Goal: Task Accomplishment & Management: Use online tool/utility

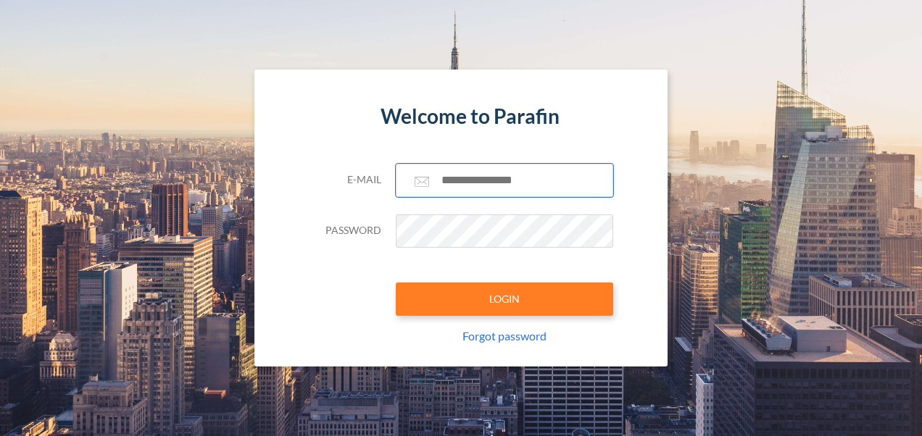
click at [477, 165] on input "text" at bounding box center [504, 180] width 217 height 33
type input "**********"
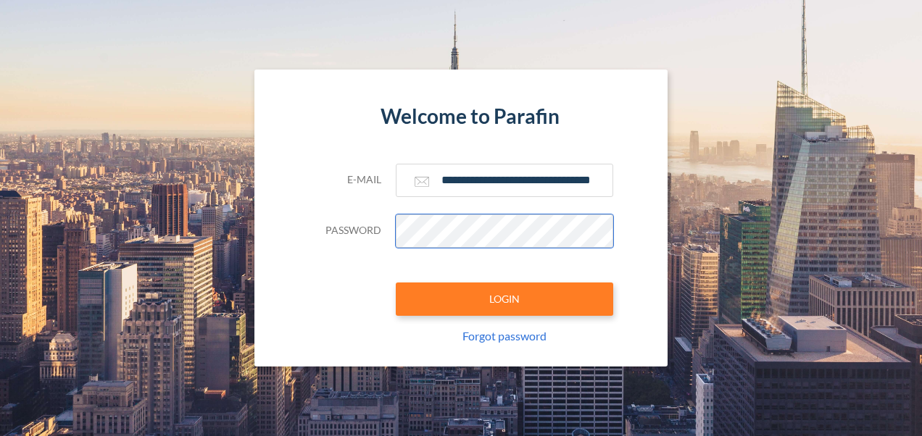
scroll to position [0, 0]
click at [396, 283] on button "LOGIN" at bounding box center [504, 299] width 217 height 33
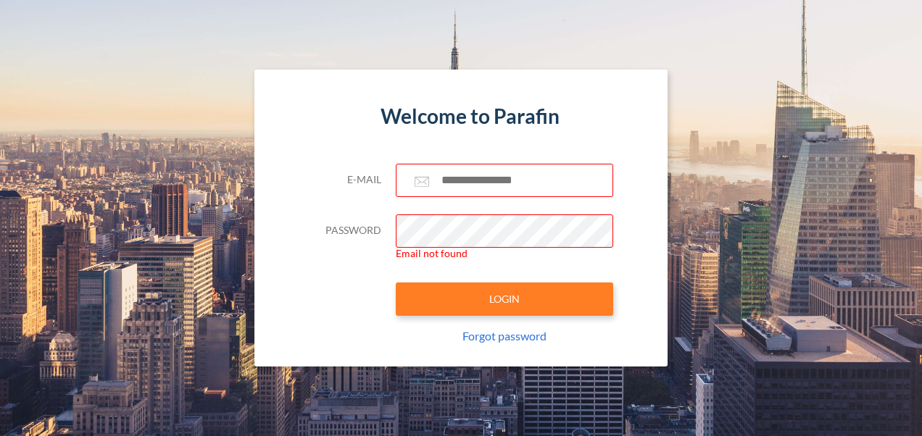
click at [733, 240] on div "Welcome to Parafin E-mail Password Email not found LOGIN Forgot password" at bounding box center [461, 218] width 826 height 297
click at [547, 174] on input "text" at bounding box center [504, 180] width 217 height 33
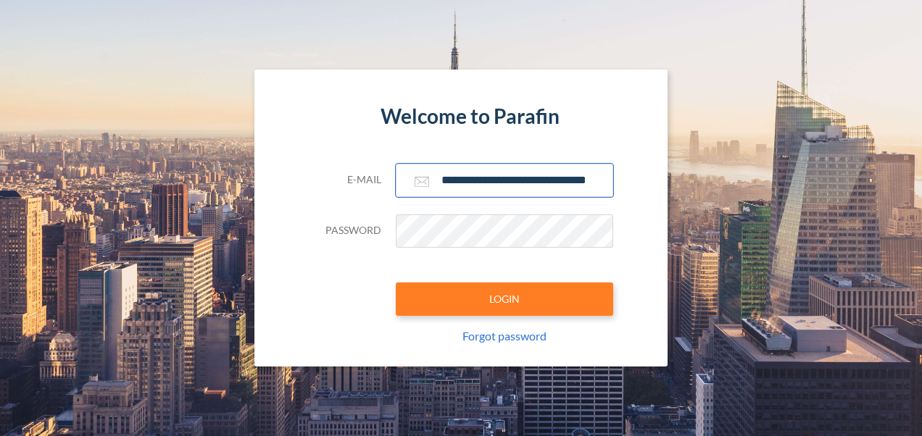
scroll to position [0, 17]
type input "**********"
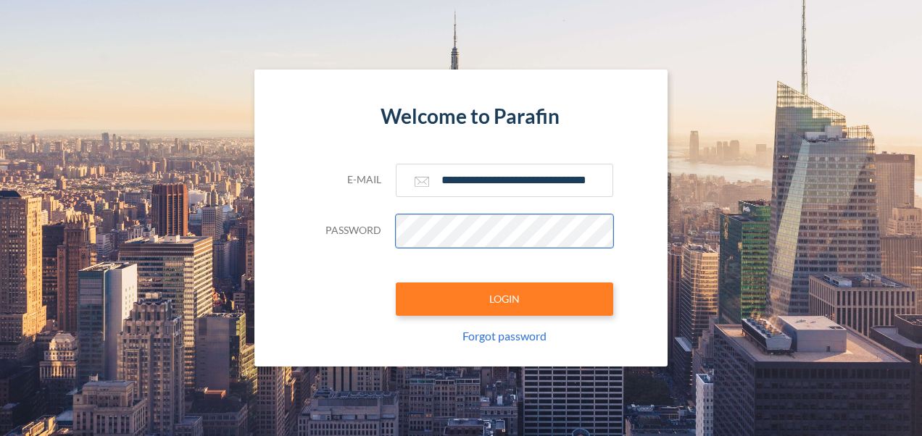
scroll to position [0, 0]
click at [396, 283] on button "LOGIN" at bounding box center [504, 299] width 217 height 33
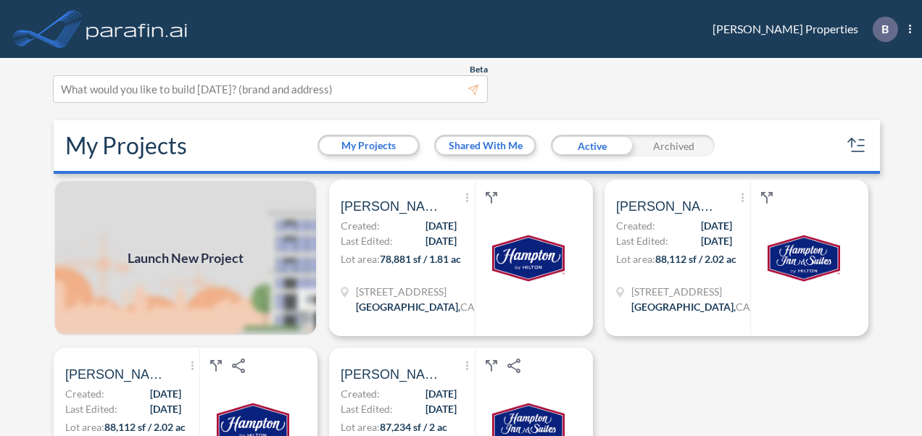
click at [649, 386] on div "Launch New Project Show More Created with sketchtool. Archive Reports Share a c…" at bounding box center [461, 310] width 826 height 260
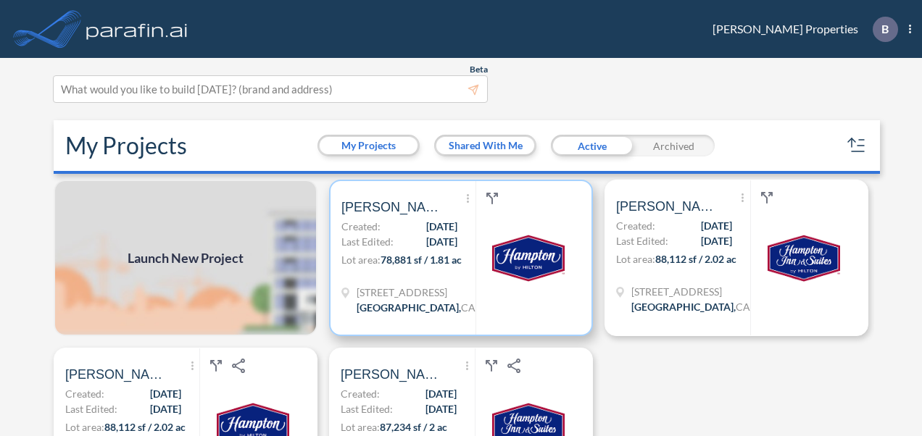
click at [377, 219] on p "Created: 08/26/2025" at bounding box center [399, 226] width 116 height 15
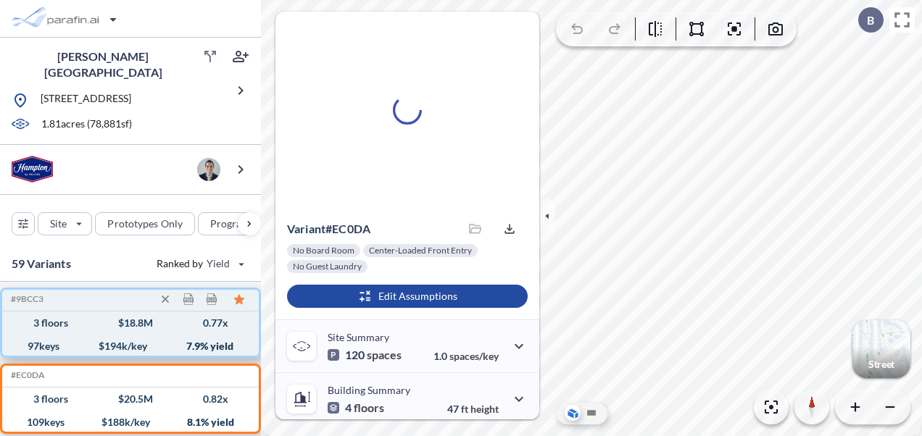
click at [65, 335] on div "97 keys $ 194 k/key 7.9 % yield" at bounding box center [130, 346] width 245 height 23
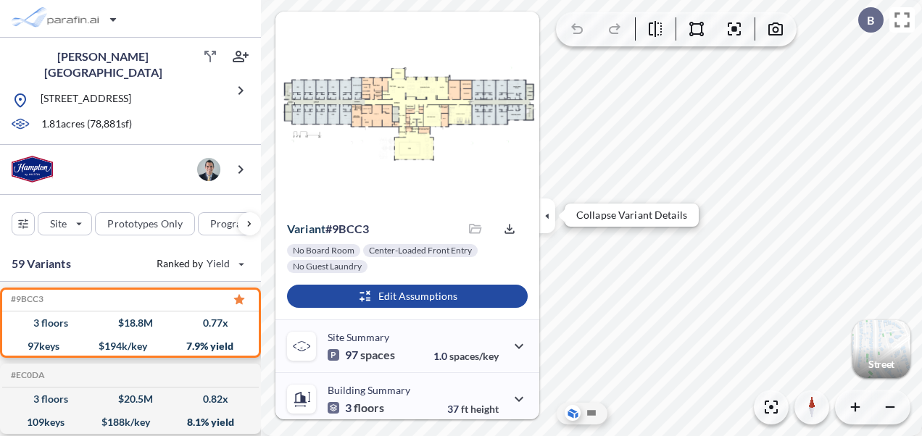
click at [549, 221] on icon "button" at bounding box center [547, 216] width 16 height 16
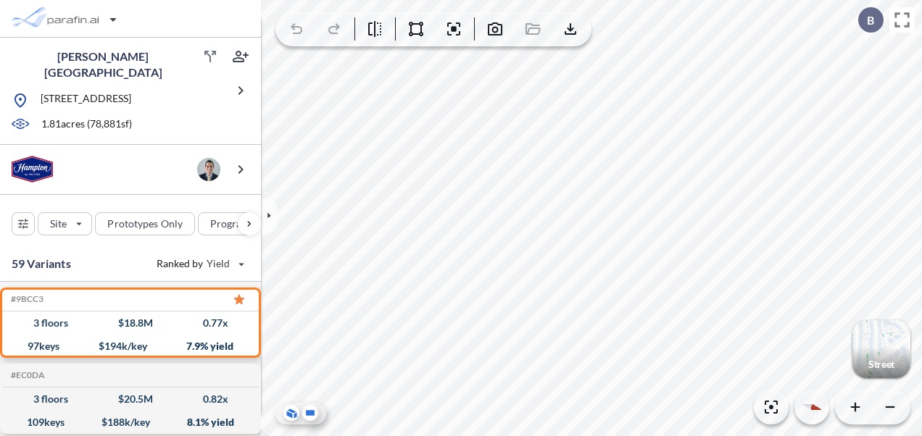
click at [309, 415] on icon at bounding box center [310, 412] width 9 height 5
click at [291, 415] on icon at bounding box center [290, 414] width 6 height 7
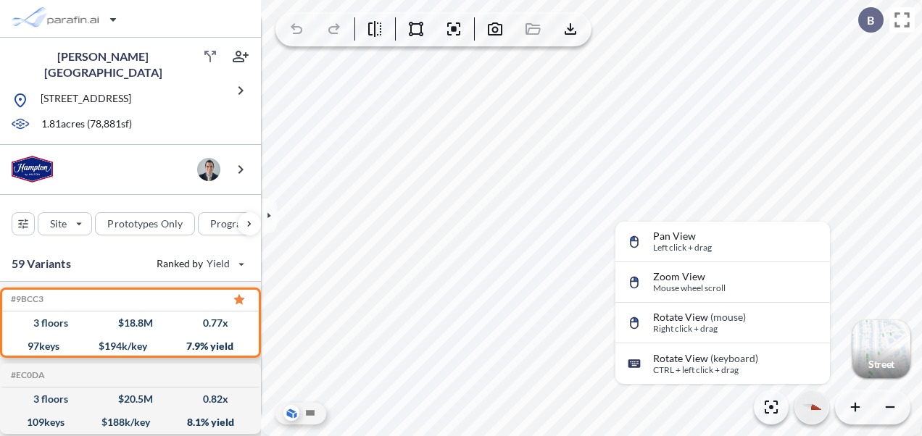
click at [803, 402] on icon "button" at bounding box center [812, 408] width 25 height 14
click at [807, 403] on button "button" at bounding box center [811, 407] width 33 height 33
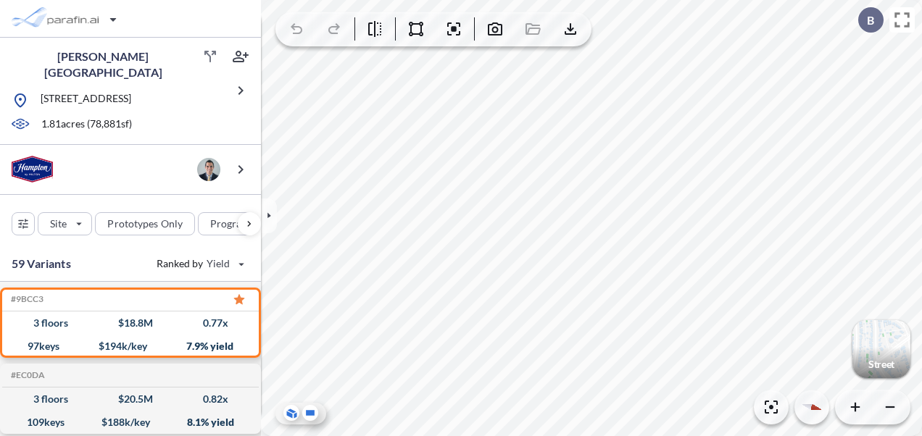
click at [312, 413] on icon at bounding box center [310, 412] width 9 height 5
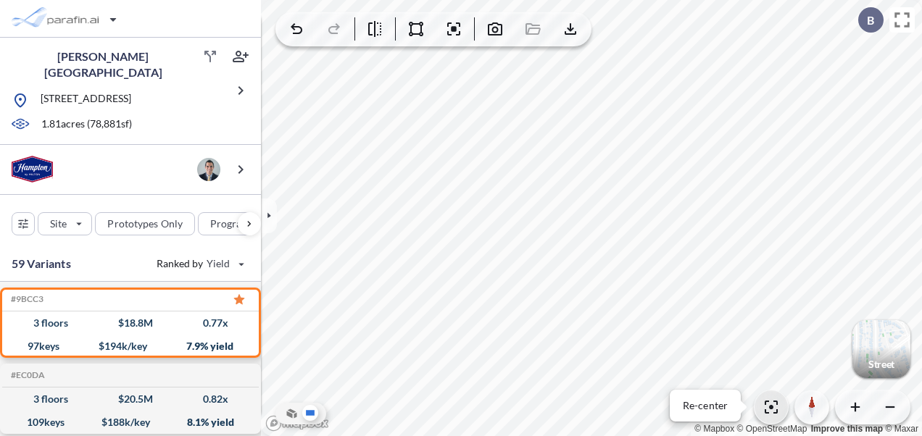
click at [771, 398] on button "Re-center" at bounding box center [771, 407] width 33 height 33
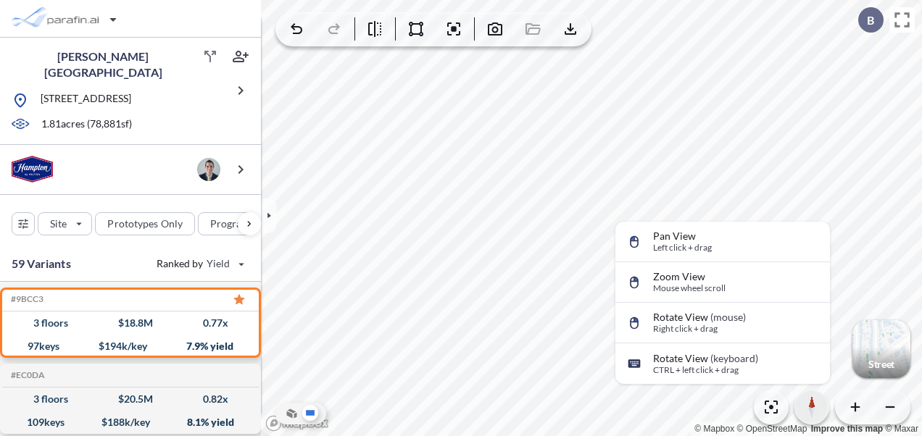
click at [812, 400] on icon "button" at bounding box center [812, 402] width 7 height 12
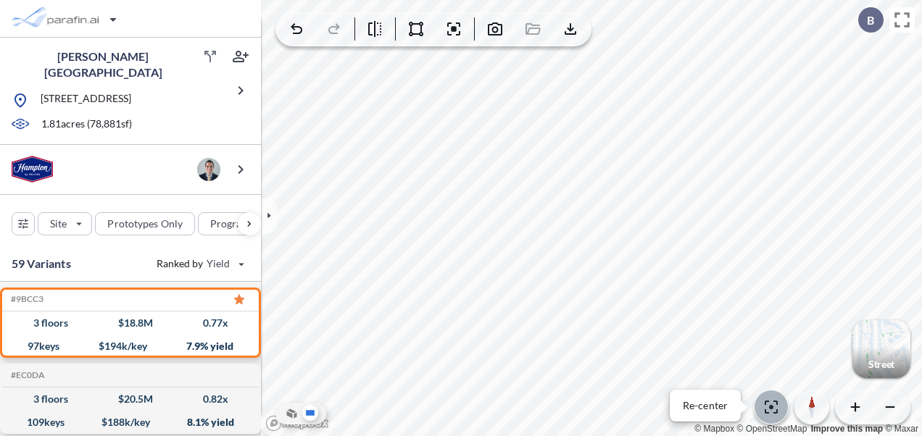
click at [765, 415] on icon "button" at bounding box center [771, 407] width 17 height 17
click at [770, 412] on icon "button" at bounding box center [771, 407] width 17 height 17
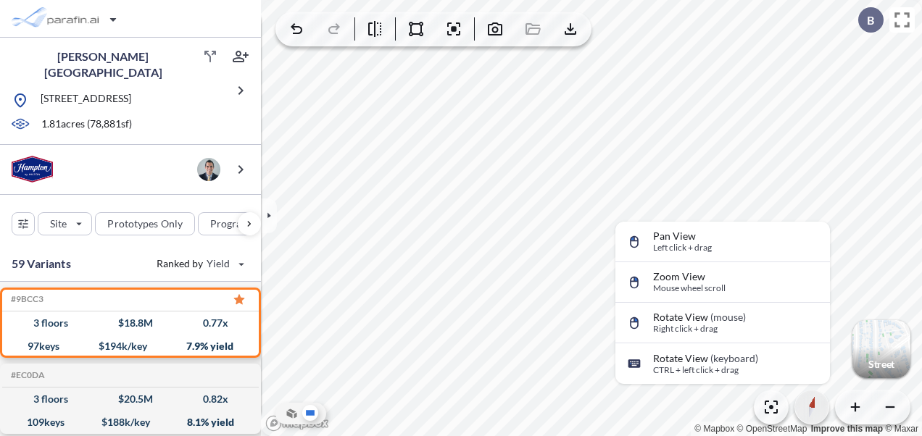
click at [808, 412] on icon "button" at bounding box center [811, 407] width 13 height 25
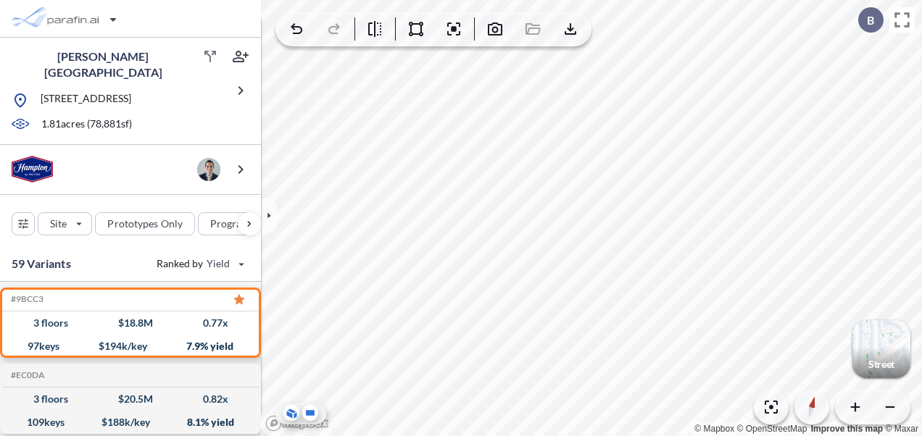
click at [284, 416] on icon at bounding box center [291, 413] width 16 height 15
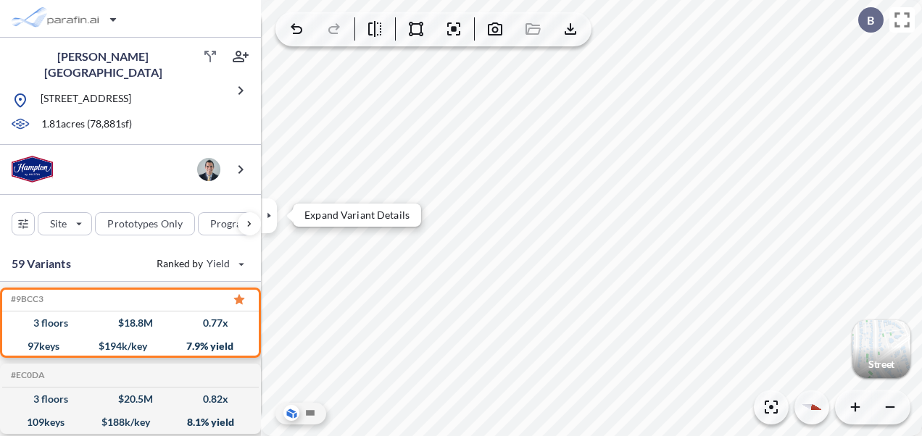
click at [264, 224] on button "button" at bounding box center [269, 216] width 16 height 35
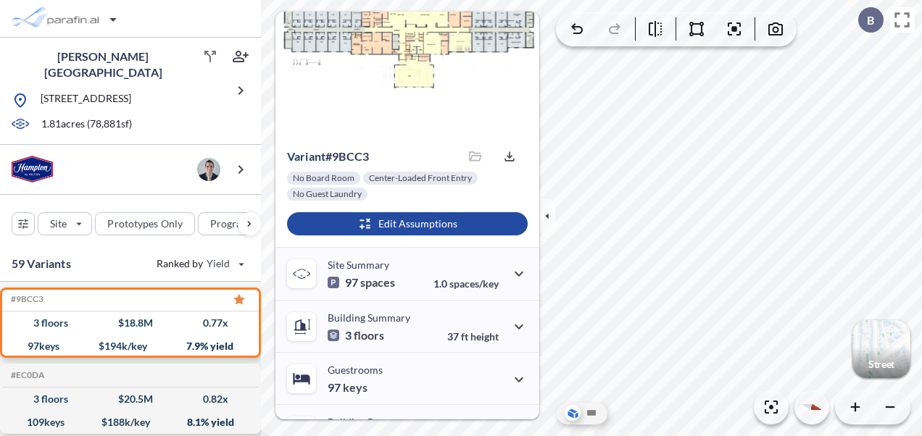
scroll to position [145, 0]
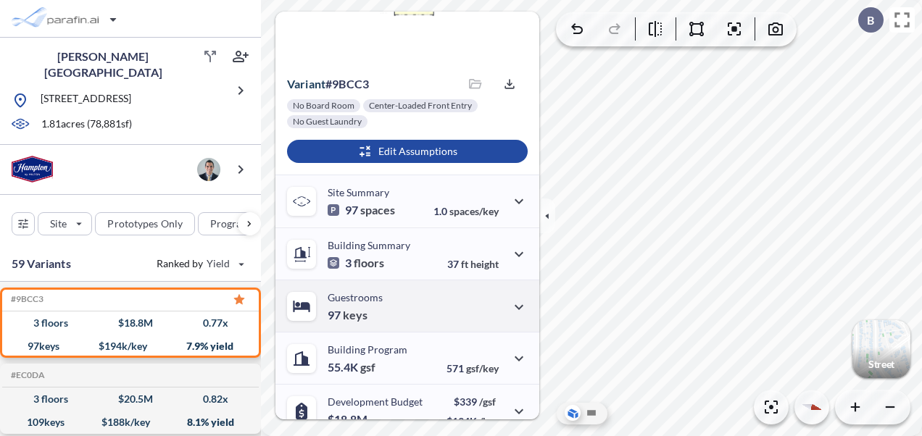
click at [451, 297] on div "Guestrooms 97 keys" at bounding box center [407, 306] width 264 height 52
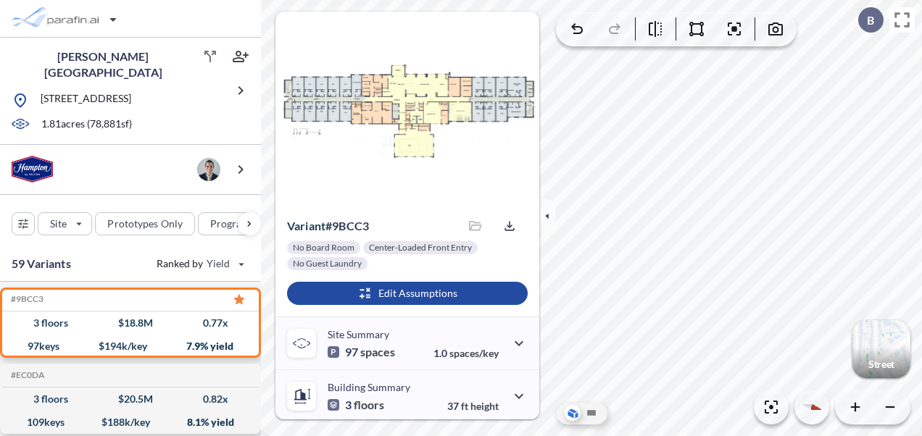
scroll to position [0, 0]
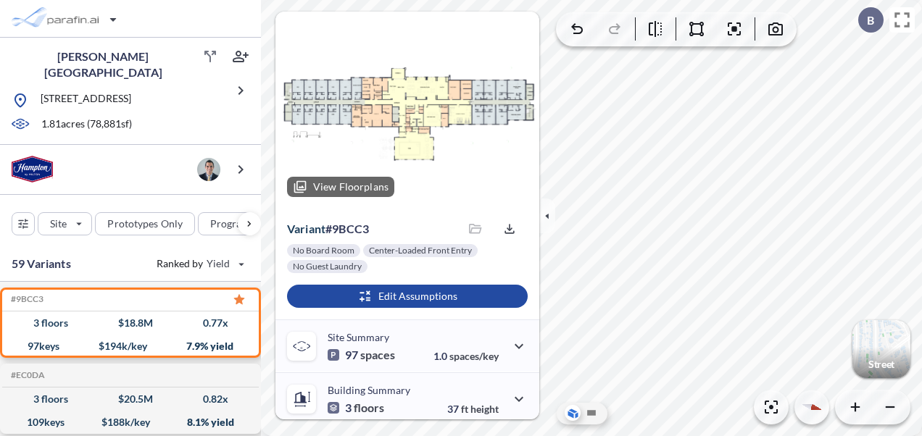
click at [422, 94] on div at bounding box center [407, 110] width 264 height 197
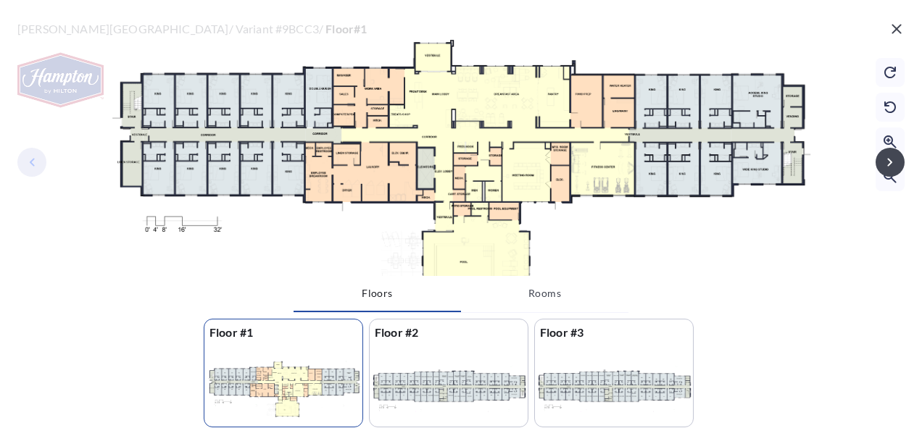
drag, startPoint x: 490, startPoint y: 240, endPoint x: 467, endPoint y: 225, distance: 27.4
click at [467, 225] on div at bounding box center [458, 128] width 930 height 335
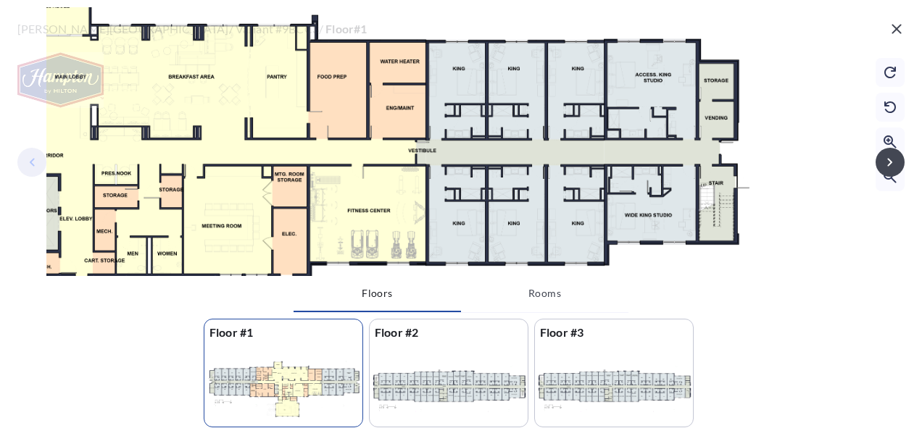
drag, startPoint x: 666, startPoint y: 157, endPoint x: 581, endPoint y: 142, distance: 86.0
click at [581, 142] on div at bounding box center [103, 139] width 1707 height 615
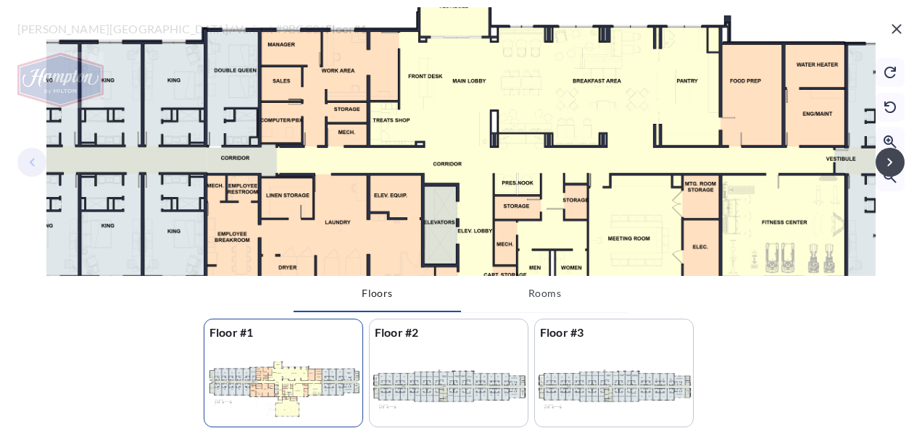
drag, startPoint x: 318, startPoint y: 188, endPoint x: 805, endPoint y: 186, distance: 486.4
click at [805, 186] on div at bounding box center [503, 147] width 1804 height 650
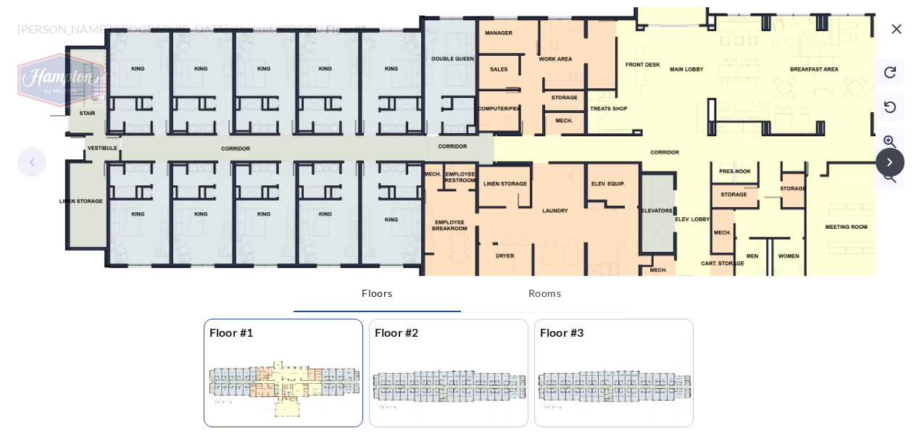
drag, startPoint x: 532, startPoint y: 197, endPoint x: 625, endPoint y: 200, distance: 92.8
click at [626, 200] on div at bounding box center [721, 135] width 1804 height 650
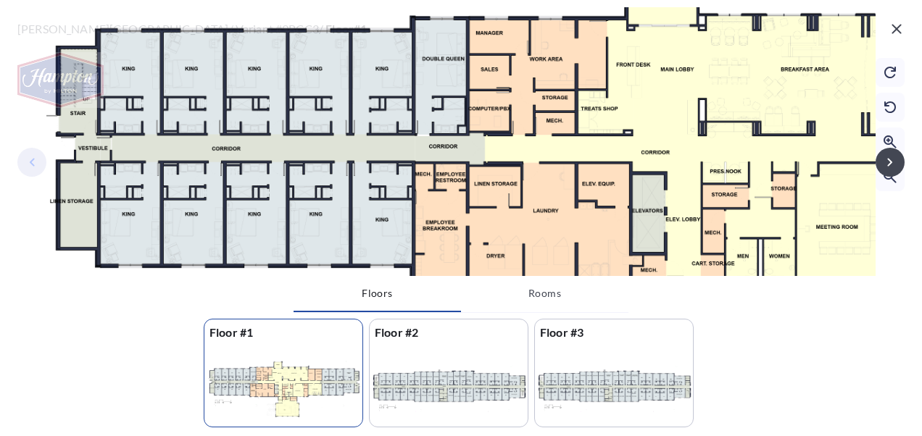
click at [439, 409] on div at bounding box center [449, 387] width 158 height 83
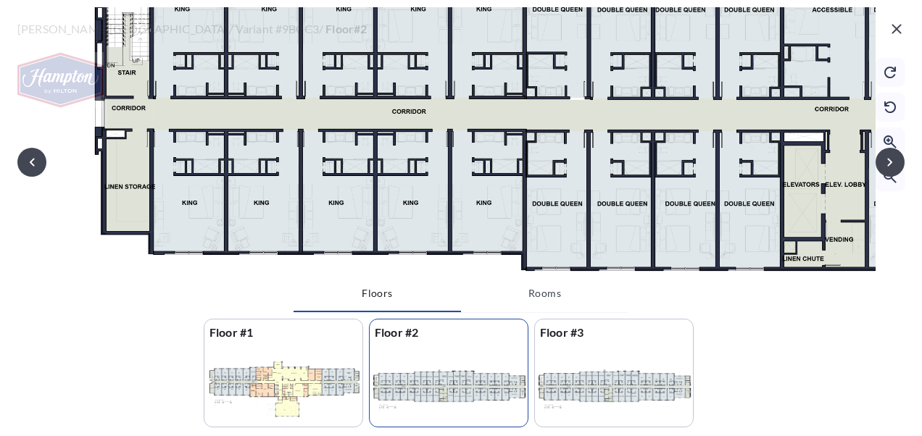
drag, startPoint x: 431, startPoint y: 145, endPoint x: 555, endPoint y: 78, distance: 141.4
click at [555, 78] on div at bounding box center [880, 59] width 1804 height 650
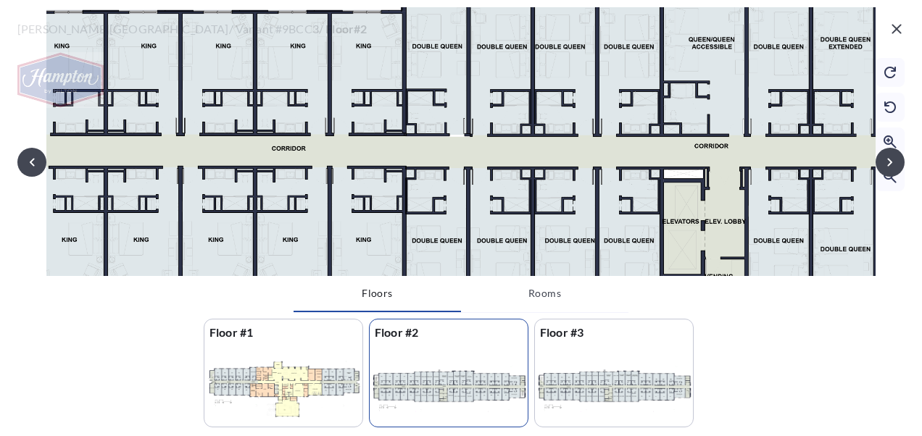
drag, startPoint x: 712, startPoint y: 109, endPoint x: 572, endPoint y: 111, distance: 139.9
click at [591, 143] on div at bounding box center [759, 96] width 1804 height 650
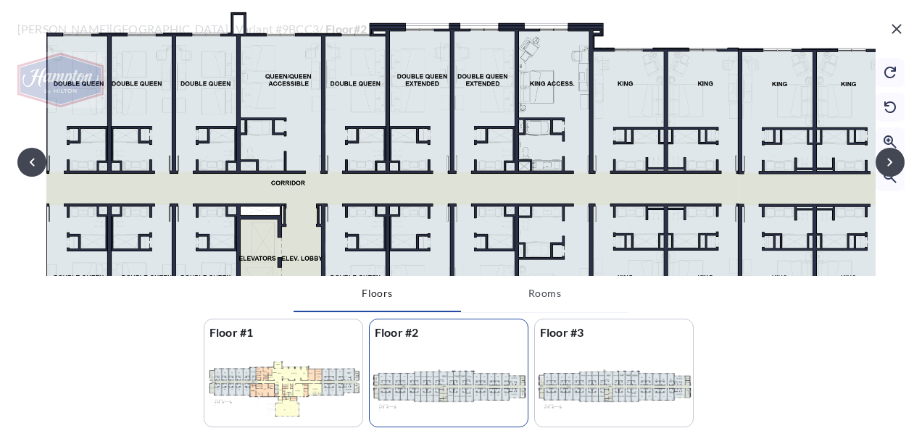
drag, startPoint x: 704, startPoint y: 112, endPoint x: 295, endPoint y: 150, distance: 410.6
click at [296, 150] on div at bounding box center [336, 133] width 1804 height 650
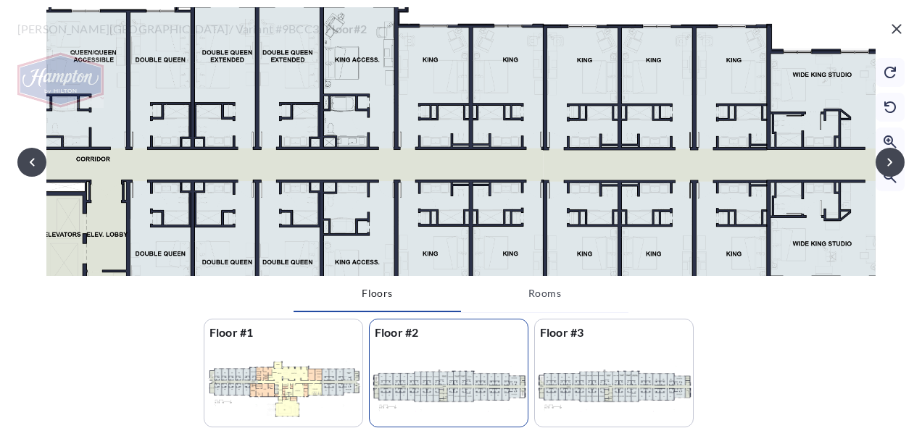
drag, startPoint x: 617, startPoint y: 88, endPoint x: 433, endPoint y: 62, distance: 185.2
click at [433, 62] on div at bounding box center [141, 109] width 1804 height 650
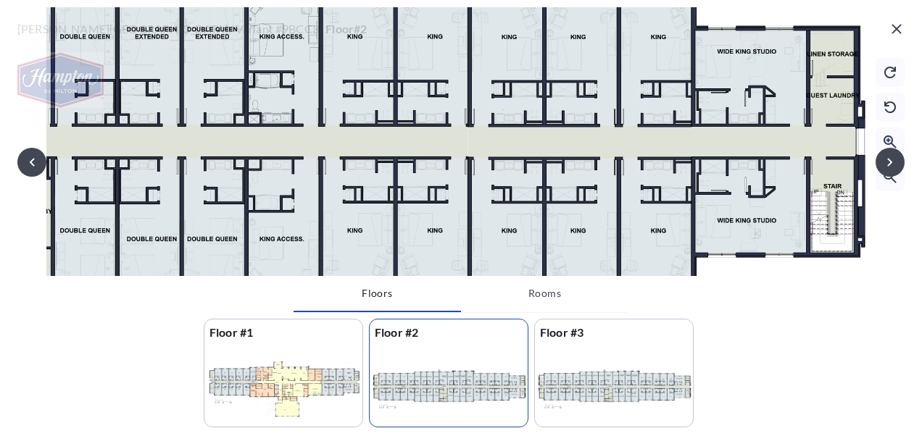
drag, startPoint x: 522, startPoint y: 191, endPoint x: 447, endPoint y: 168, distance: 78.9
click at [447, 168] on div at bounding box center [66, 86] width 1804 height 650
click at [610, 383] on div at bounding box center [614, 387] width 158 height 83
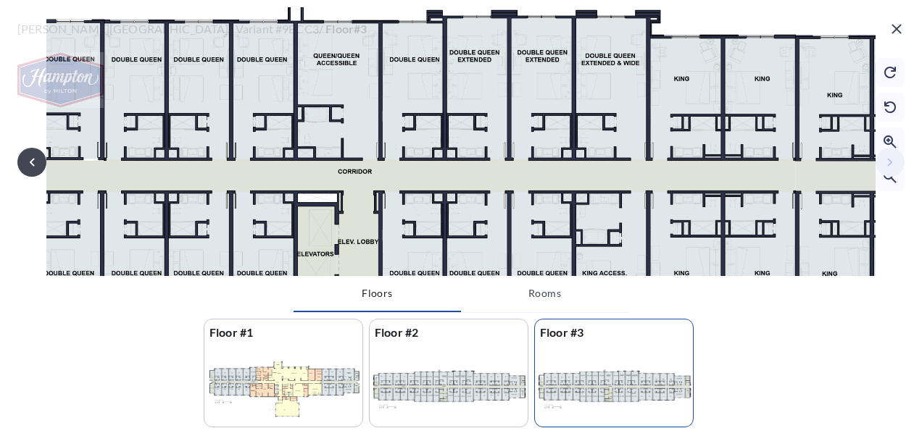
drag, startPoint x: 444, startPoint y: 165, endPoint x: 777, endPoint y: 196, distance: 334.9
click at [777, 196] on div at bounding box center [393, 120] width 1804 height 650
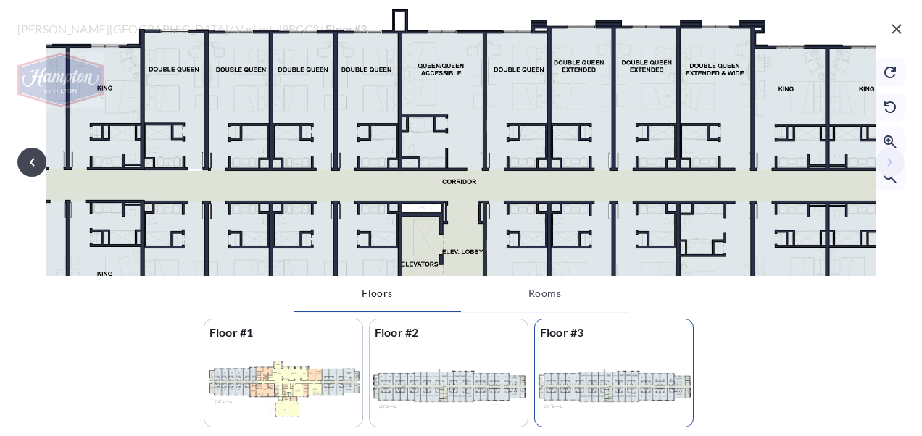
drag, startPoint x: 181, startPoint y: 190, endPoint x: 286, endPoint y: 200, distance: 104.9
click at [286, 200] on div at bounding box center [498, 130] width 1804 height 650
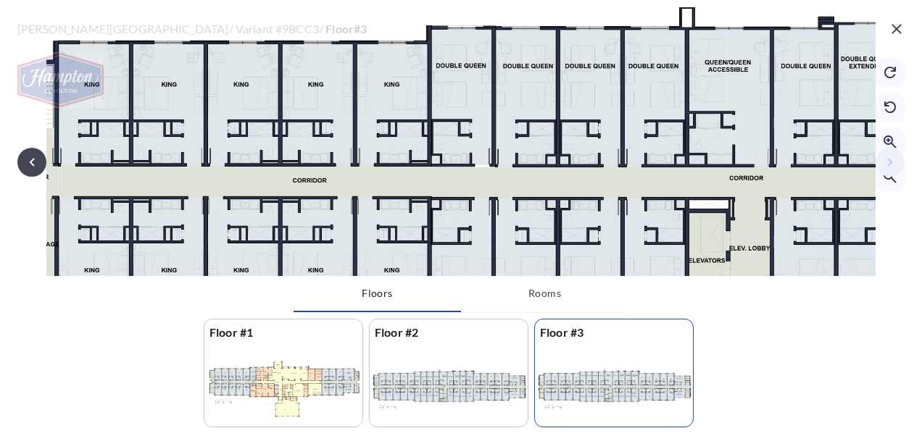
drag, startPoint x: 460, startPoint y: 181, endPoint x: 734, endPoint y: 179, distance: 274.0
click at [734, 179] on div at bounding box center [785, 126] width 1804 height 650
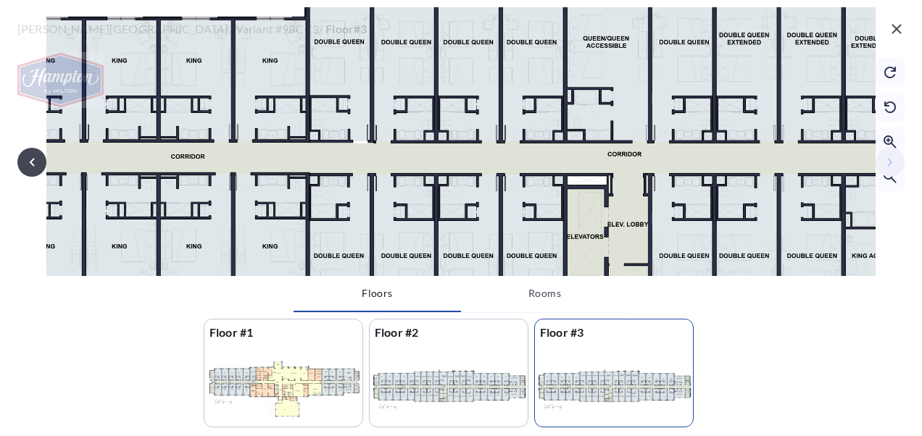
drag, startPoint x: 374, startPoint y: 168, endPoint x: 243, endPoint y: 144, distance: 133.5
click at [243, 144] on div at bounding box center [663, 102] width 1804 height 650
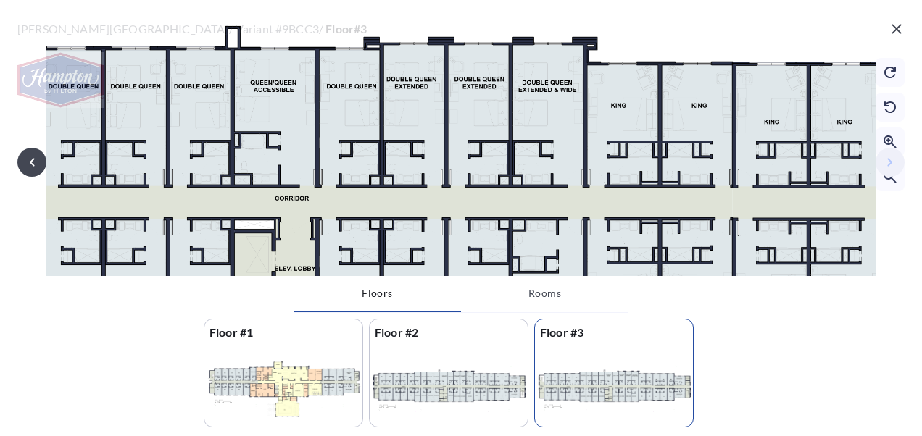
drag, startPoint x: 668, startPoint y: 140, endPoint x: 343, endPoint y: 164, distance: 326.3
click at [333, 172] on div at bounding box center [330, 147] width 1804 height 650
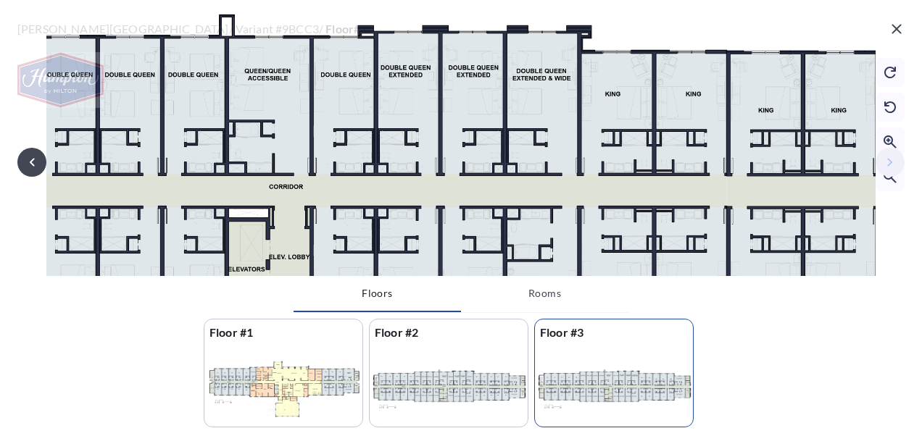
click at [900, 34] on icon "button" at bounding box center [896, 28] width 17 height 17
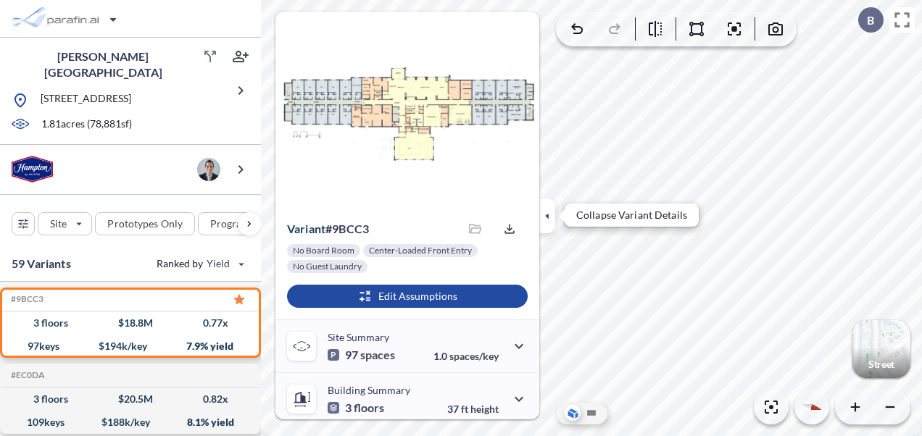
click at [547, 220] on icon "button" at bounding box center [547, 216] width 16 height 16
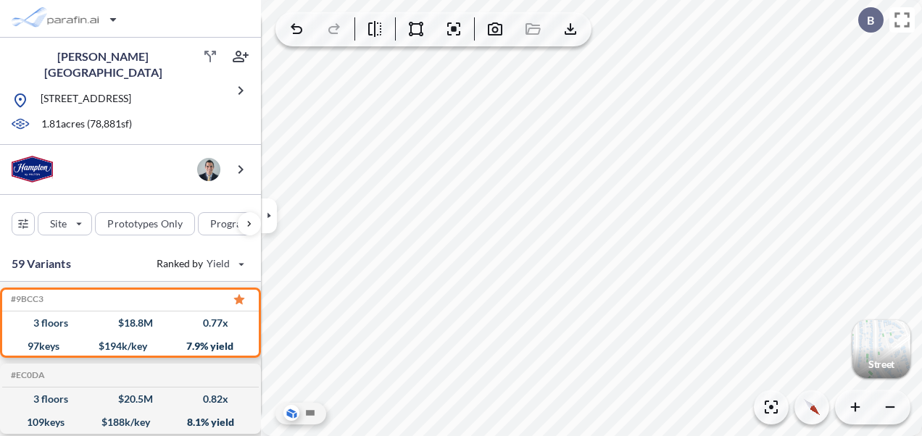
click at [283, 204] on div at bounding box center [284, 216] width 46 height 90
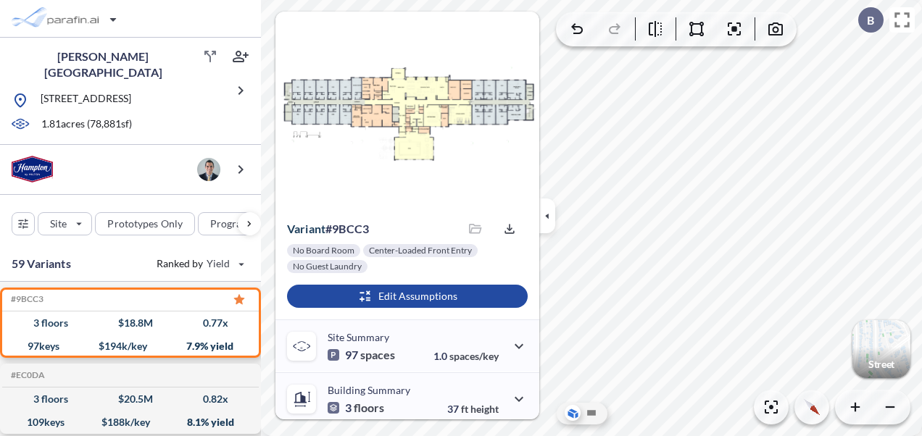
click at [273, 215] on div "View Floorplans Variant # 9bcc3 Saved files No files Export No Board Room Cente…" at bounding box center [400, 216] width 278 height 408
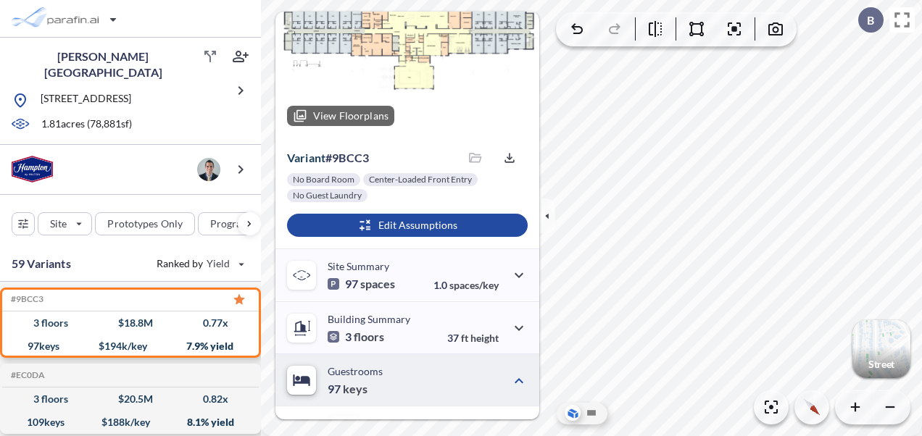
scroll to position [72, 0]
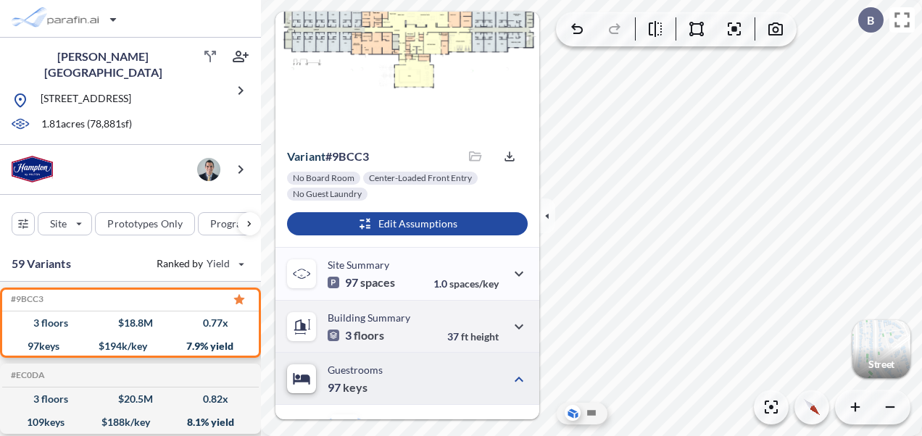
click at [500, 314] on div "37 ft height" at bounding box center [487, 327] width 80 height 32
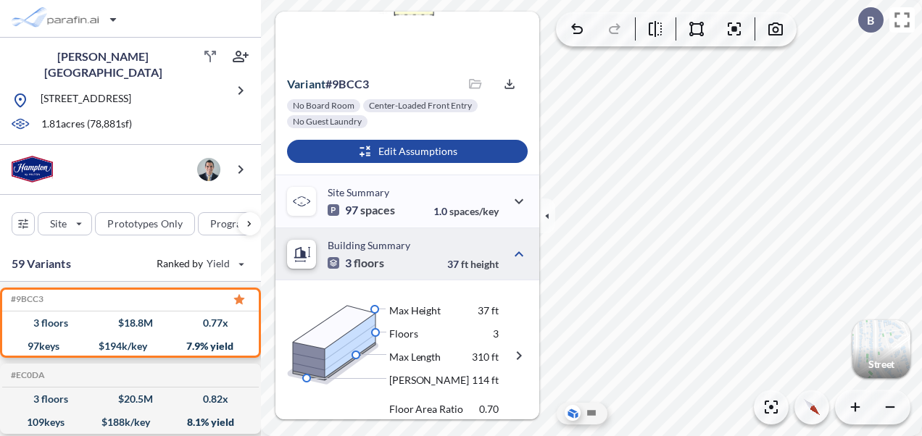
scroll to position [217, 0]
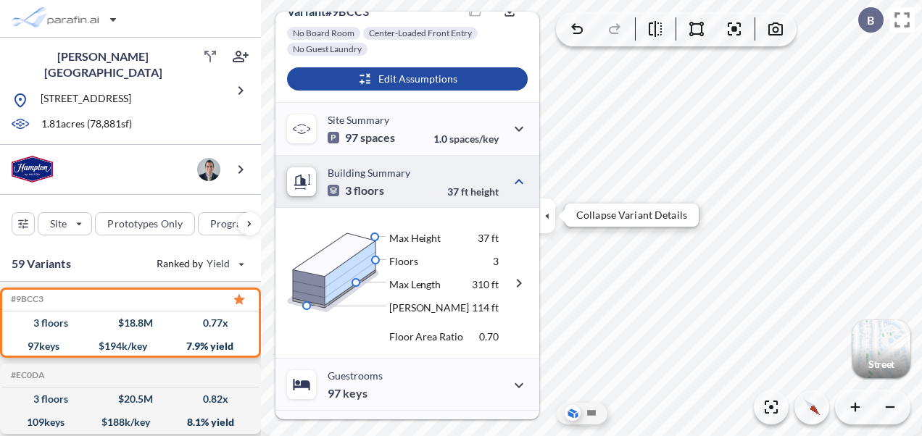
click at [548, 222] on icon "button" at bounding box center [547, 216] width 16 height 16
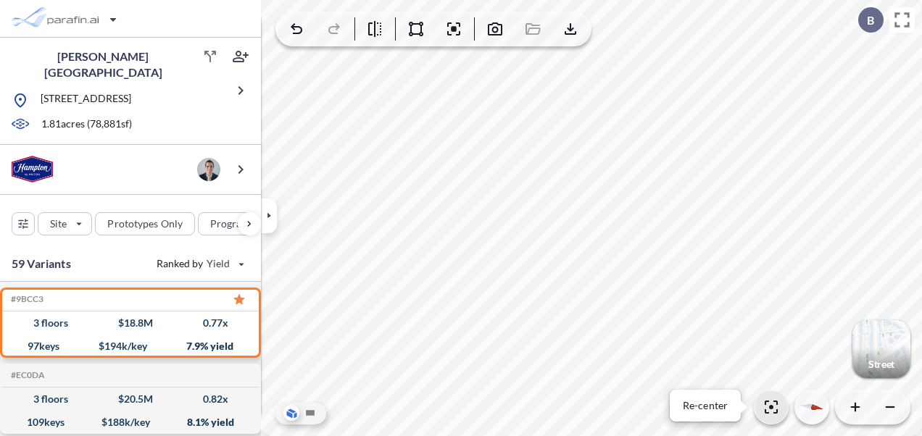
click at [773, 403] on icon "button" at bounding box center [771, 407] width 17 height 17
click at [304, 415] on icon at bounding box center [310, 413] width 16 height 16
click at [768, 399] on icon "button" at bounding box center [771, 407] width 17 height 17
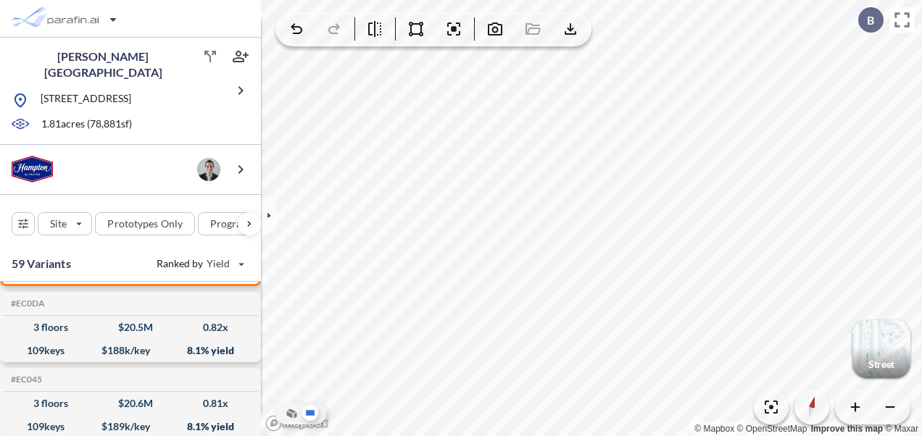
scroll to position [0, 0]
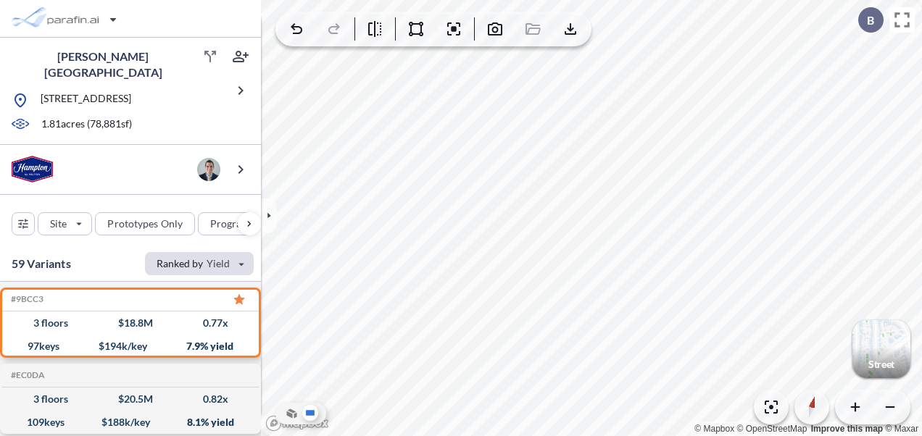
click at [245, 255] on div "button" at bounding box center [199, 263] width 109 height 23
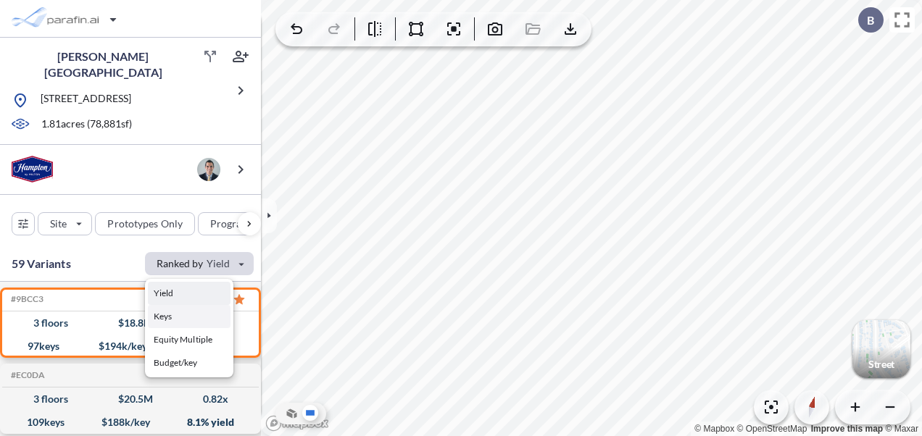
click at [177, 315] on button "Keys" at bounding box center [189, 316] width 83 height 23
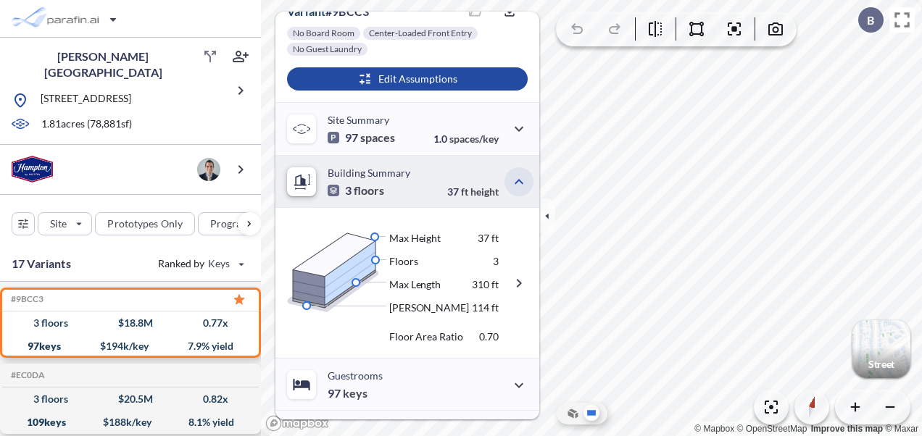
click at [510, 180] on icon "button" at bounding box center [518, 181] width 17 height 17
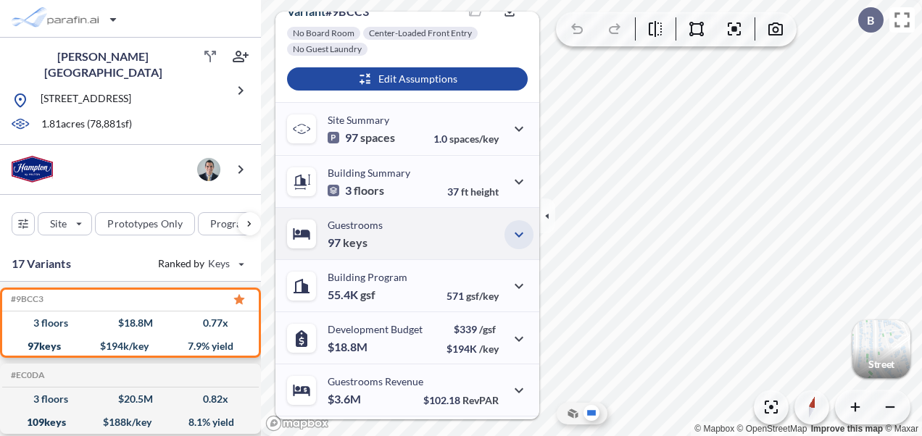
click at [517, 233] on icon "button" at bounding box center [519, 234] width 9 height 5
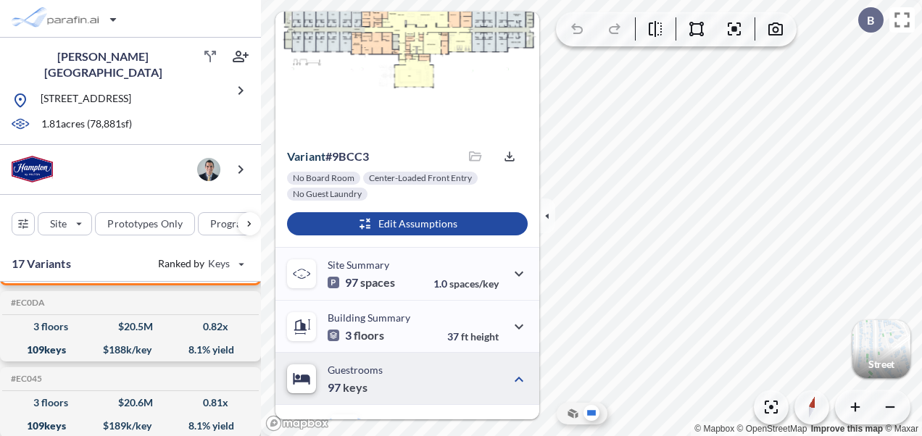
scroll to position [145, 0]
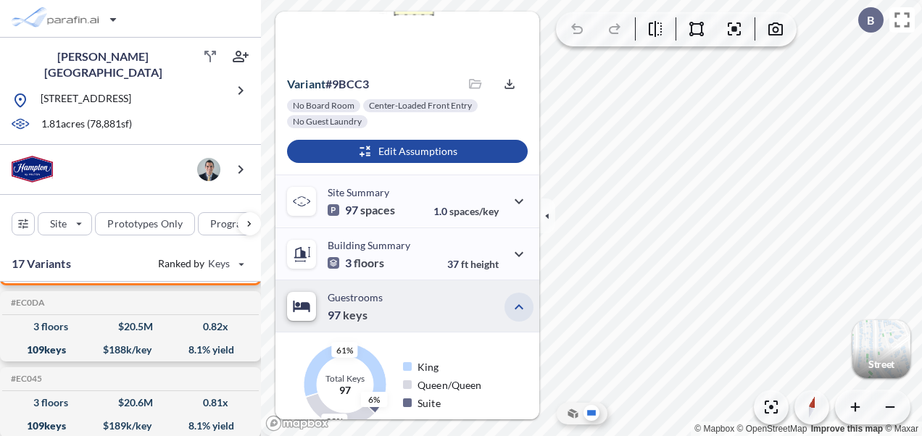
click at [508, 294] on button "button" at bounding box center [518, 307] width 29 height 29
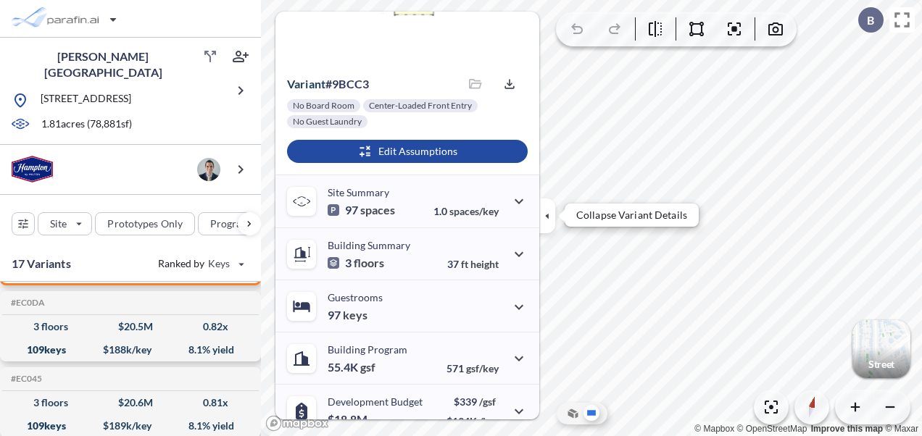
click at [545, 204] on button "button" at bounding box center [547, 216] width 16 height 35
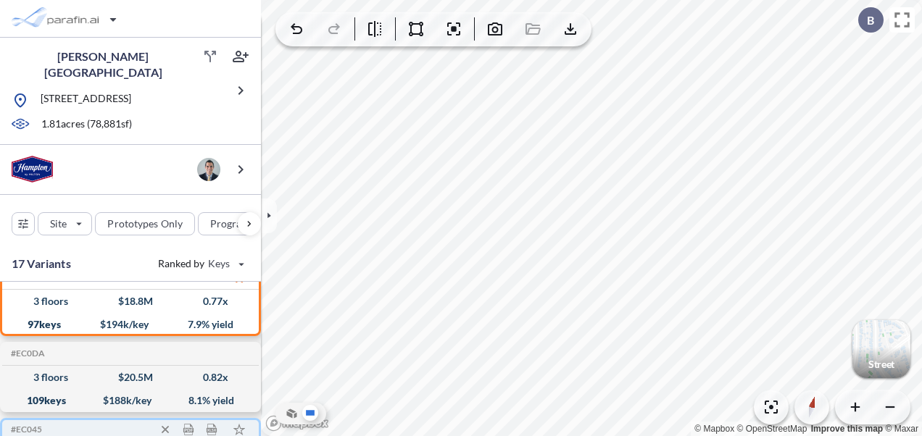
scroll to position [0, 0]
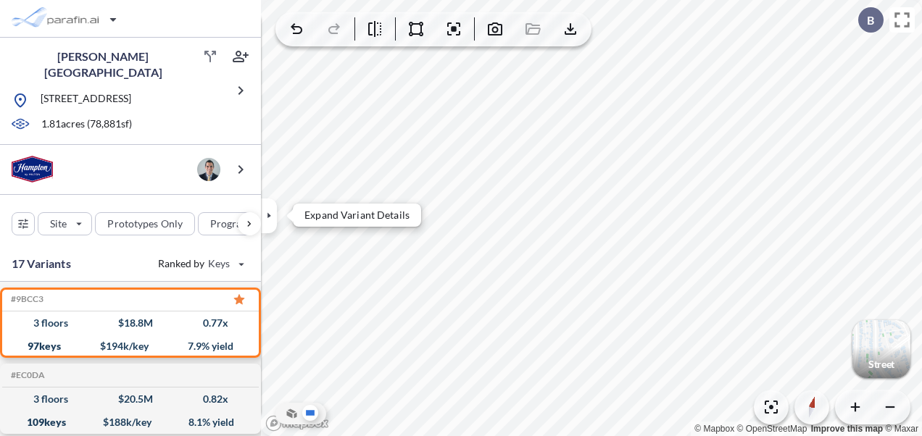
click at [267, 215] on icon "button" at bounding box center [269, 216] width 16 height 16
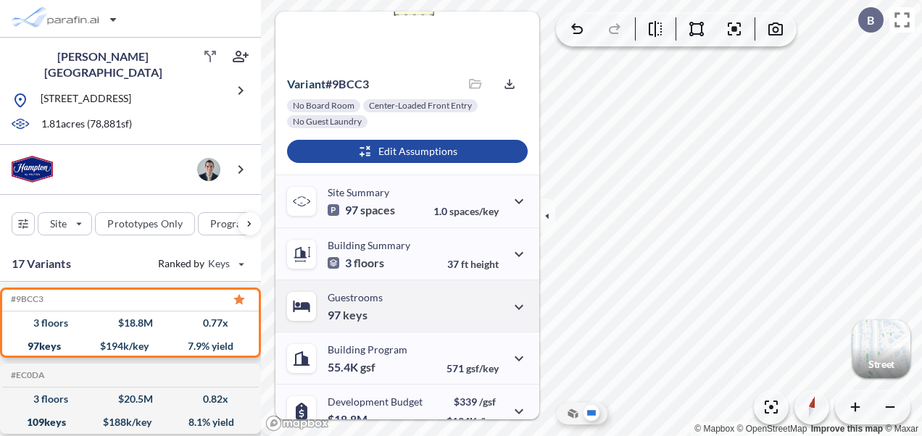
click at [474, 315] on div "Guestrooms 97 keys" at bounding box center [407, 306] width 264 height 52
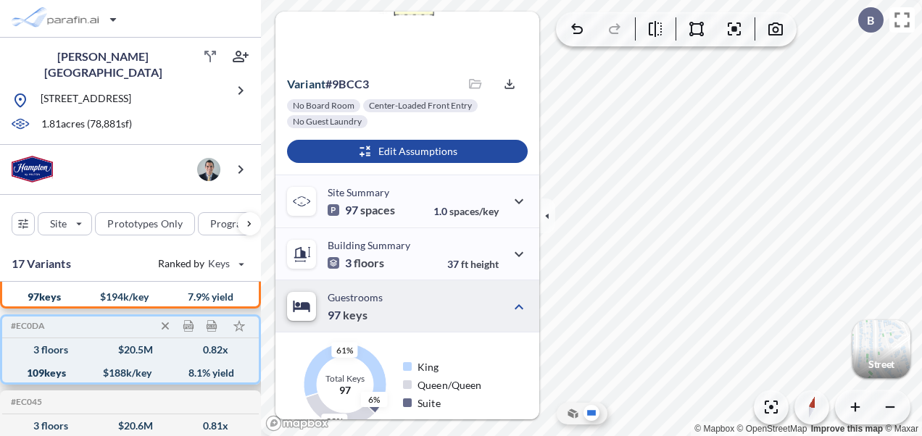
scroll to position [72, 0]
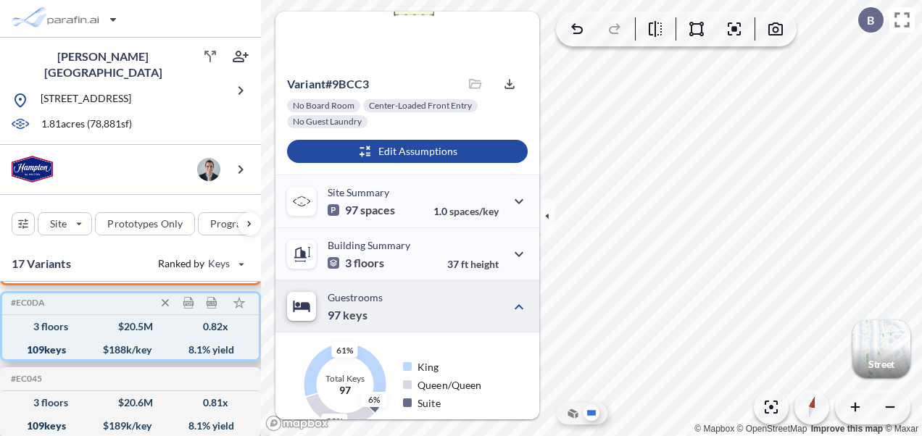
click at [57, 329] on div "3 floors $ 20.5 M 0.82 x" at bounding box center [130, 326] width 245 height 23
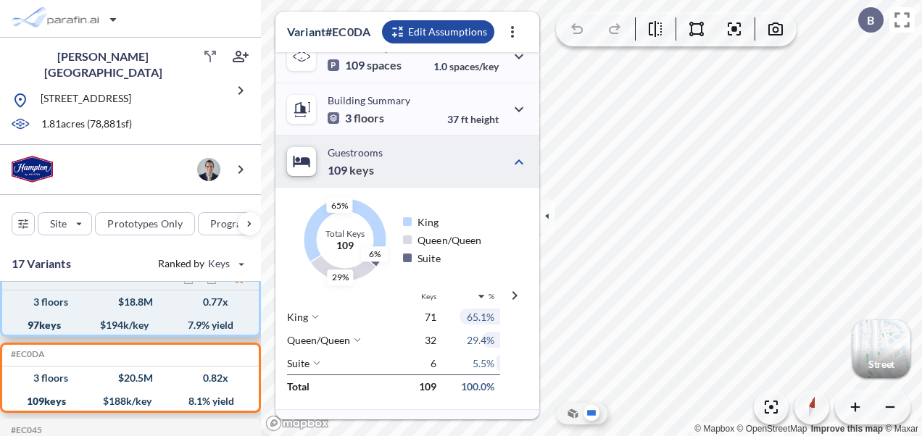
scroll to position [0, 0]
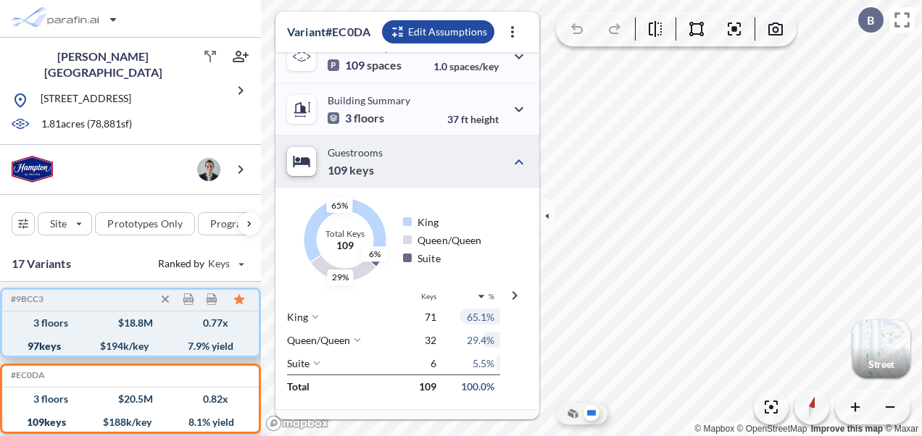
click at [61, 335] on div "97 keys $ 194 k/key 7.9 % yield" at bounding box center [130, 346] width 245 height 23
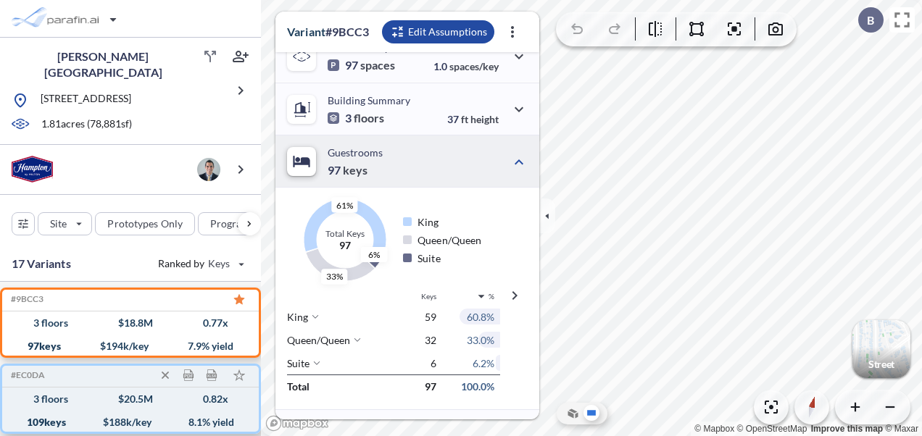
click at [59, 411] on div "109 keys $ 188 k/key 8.1 % yield" at bounding box center [130, 422] width 245 height 23
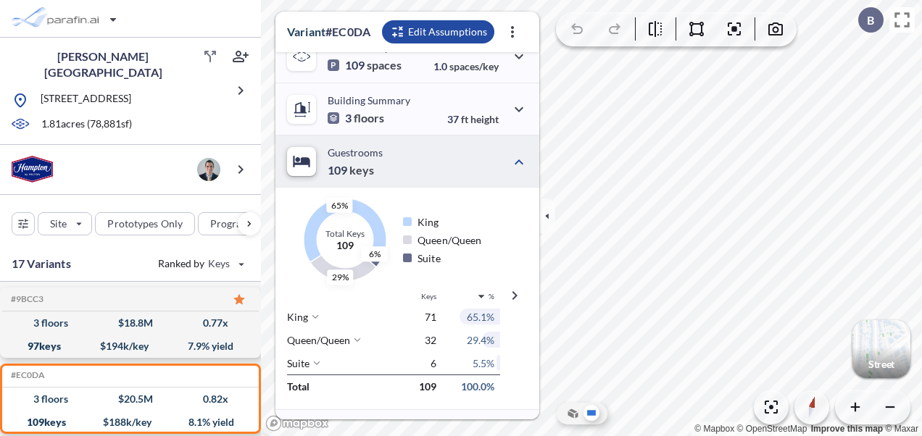
click at [478, 340] on span "29.4%" at bounding box center [481, 340] width 28 height 12
click at [483, 335] on span "29.4%" at bounding box center [481, 340] width 28 height 12
click at [407, 29] on div "button" at bounding box center [438, 31] width 112 height 23
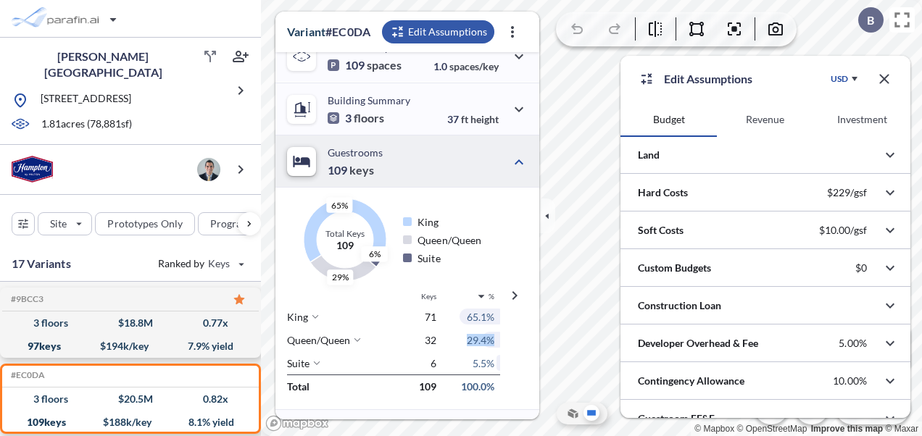
click at [886, 77] on icon "button" at bounding box center [883, 78] width 9 height 9
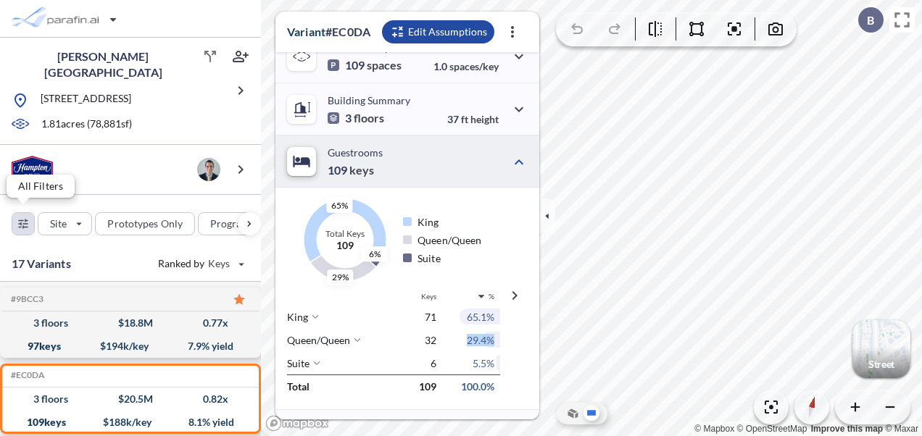
click at [28, 219] on div "button" at bounding box center [23, 224] width 22 height 22
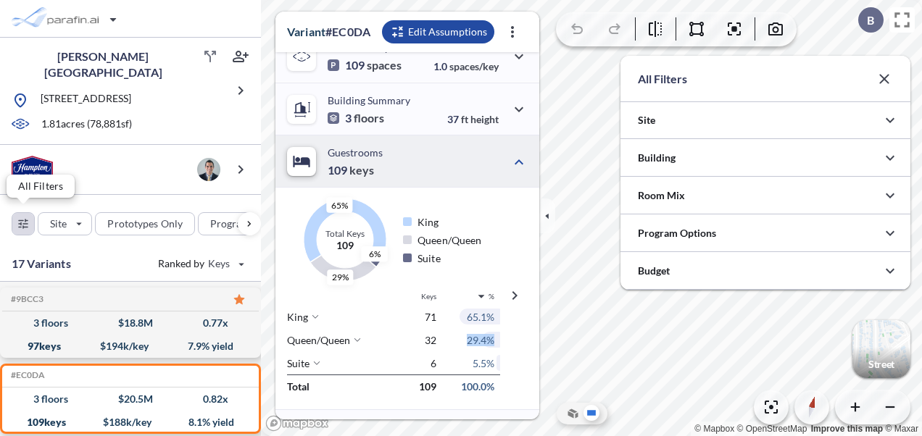
scroll to position [724843, 724553]
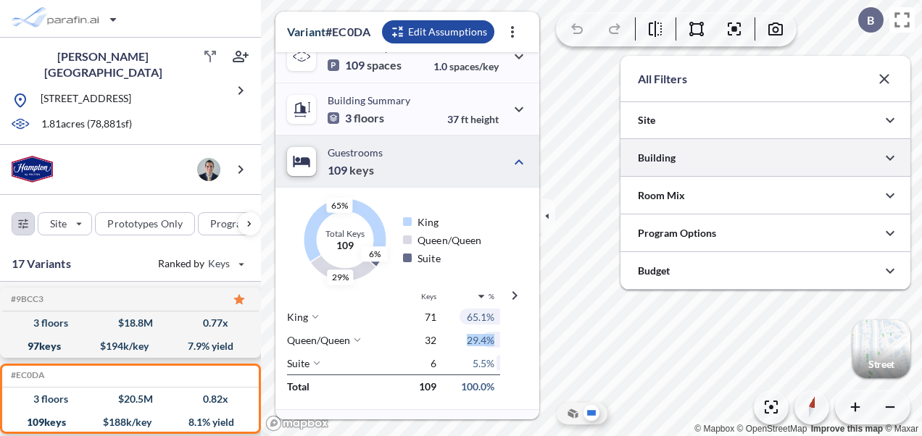
click at [721, 162] on div at bounding box center [765, 157] width 290 height 37
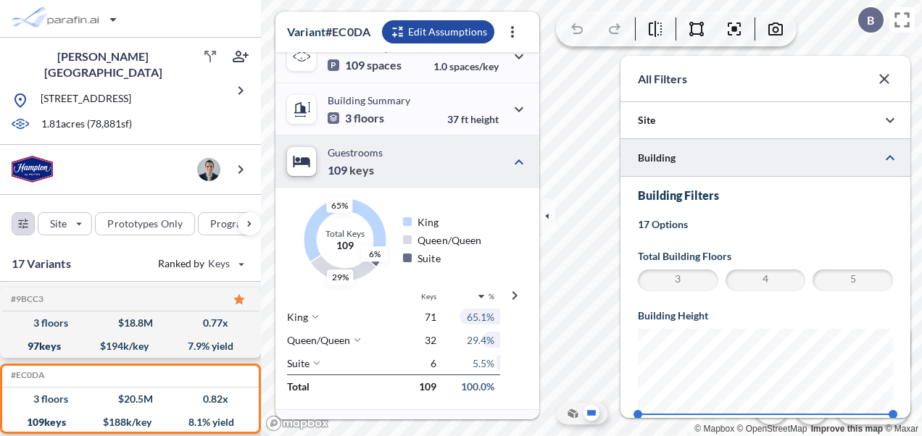
scroll to position [0, 0]
click at [721, 162] on div at bounding box center [765, 157] width 290 height 37
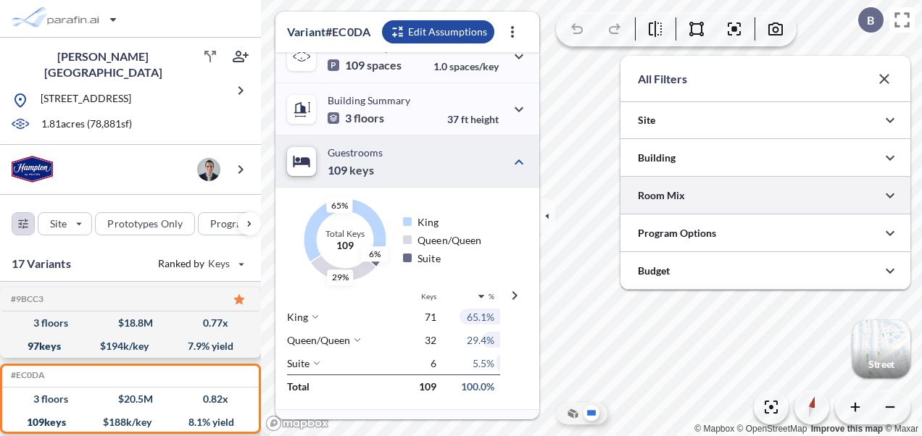
click at [724, 193] on div at bounding box center [765, 195] width 290 height 37
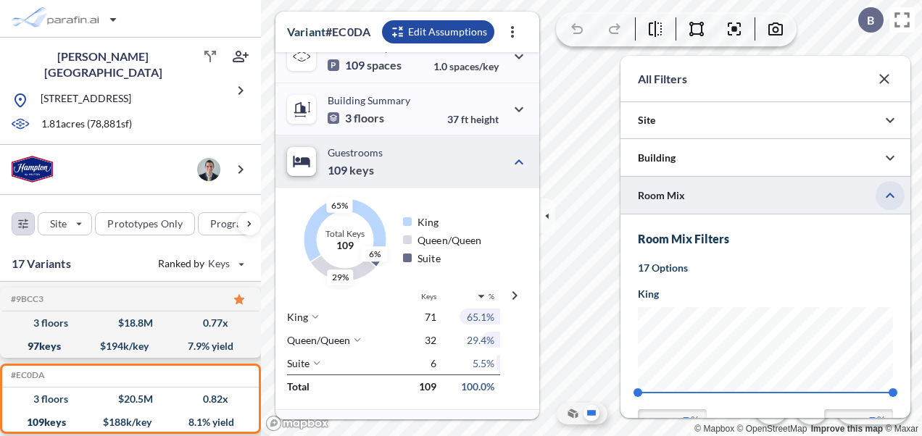
click at [880, 194] on button "button" at bounding box center [890, 195] width 29 height 29
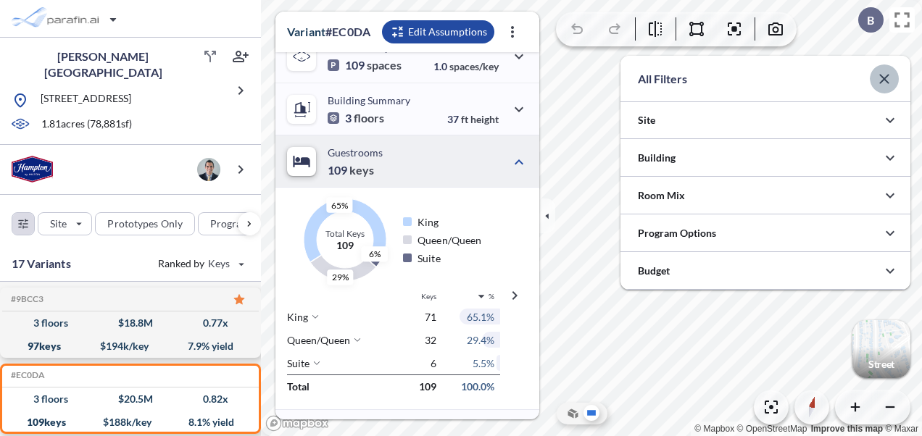
click at [886, 78] on icon "button" at bounding box center [883, 78] width 9 height 9
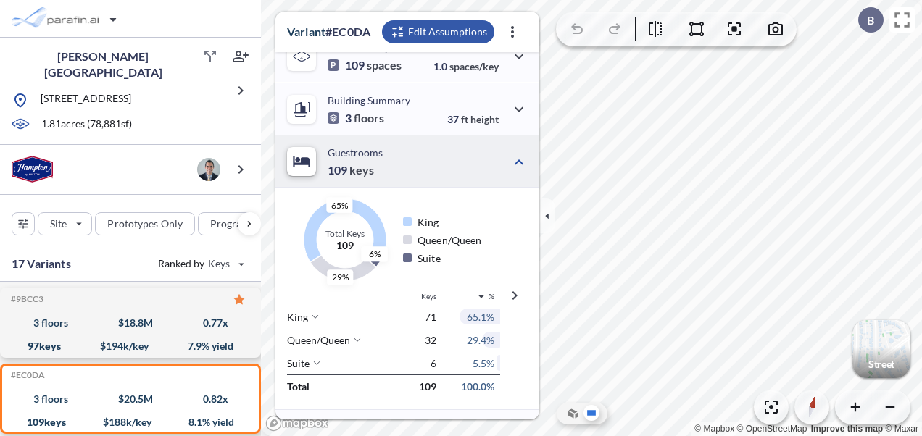
click at [445, 29] on div "button" at bounding box center [438, 31] width 112 height 23
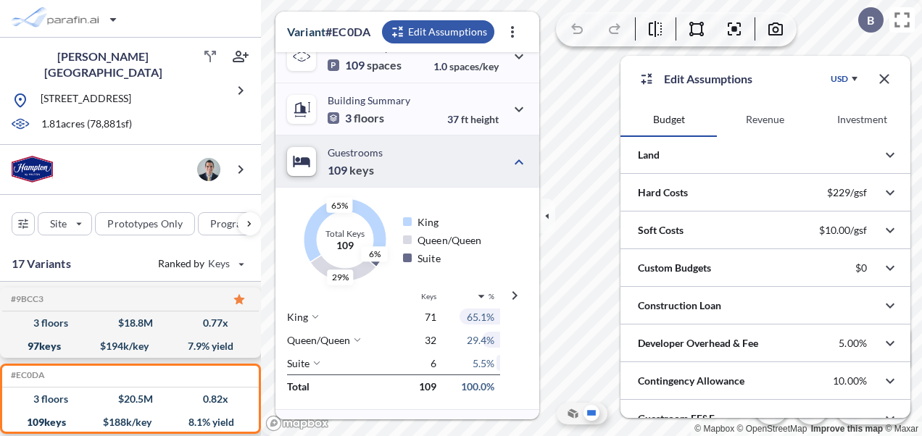
click at [765, 130] on button "Revenue" at bounding box center [765, 119] width 96 height 35
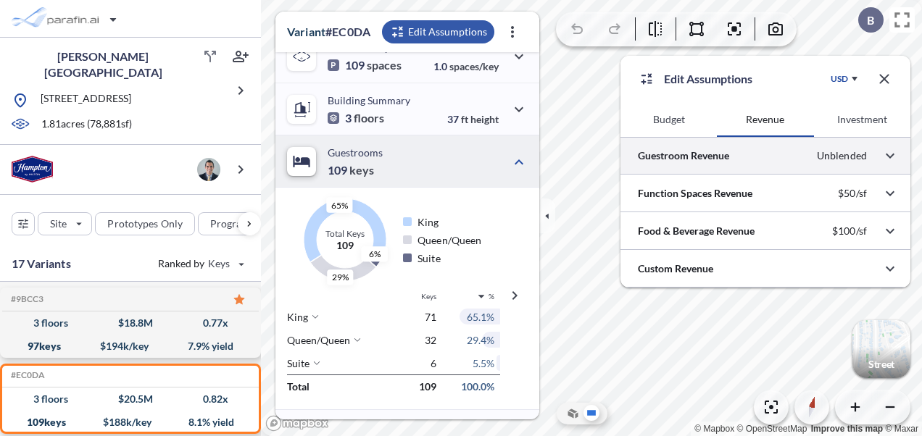
click at [798, 151] on div at bounding box center [765, 155] width 290 height 37
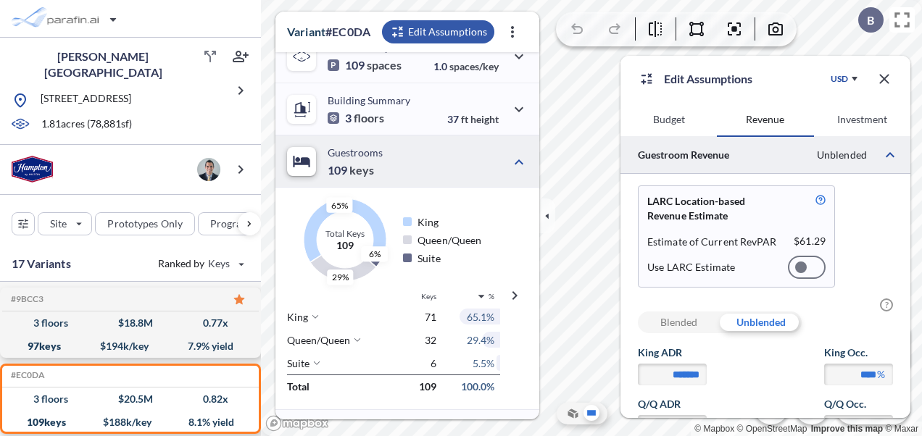
click at [883, 83] on icon "button" at bounding box center [884, 78] width 17 height 17
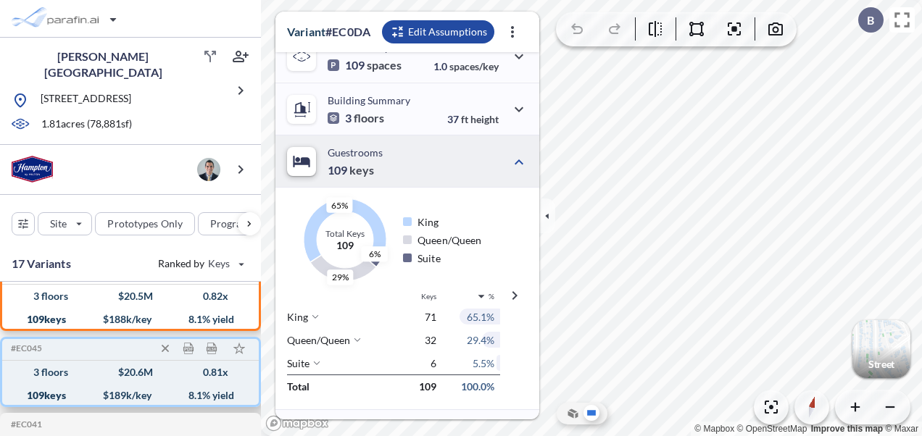
scroll to position [72, 0]
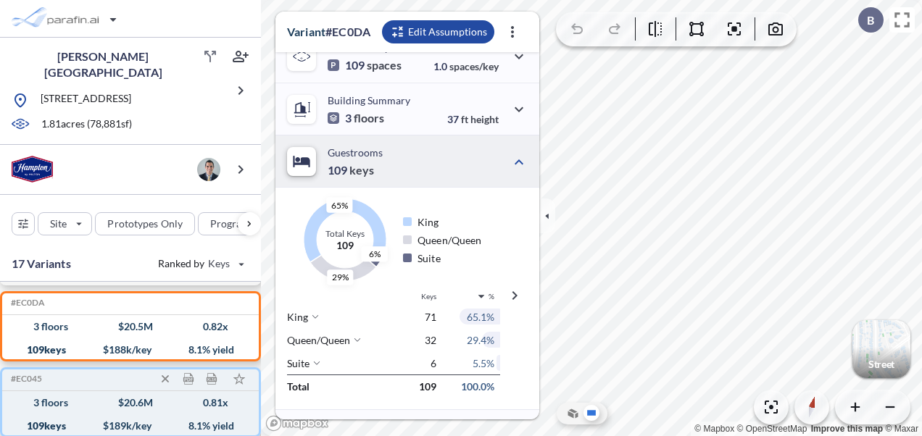
click at [37, 403] on div "3 floors" at bounding box center [50, 403] width 35 height 0
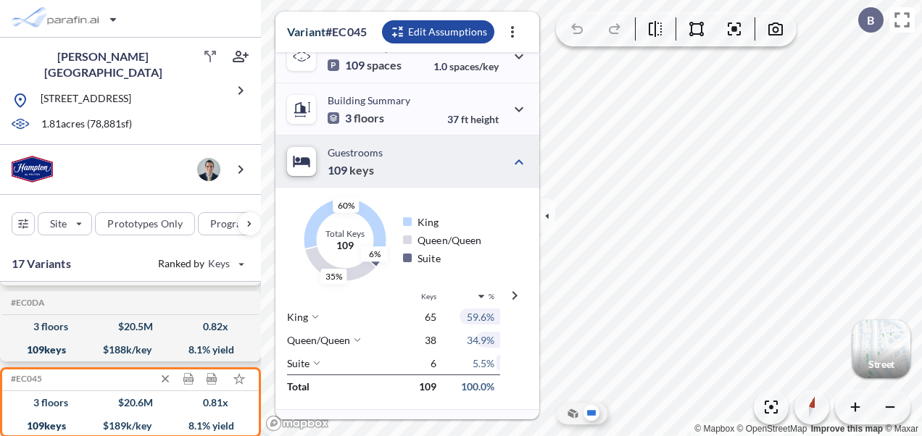
scroll to position [145, 0]
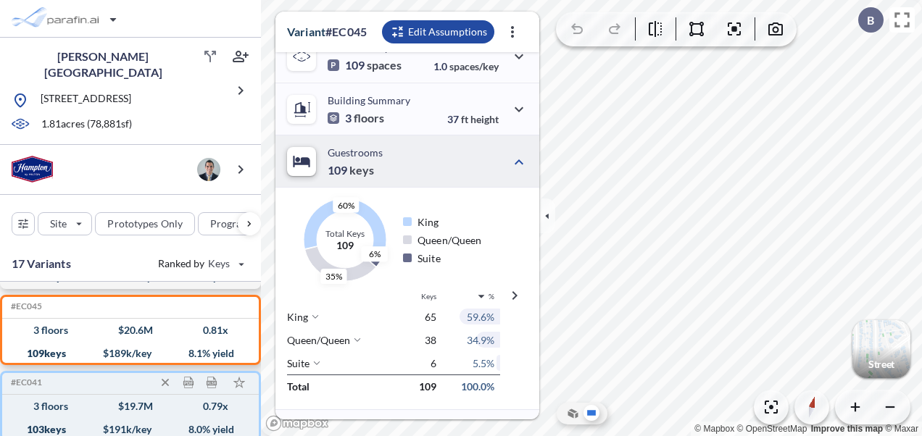
click at [61, 418] on div "103 keys $ 191 k/key 8.0 % yield" at bounding box center [130, 429] width 245 height 23
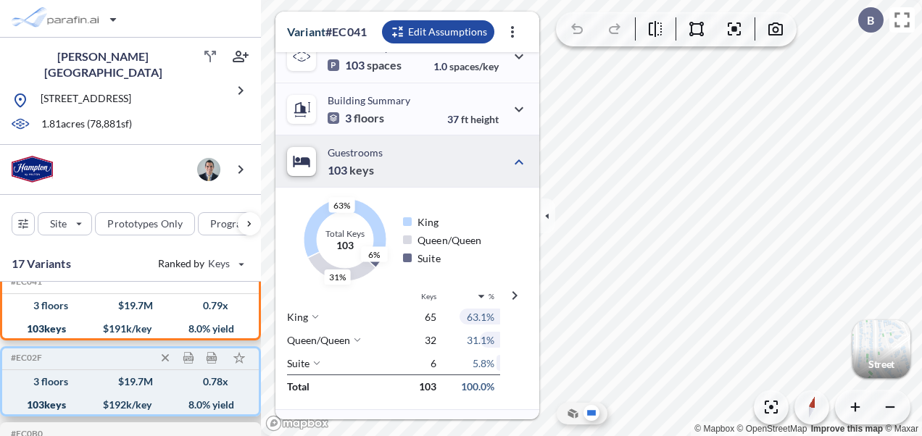
scroll to position [290, 0]
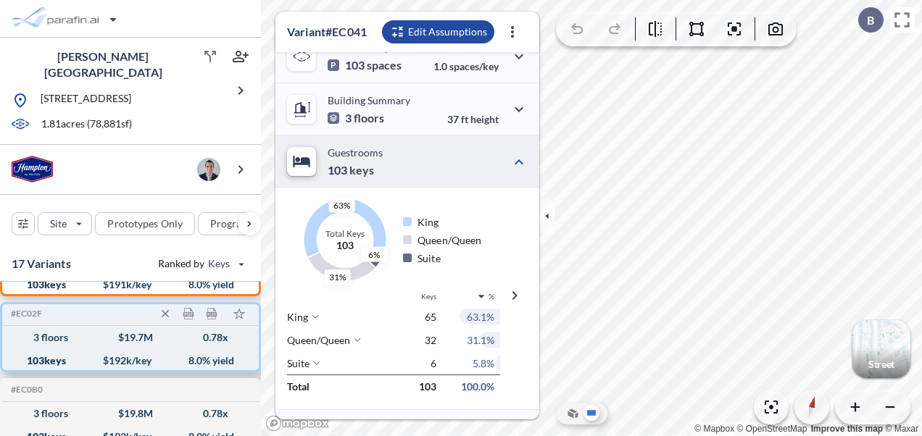
click at [54, 338] on div "3 floors $ 19.7 M 0.78 x" at bounding box center [130, 337] width 245 height 23
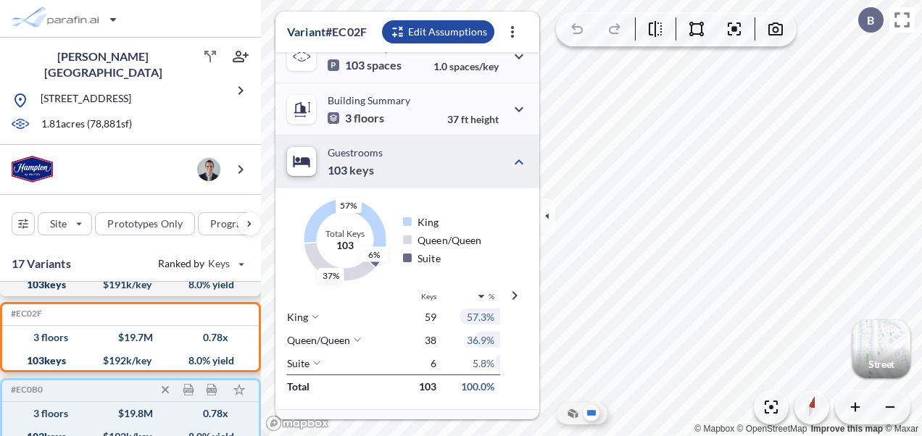
scroll to position [362, 0]
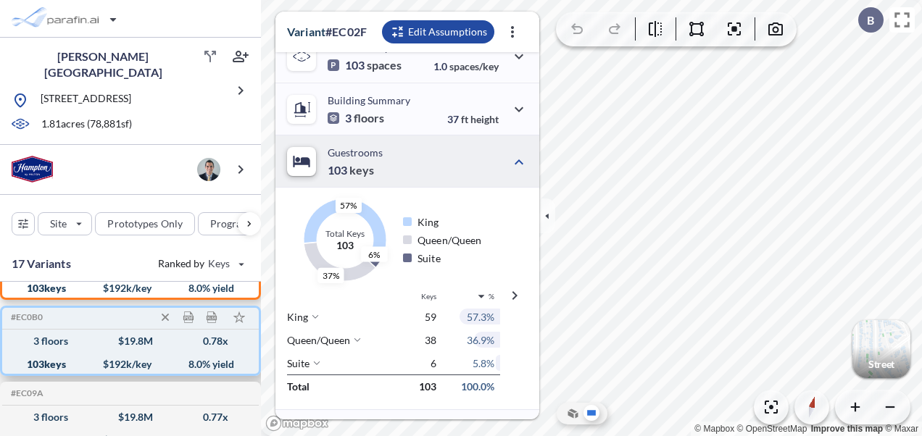
click at [59, 340] on div "3 floors $ 19.8 M 0.78 x" at bounding box center [130, 341] width 245 height 23
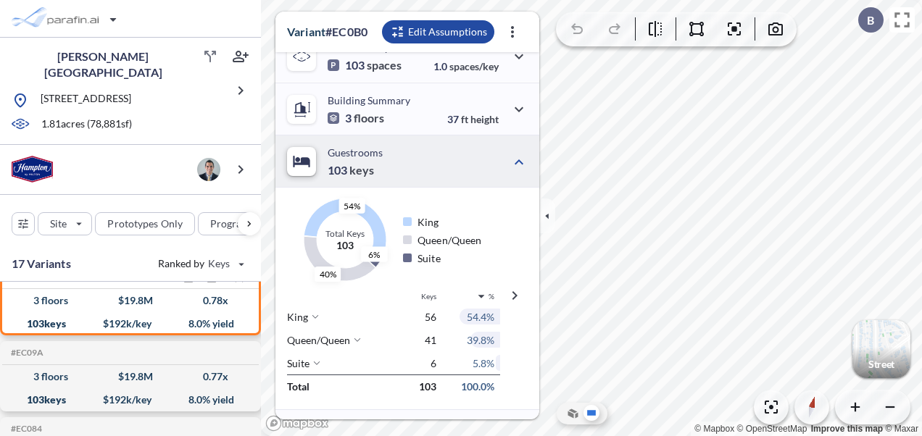
scroll to position [435, 0]
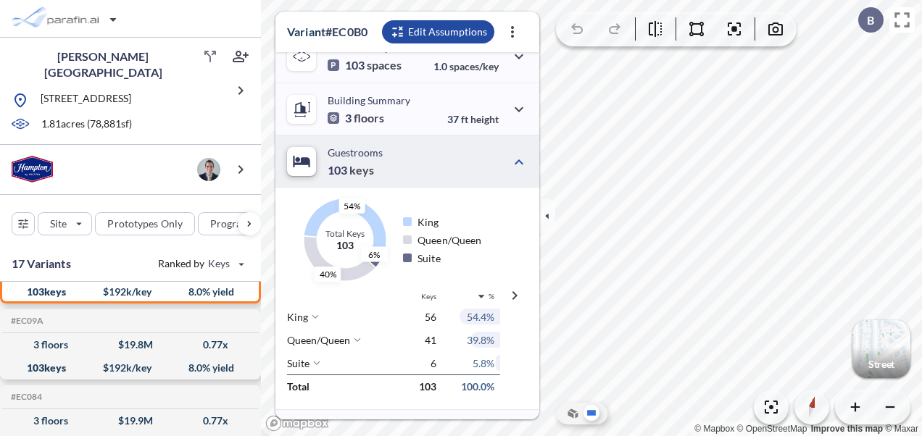
click at [59, 345] on div "3 floors" at bounding box center [50, 345] width 35 height 0
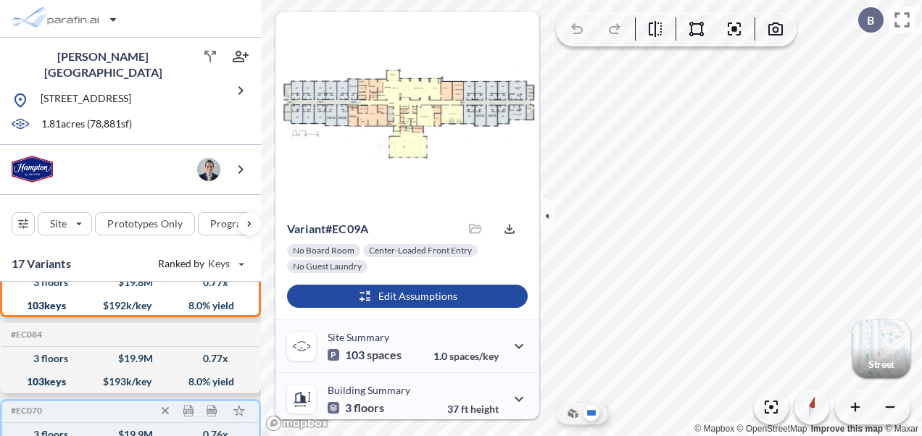
scroll to position [507, 0]
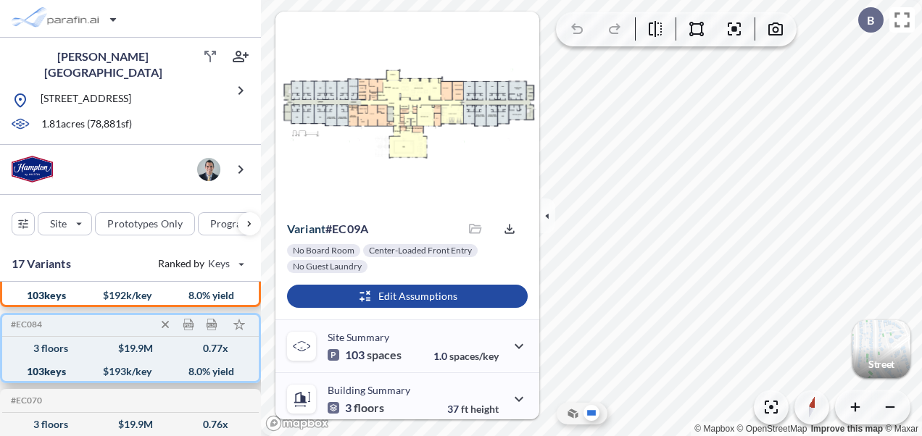
click at [48, 349] on div "3 floors" at bounding box center [50, 349] width 35 height 0
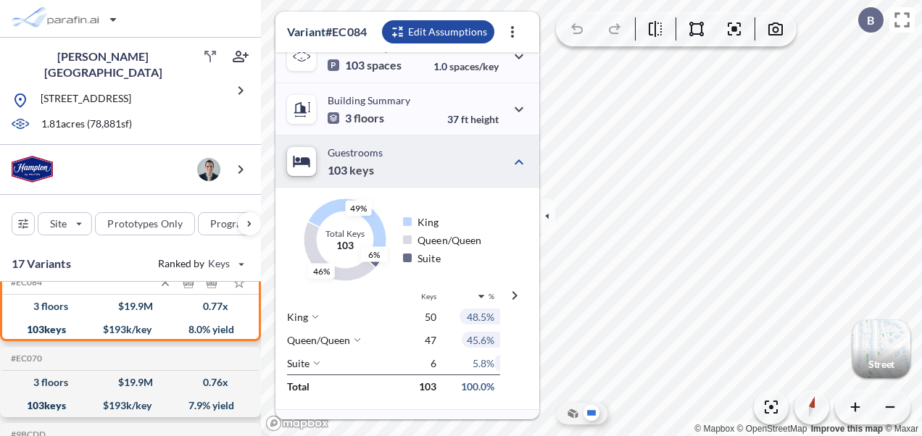
scroll to position [580, 0]
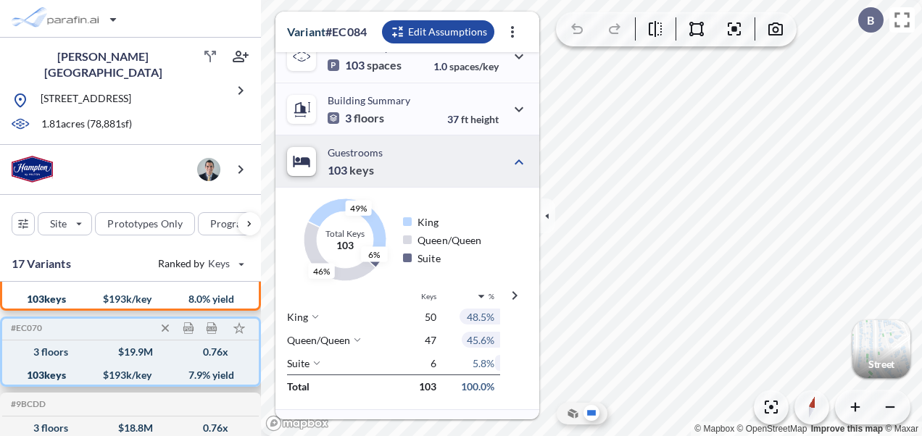
click at [58, 352] on div "3 floors" at bounding box center [50, 352] width 35 height 0
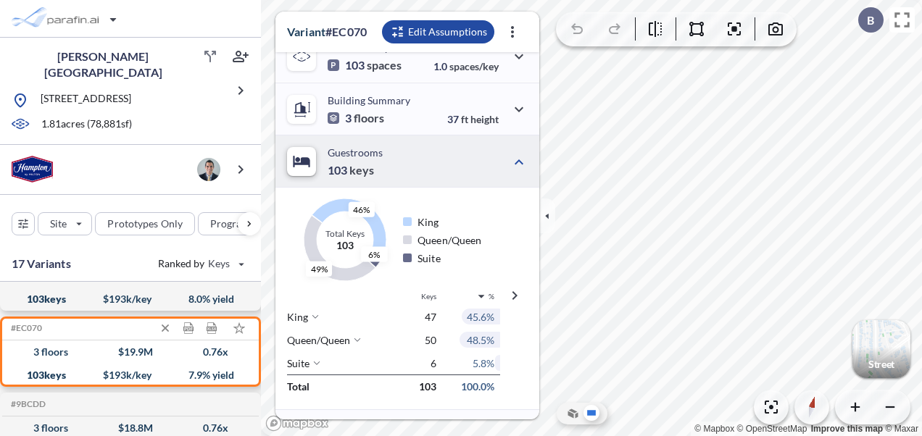
scroll to position [652, 0]
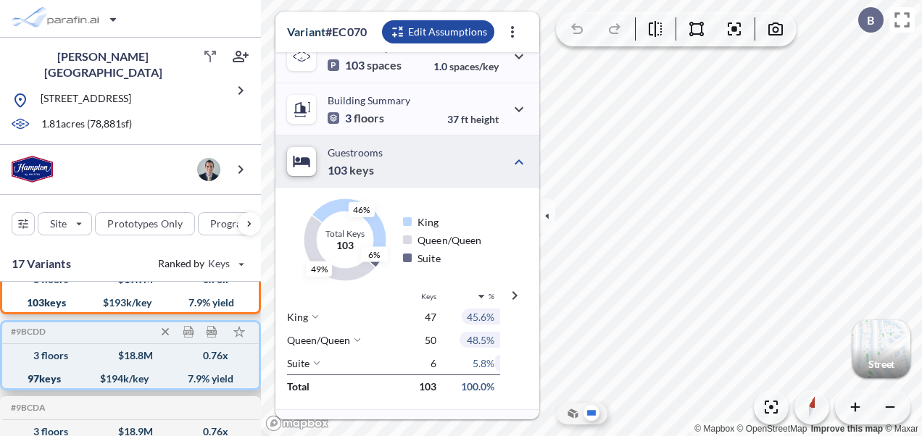
click at [57, 356] on div "3 floors" at bounding box center [50, 356] width 35 height 0
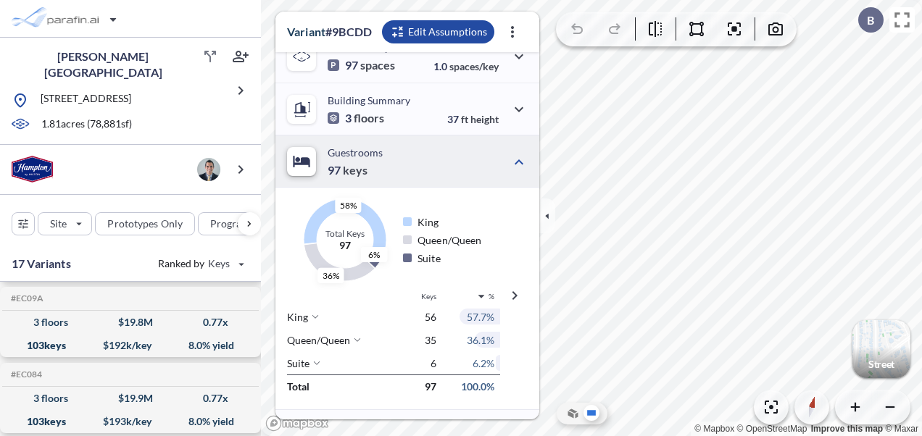
scroll to position [435, 0]
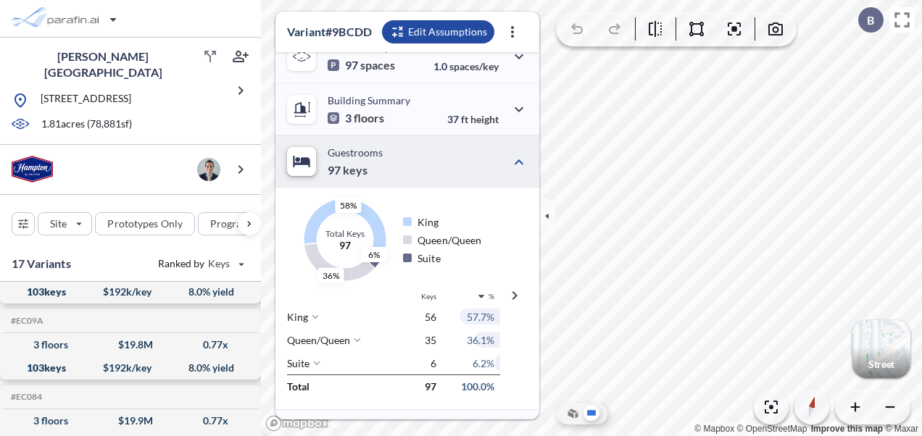
click at [57, 357] on div "103 keys $ 192 k/key 8.0 % yield" at bounding box center [130, 368] width 245 height 23
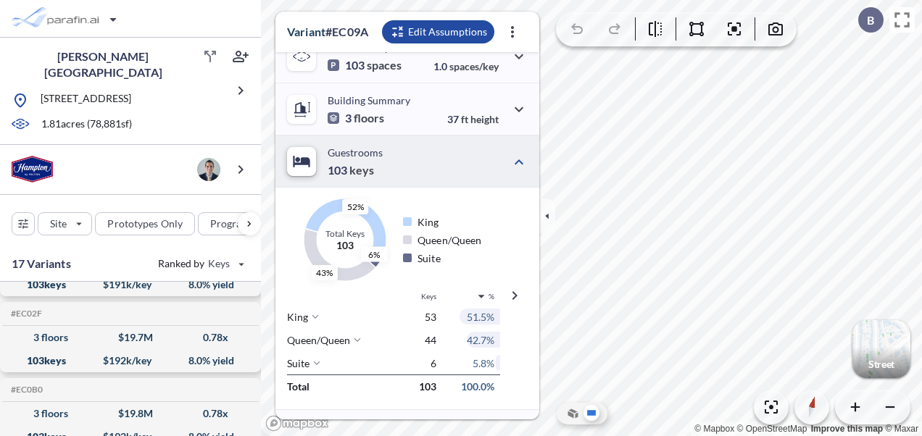
scroll to position [217, 0]
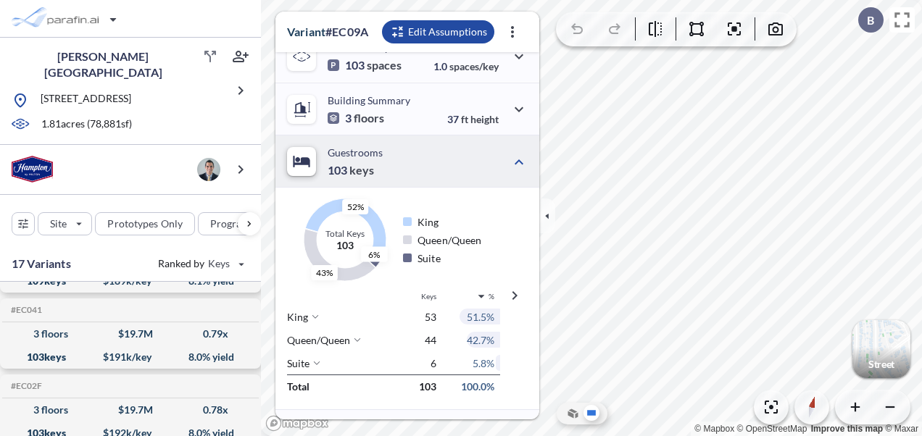
click at [64, 357] on div "103 keys" at bounding box center [46, 357] width 39 height 0
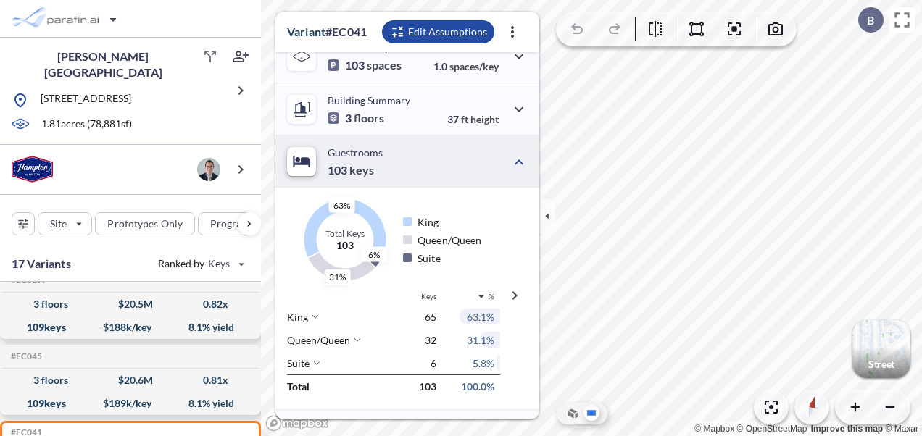
scroll to position [72, 0]
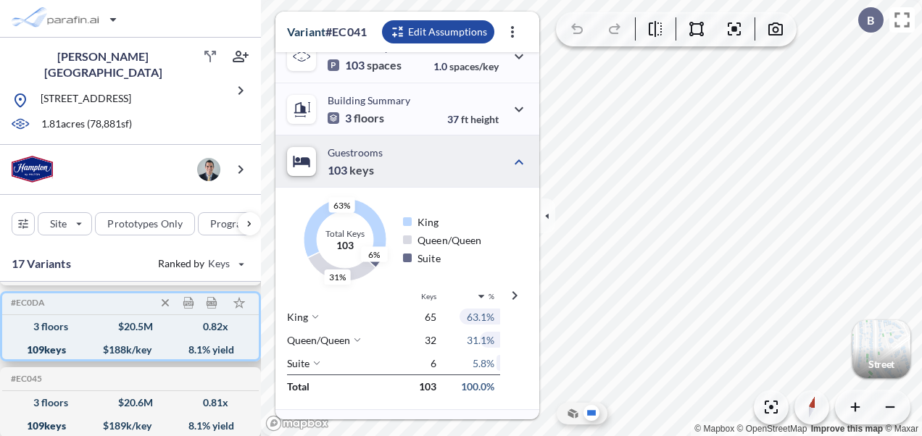
click at [65, 350] on div "109 keys" at bounding box center [46, 350] width 39 height 0
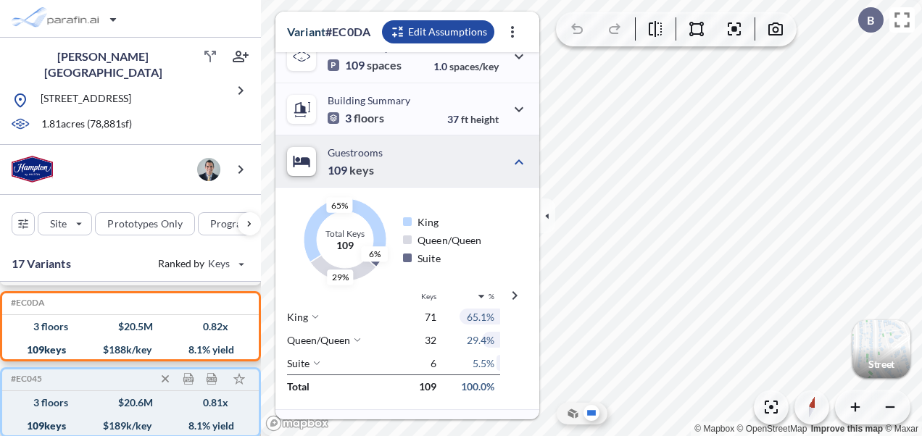
click at [15, 415] on div "109 keys $ 189 k/key 8.1 % yield" at bounding box center [130, 426] width 245 height 23
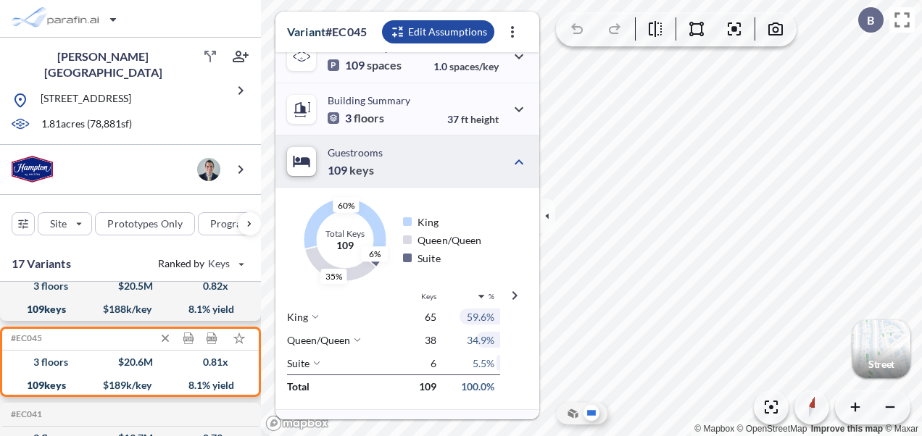
scroll to position [145, 0]
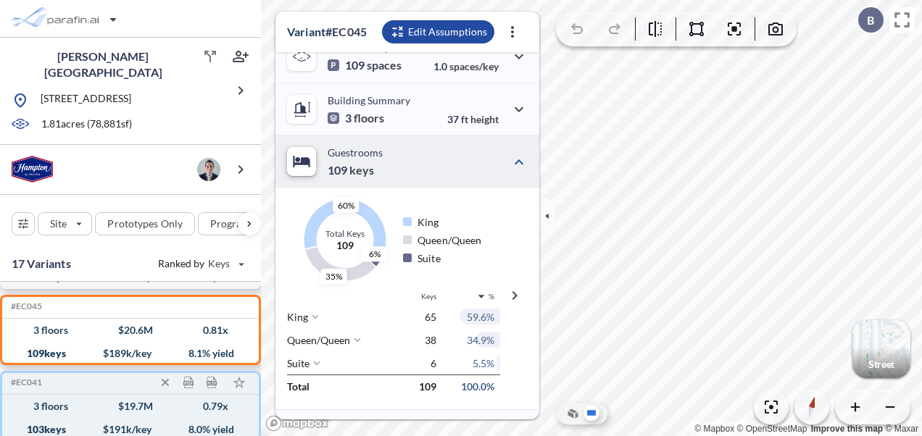
click at [56, 430] on div "103 keys" at bounding box center [46, 430] width 39 height 0
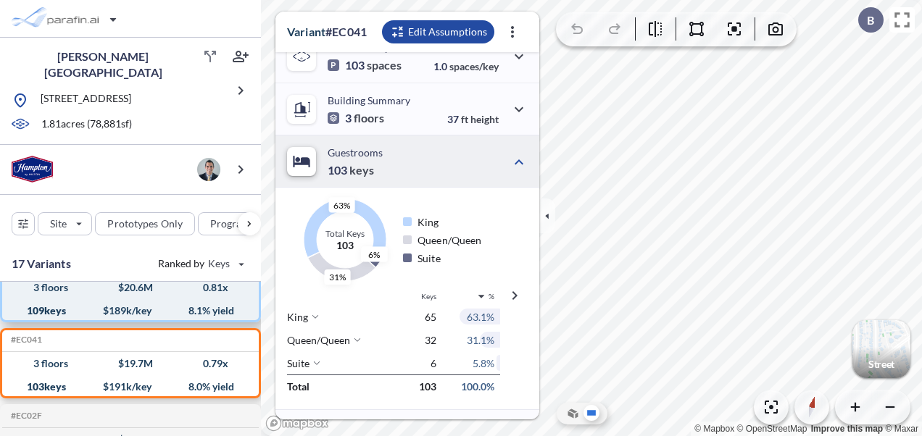
scroll to position [217, 0]
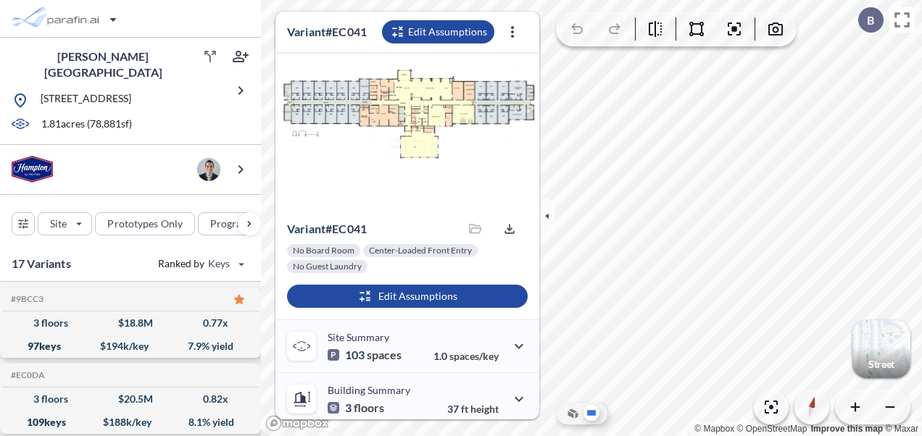
scroll to position [290, 0]
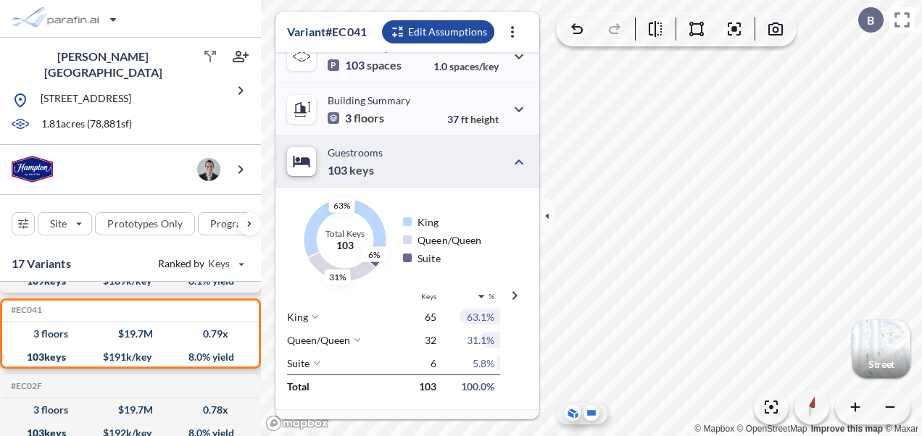
click at [573, 415] on icon at bounding box center [571, 414] width 6 height 7
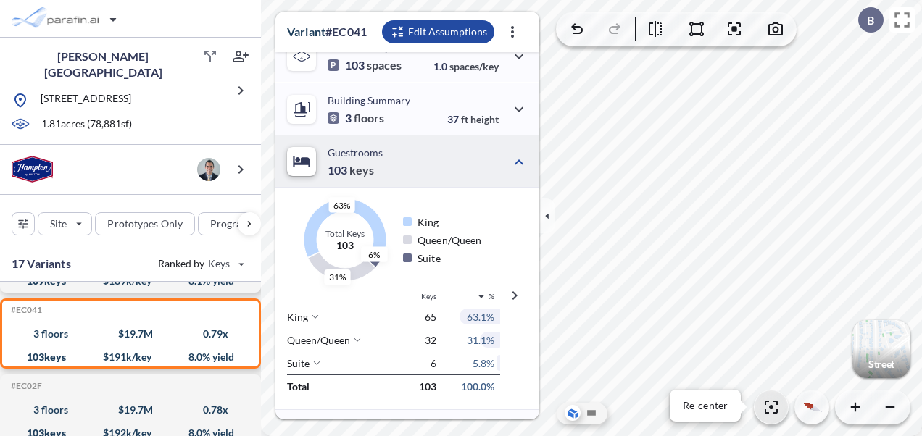
click at [765, 412] on icon "button" at bounding box center [771, 407] width 13 height 13
click at [773, 406] on icon "button" at bounding box center [771, 407] width 17 height 17
click at [771, 401] on icon "button" at bounding box center [771, 407] width 17 height 17
click at [771, 402] on icon "button" at bounding box center [771, 407] width 17 height 17
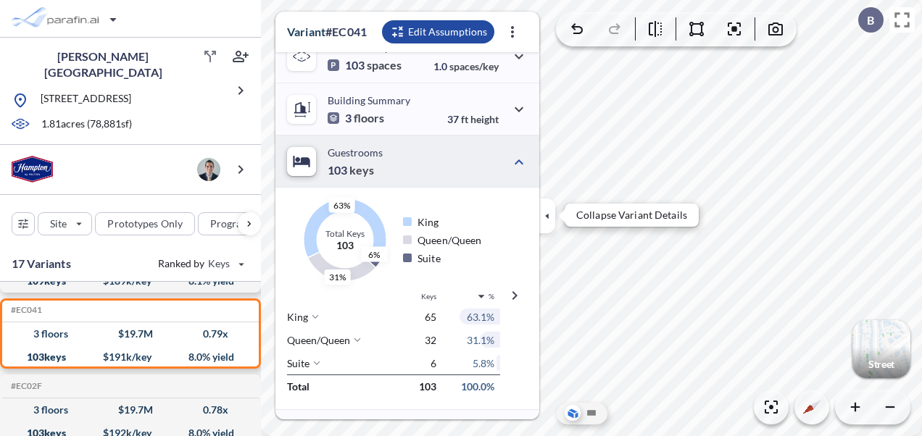
click at [554, 215] on icon "button" at bounding box center [547, 216] width 16 height 16
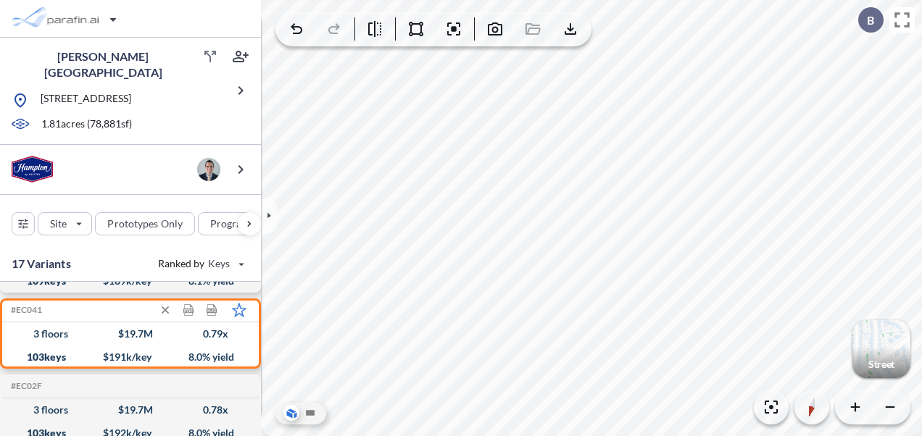
click at [241, 304] on polygon at bounding box center [239, 310] width 13 height 12
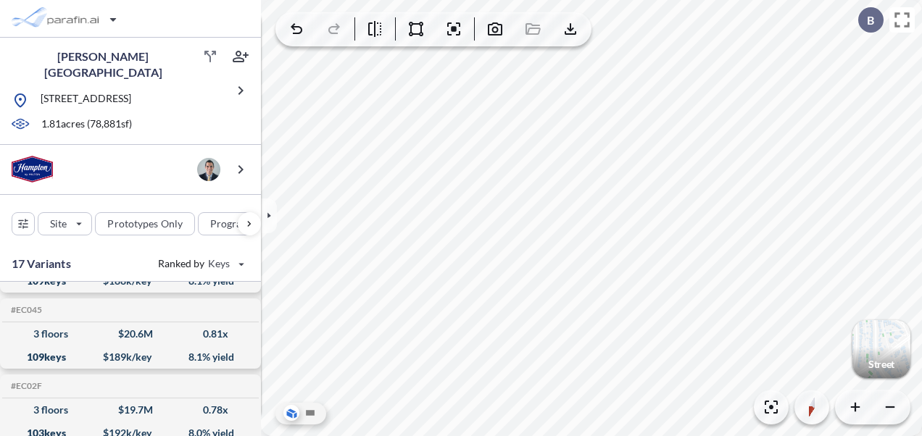
scroll to position [0, 0]
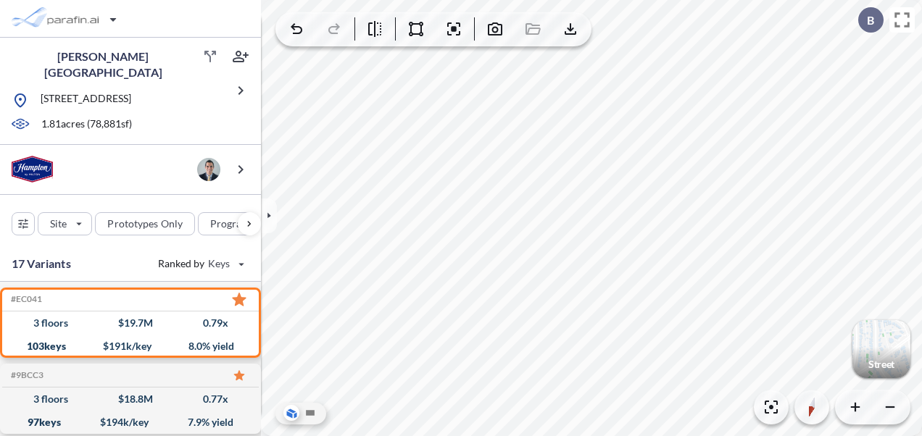
click at [186, 292] on icon at bounding box center [188, 299] width 15 height 15
click at [120, 349] on span "Design Report" at bounding box center [106, 352] width 46 height 7
click at [192, 294] on icon at bounding box center [188, 299] width 15 height 15
click at [142, 319] on span "Development Report" at bounding box center [117, 322] width 68 height 7
click at [303, 409] on icon at bounding box center [310, 413] width 16 height 16
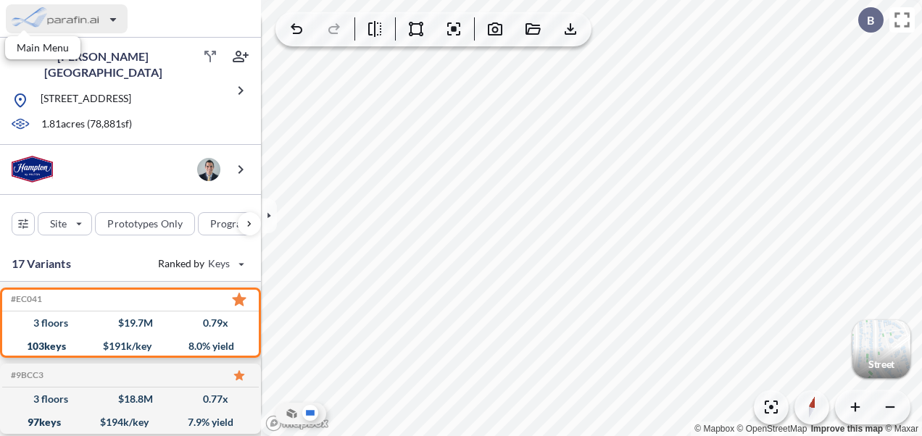
click at [117, 20] on div "button" at bounding box center [67, 18] width 122 height 29
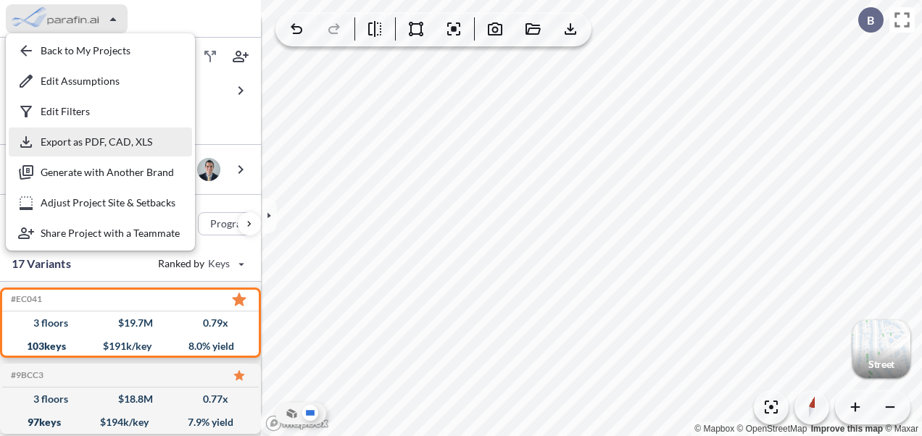
click at [104, 146] on div "button" at bounding box center [100, 142] width 183 height 29
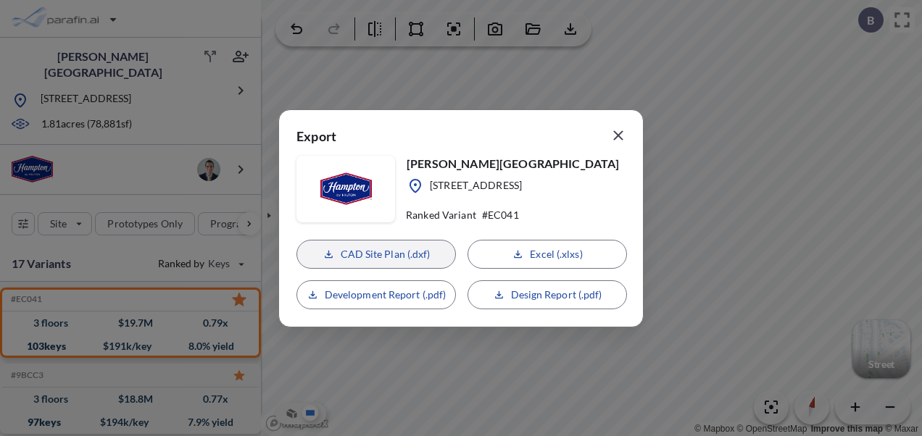
click at [362, 258] on p "CAD Site Plan (.dxf)" at bounding box center [386, 254] width 90 height 14
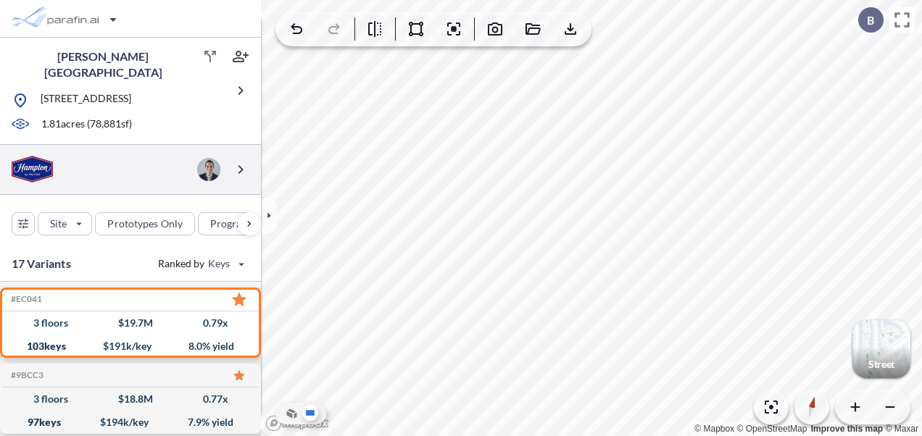
click at [101, 161] on div at bounding box center [130, 170] width 261 height 50
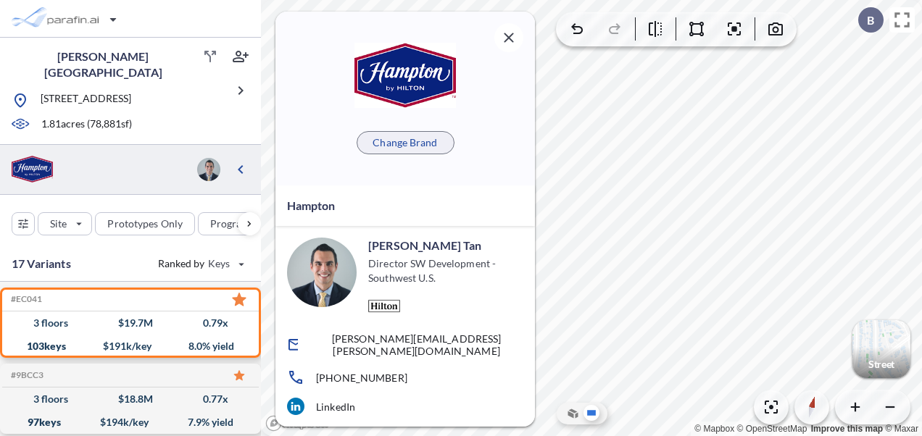
click at [377, 144] on p "Change Brand" at bounding box center [405, 143] width 65 height 14
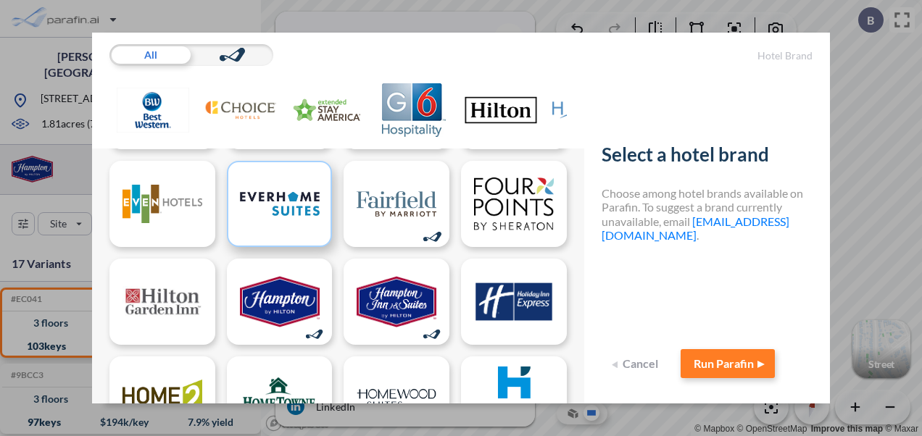
scroll to position [217, 0]
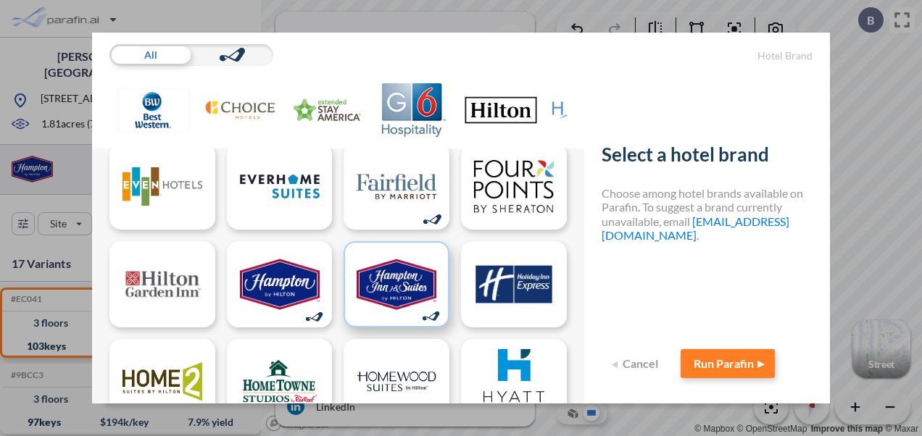
click at [381, 288] on img at bounding box center [397, 285] width 80 height 62
click at [386, 281] on img at bounding box center [397, 285] width 80 height 62
click at [694, 361] on button "Run Parafin" at bounding box center [728, 363] width 94 height 29
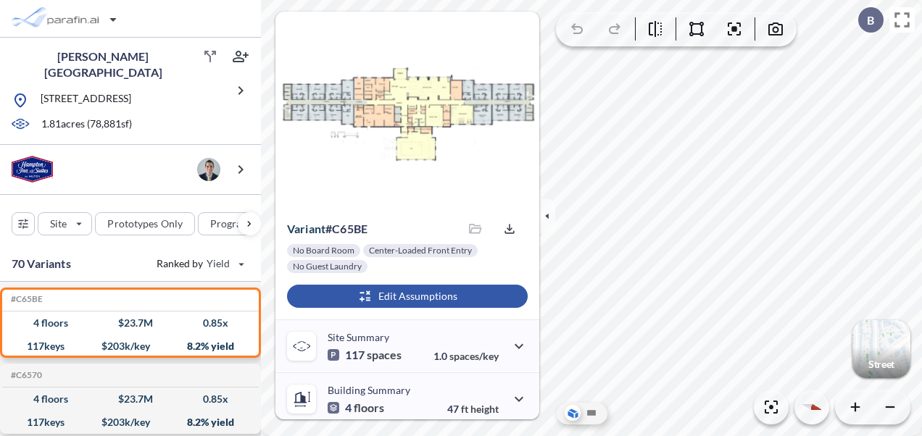
scroll to position [145, 0]
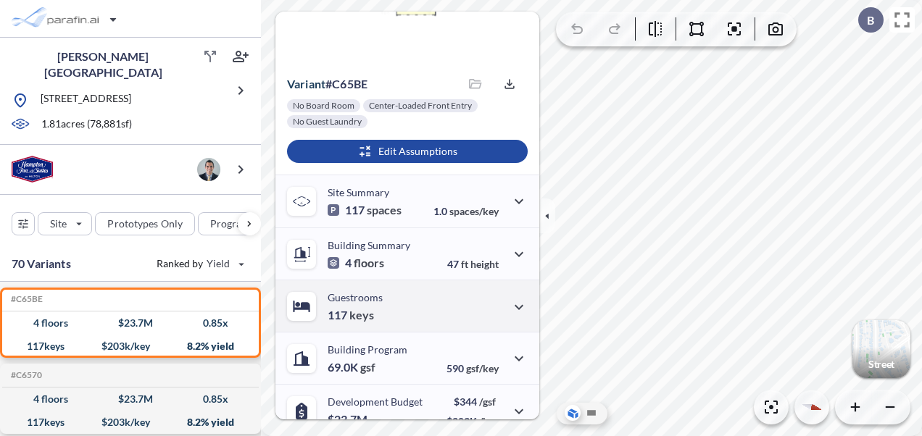
click at [427, 299] on div "Guestrooms 117 keys" at bounding box center [407, 306] width 264 height 52
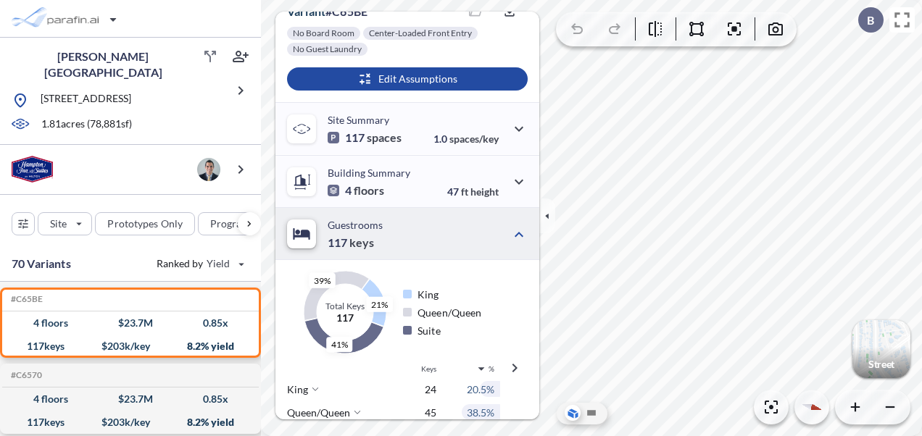
scroll to position [290, 0]
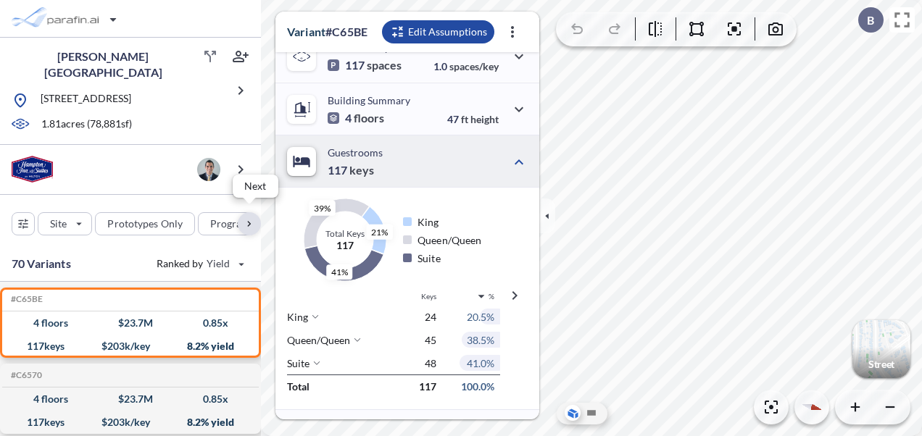
click at [246, 220] on div "button" at bounding box center [249, 223] width 23 height 23
click at [210, 226] on div "button" at bounding box center [199, 224] width 66 height 22
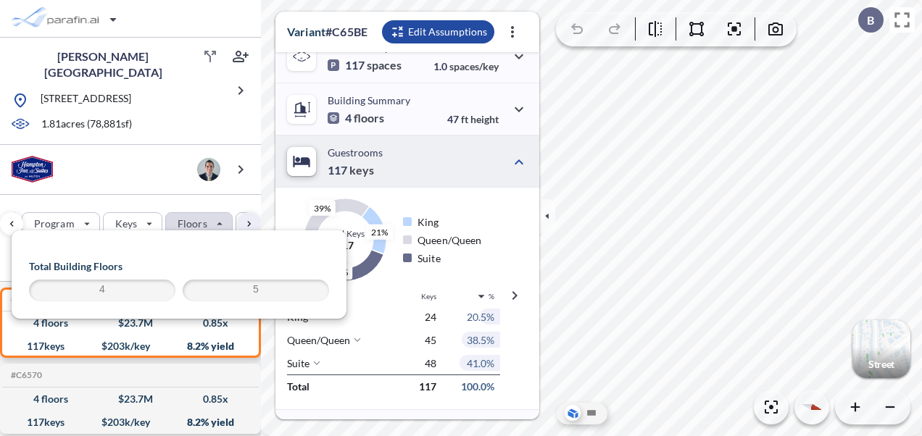
click at [135, 299] on span "4" at bounding box center [102, 290] width 142 height 17
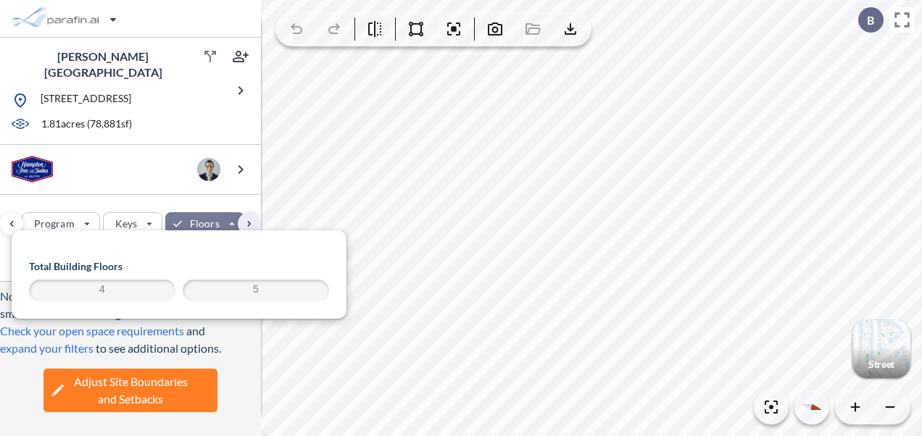
click at [148, 288] on span "4" at bounding box center [102, 290] width 142 height 17
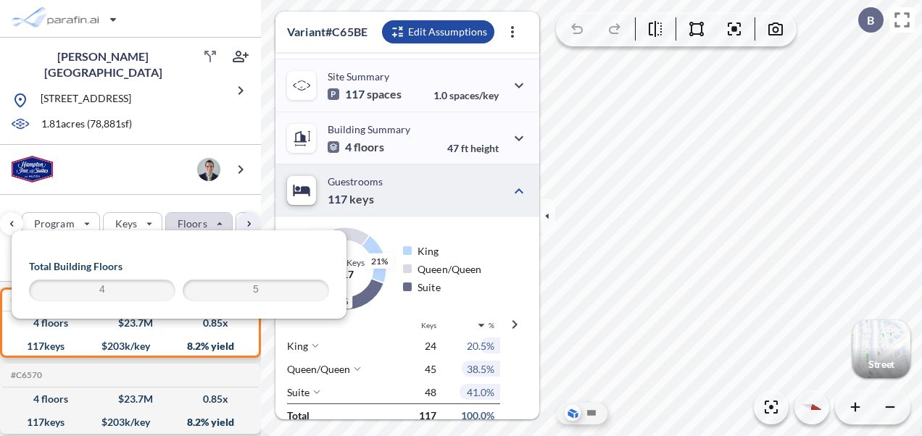
scroll to position [290, 0]
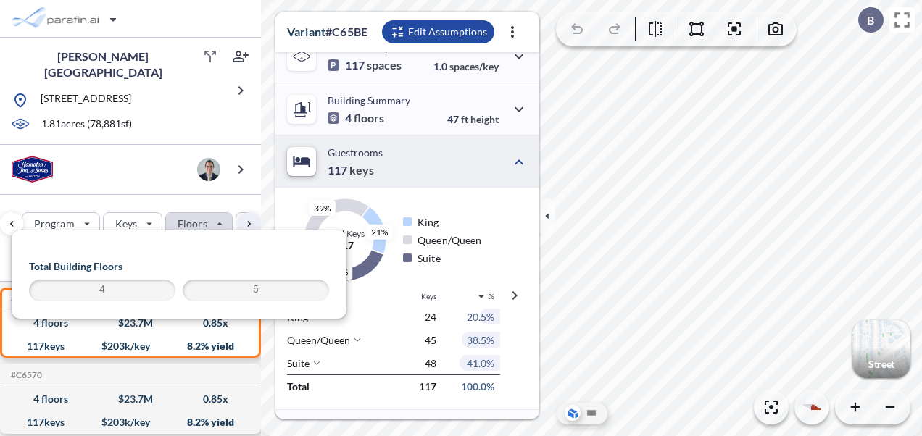
click at [119, 288] on span "4" at bounding box center [102, 290] width 142 height 17
click at [138, 288] on span "4" at bounding box center [102, 290] width 142 height 17
click at [144, 286] on span "4" at bounding box center [102, 290] width 142 height 17
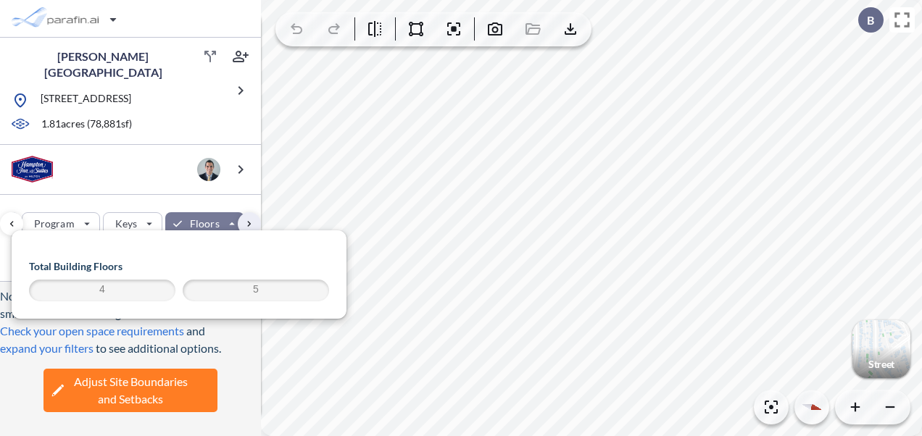
scroll to position [261, 0]
click at [197, 289] on span "5" at bounding box center [256, 290] width 142 height 17
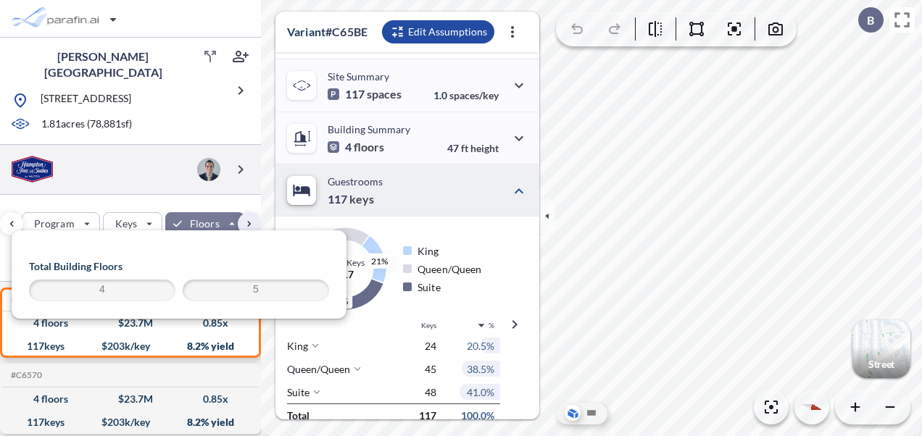
scroll to position [290, 0]
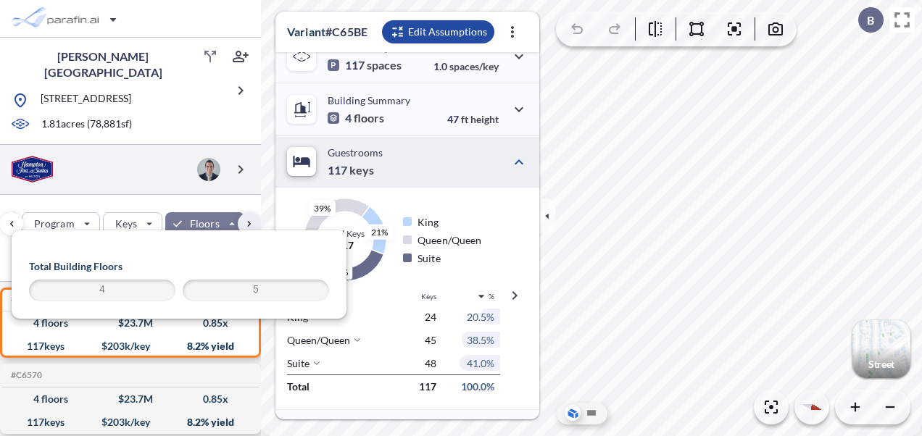
click at [122, 168] on div at bounding box center [130, 170] width 261 height 50
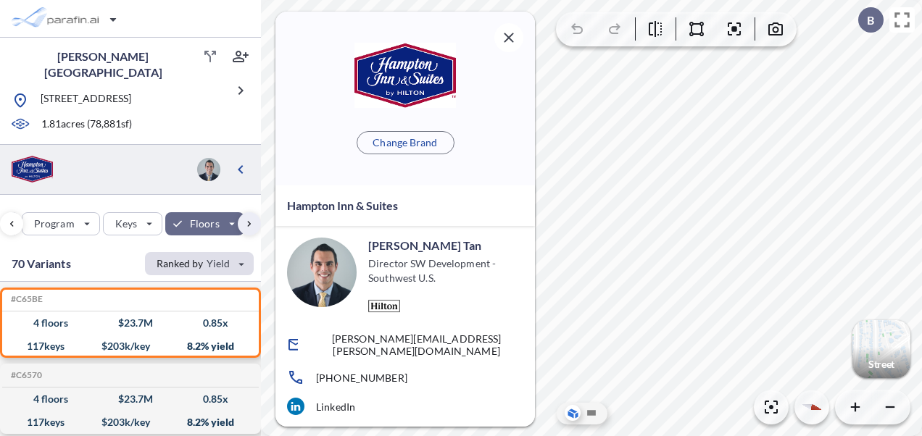
click at [161, 257] on div "button" at bounding box center [199, 263] width 109 height 23
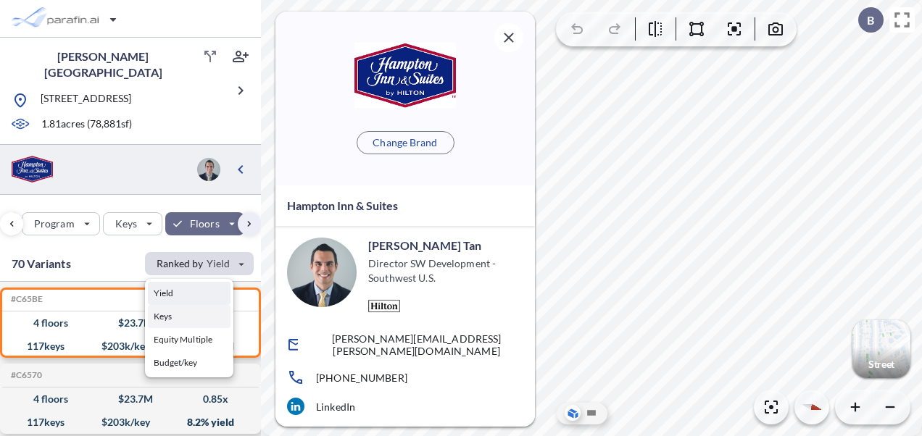
click at [158, 317] on button "Keys" at bounding box center [189, 316] width 83 height 23
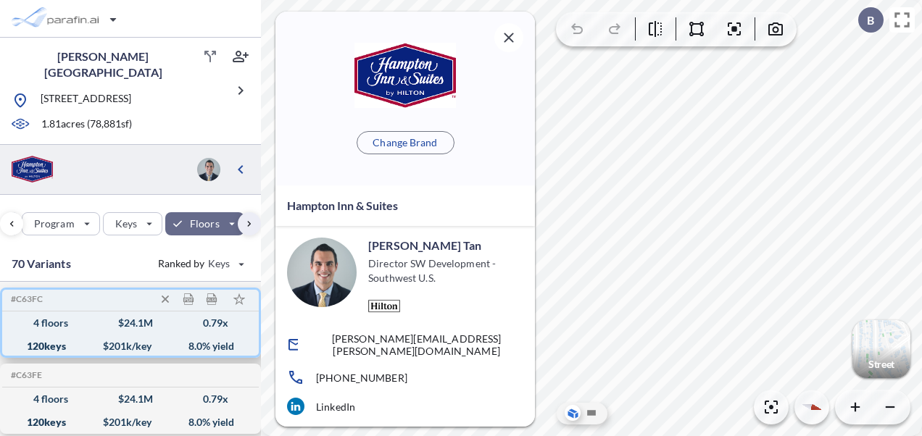
click at [56, 346] on div "120 keys" at bounding box center [46, 346] width 39 height 0
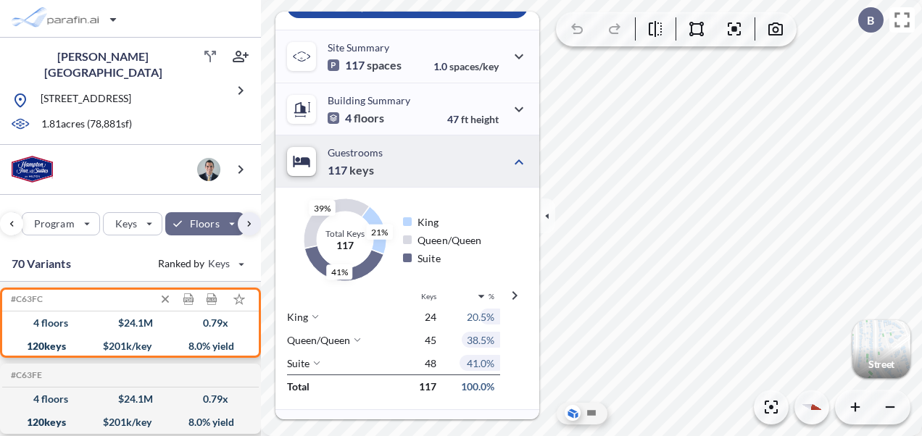
scroll to position [0, 0]
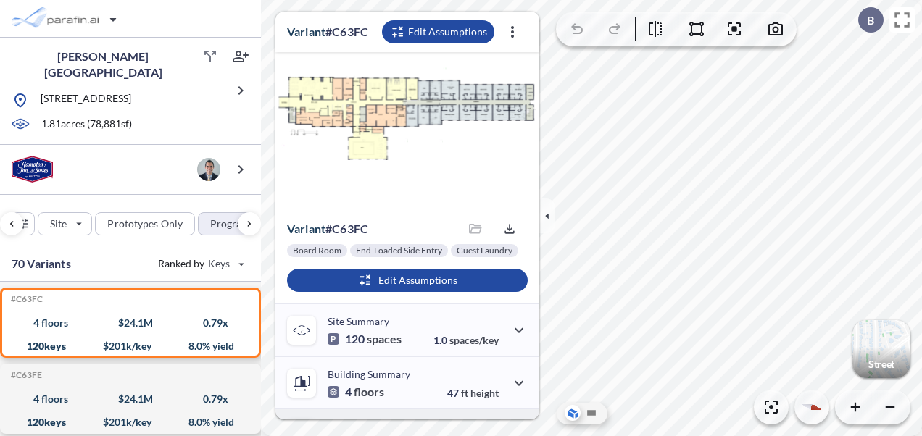
scroll to position [290, 0]
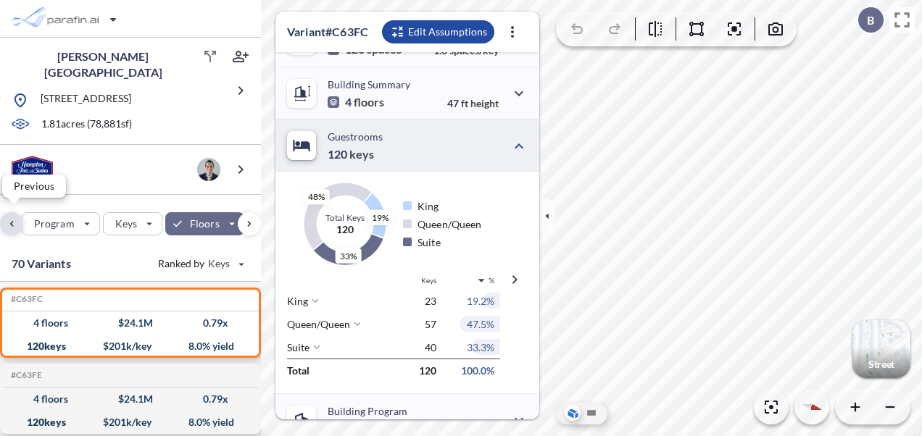
click at [6, 221] on div "button" at bounding box center [11, 223] width 23 height 23
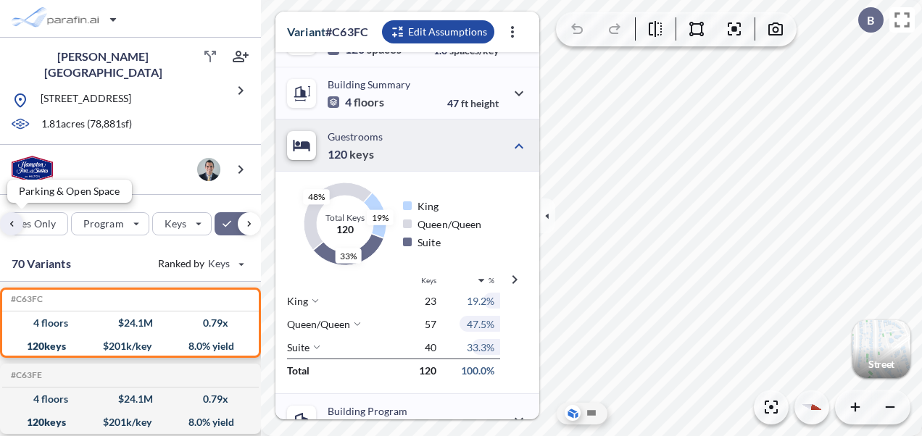
scroll to position [0, 0]
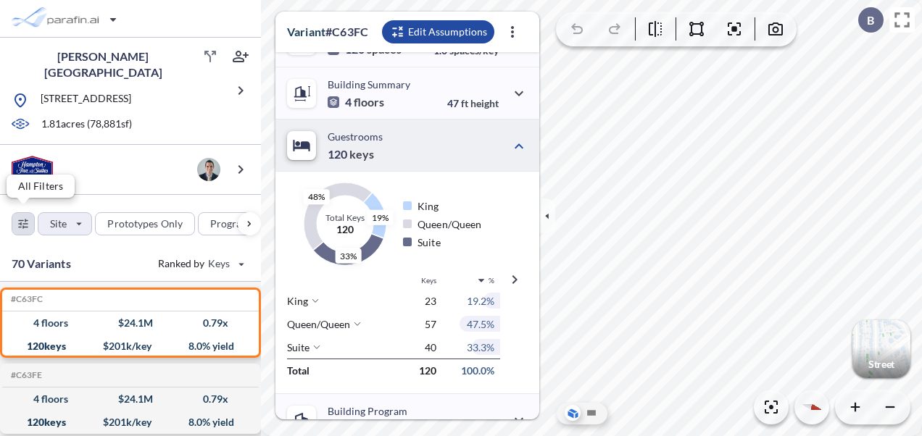
drag, startPoint x: 23, startPoint y: 215, endPoint x: 39, endPoint y: 215, distance: 16.0
click at [23, 215] on div "button" at bounding box center [23, 224] width 22 height 22
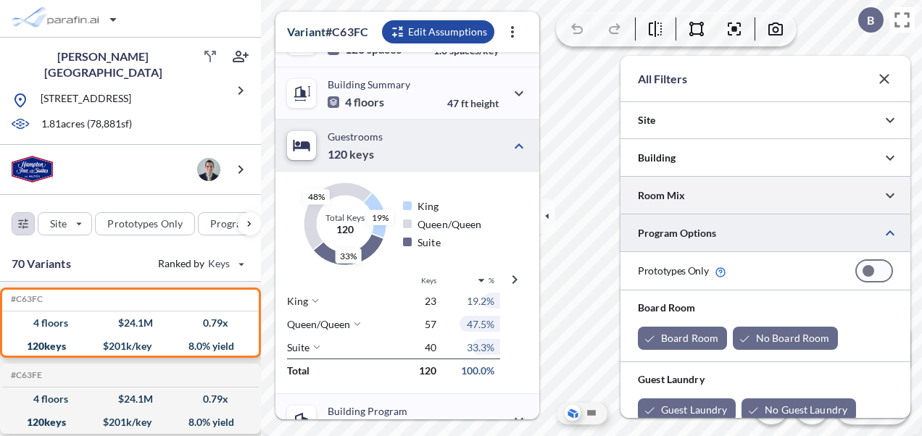
click at [749, 196] on div at bounding box center [765, 195] width 290 height 37
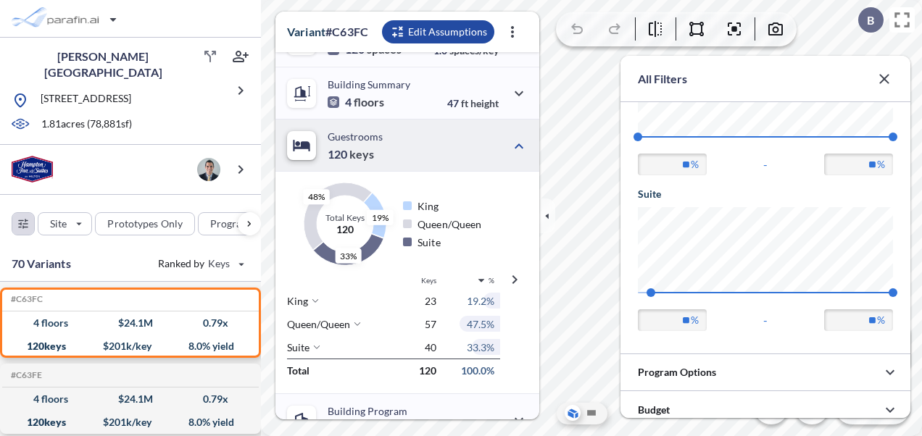
scroll to position [421, 0]
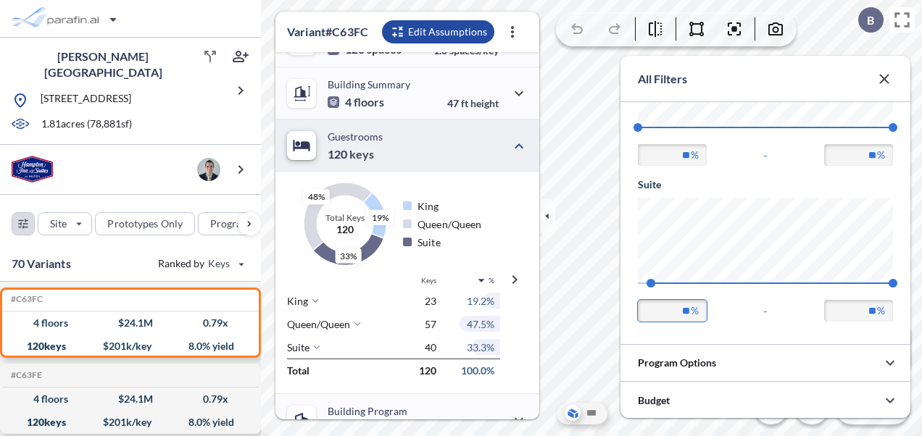
drag, startPoint x: 660, startPoint y: 308, endPoint x: 713, endPoint y: 315, distance: 53.3
click at [713, 315] on div "** % - ** %" at bounding box center [765, 311] width 255 height 22
drag, startPoint x: 673, startPoint y: 314, endPoint x: 714, endPoint y: 313, distance: 41.3
click at [714, 313] on div "* % - ** %" at bounding box center [765, 311] width 255 height 22
click at [861, 310] on input "**" at bounding box center [858, 311] width 69 height 22
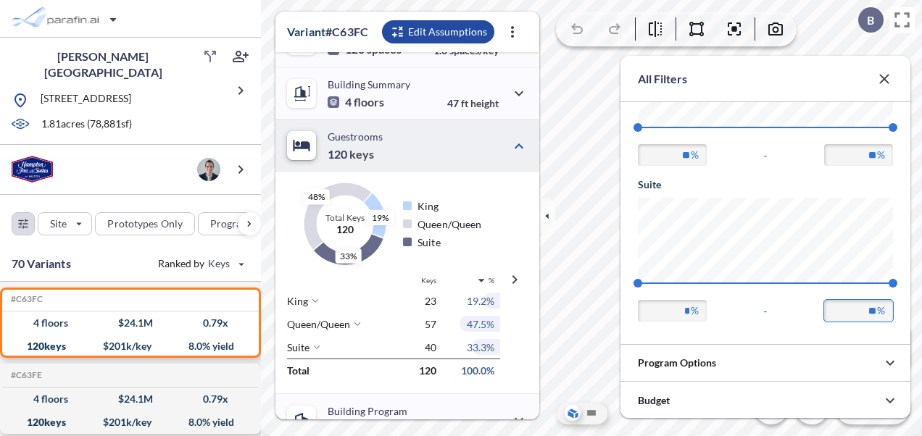
drag, startPoint x: 878, startPoint y: 310, endPoint x: 886, endPoint y: 310, distance: 8.0
click at [886, 310] on input "**" at bounding box center [858, 311] width 69 height 22
click at [671, 305] on input "*" at bounding box center [672, 311] width 69 height 22
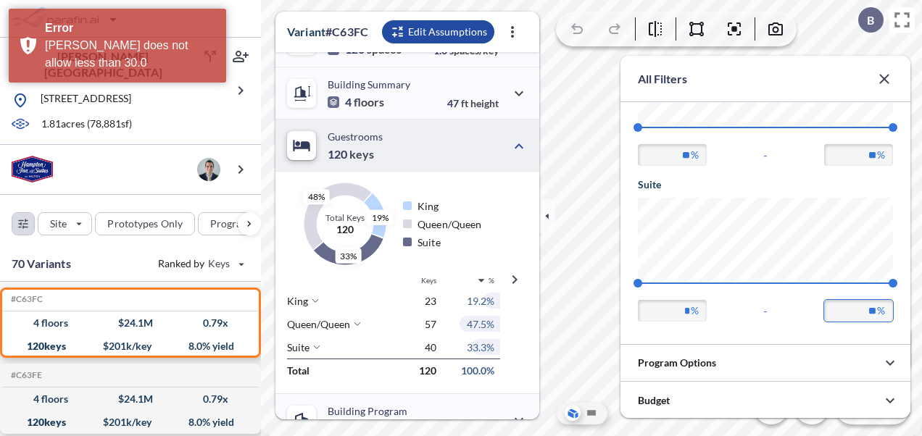
drag, startPoint x: 861, startPoint y: 314, endPoint x: 887, endPoint y: 310, distance: 26.3
click at [887, 310] on input "**" at bounding box center [858, 311] width 69 height 22
click at [865, 312] on input "**" at bounding box center [858, 311] width 69 height 22
drag, startPoint x: 876, startPoint y: 310, endPoint x: 863, endPoint y: 310, distance: 13.1
click at [868, 310] on input "**" at bounding box center [858, 311] width 69 height 22
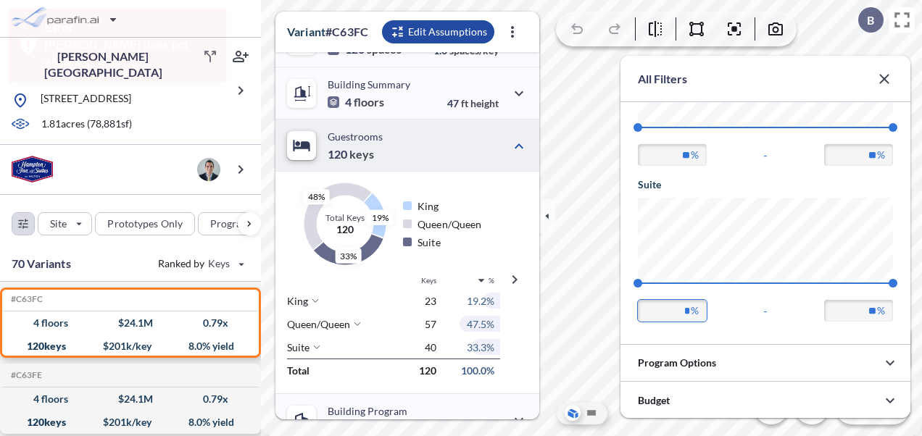
click at [702, 314] on input "*" at bounding box center [672, 311] width 69 height 22
click at [681, 307] on input "*" at bounding box center [672, 311] width 69 height 22
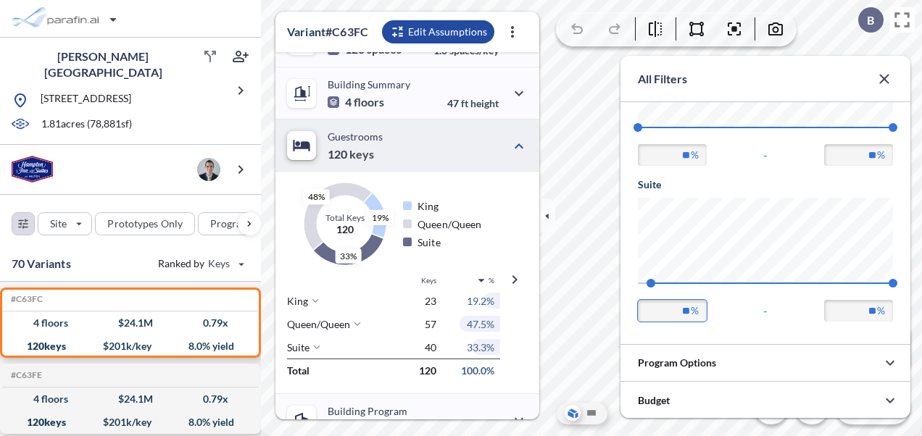
type input "**"
drag, startPoint x: 881, startPoint y: 315, endPoint x: 895, endPoint y: 315, distance: 14.5
click at [895, 315] on div "Room Mix Filters 70 Options King 11 37 ** % - ** % Q/Q 29 57 ** % - ** % Suite …" at bounding box center [765, 71] width 290 height 545
type input "**"
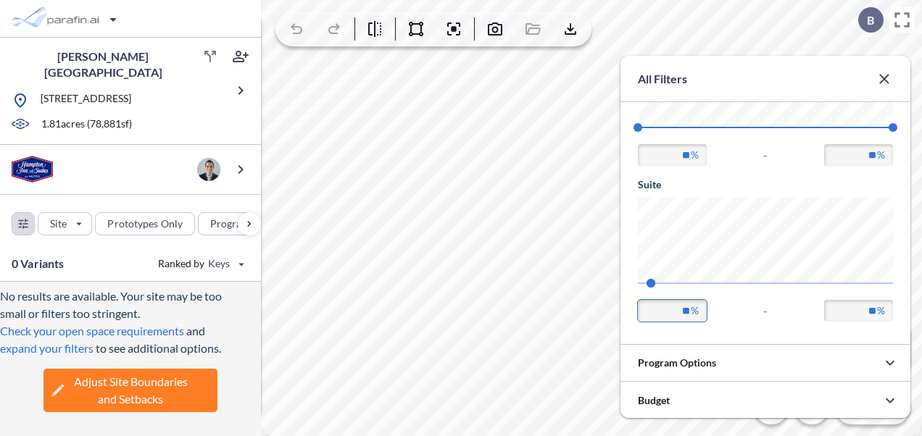
drag, startPoint x: 664, startPoint y: 315, endPoint x: 714, endPoint y: 311, distance: 50.1
click at [714, 311] on div "** % - ** %" at bounding box center [765, 311] width 255 height 22
type input "*"
click at [752, 320] on div "* % - ** %" at bounding box center [765, 311] width 255 height 22
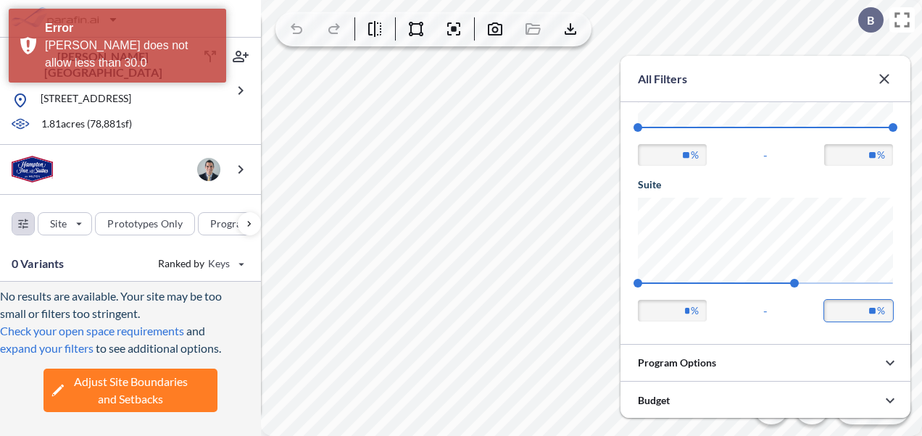
drag, startPoint x: 856, startPoint y: 317, endPoint x: 904, endPoint y: 320, distance: 47.9
click at [904, 320] on div "Room Mix Filters 0 Options King 11 37 ** % - ** % Q/Q 29 57 ** % - ** % Suite 0…" at bounding box center [765, 71] width 290 height 545
click at [778, 307] on div "* % - ** %" at bounding box center [765, 311] width 255 height 22
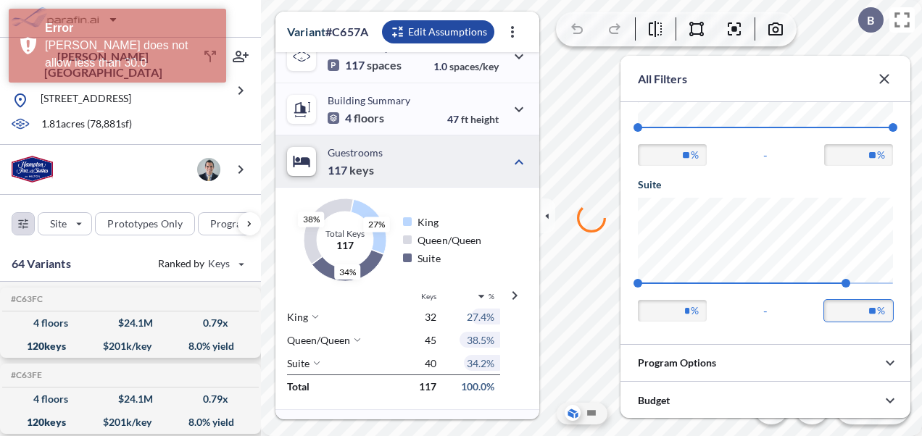
drag, startPoint x: 849, startPoint y: 320, endPoint x: 907, endPoint y: 325, distance: 58.3
click at [907, 325] on div "Room Mix Filters 64 Options King 11 37 ** % - ** % Q/Q 29 57 ** % - ** % Suite …" at bounding box center [765, 71] width 290 height 545
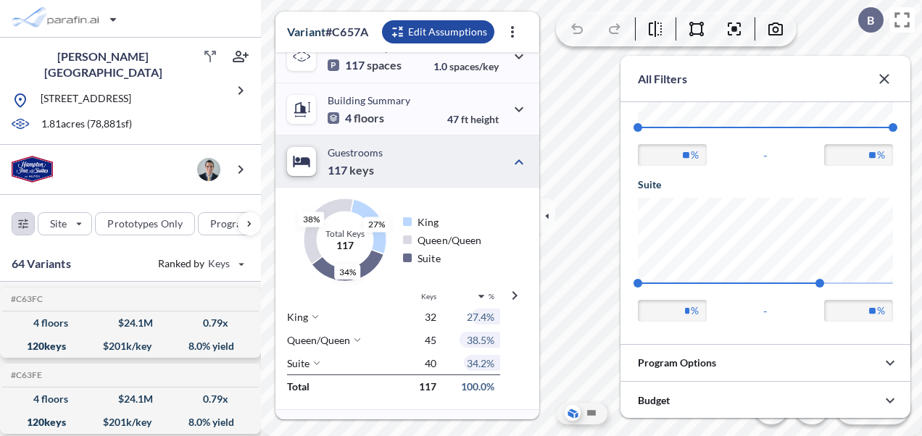
click at [789, 298] on div "Suite 0 35 * % - ** %" at bounding box center [765, 250] width 255 height 144
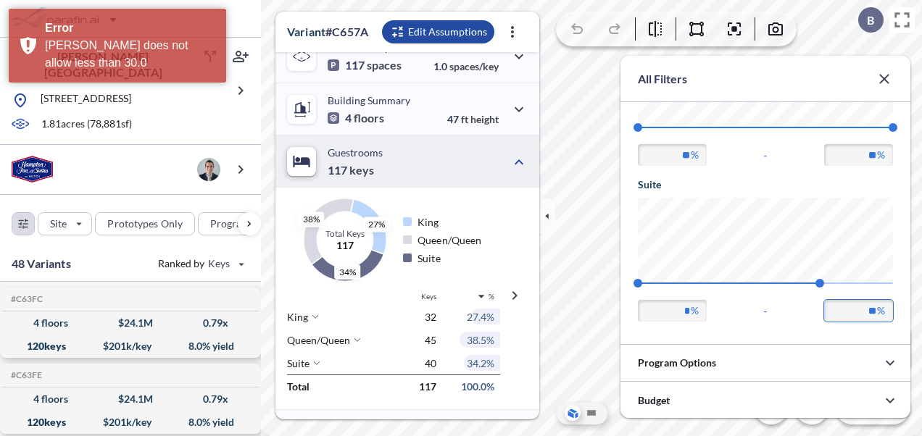
drag, startPoint x: 854, startPoint y: 310, endPoint x: 901, endPoint y: 314, distance: 47.3
click at [901, 314] on div "Room Mix Filters 48 Options King 11 37 ** % - ** % Q/Q 29 57 ** % - ** % Suite …" at bounding box center [765, 71] width 290 height 545
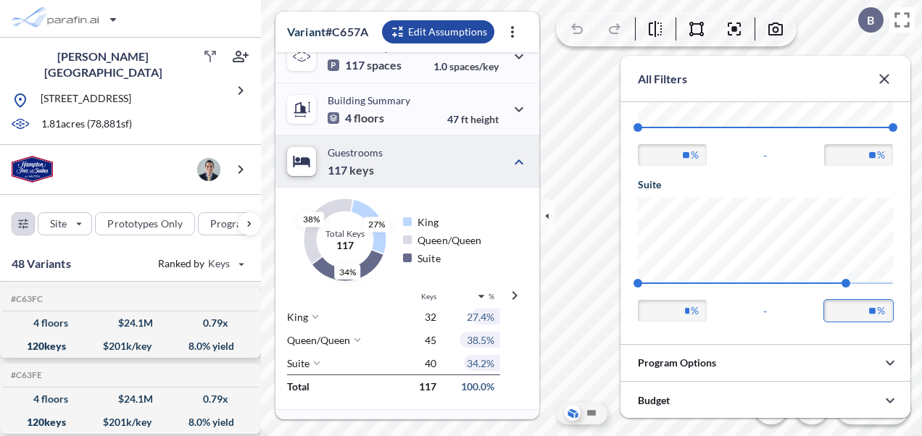
type input "**"
click at [744, 325] on div "Room Mix Filters 48 Options King 11 37 ** % - ** % Q/Q 29 57 ** % - ** % Suite …" at bounding box center [765, 71] width 290 height 545
click at [892, 81] on button "button" at bounding box center [884, 79] width 29 height 29
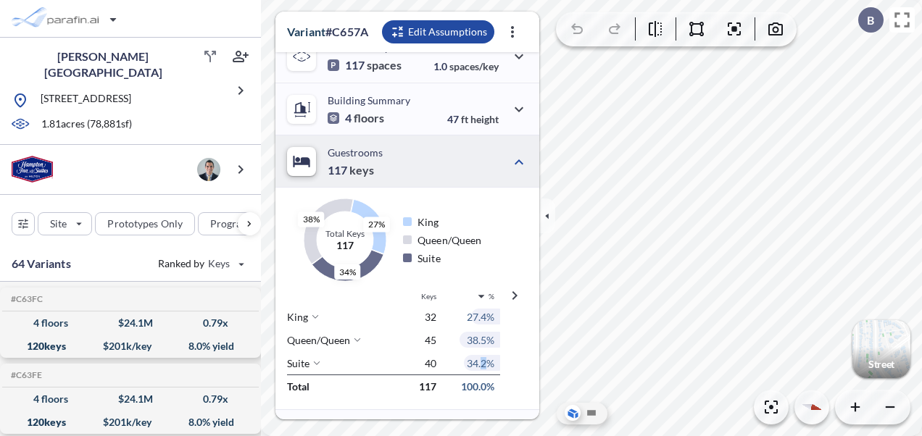
drag, startPoint x: 481, startPoint y: 362, endPoint x: 489, endPoint y: 363, distance: 8.0
click at [489, 363] on span "34.2%" at bounding box center [481, 363] width 28 height 12
drag, startPoint x: 489, startPoint y: 363, endPoint x: 474, endPoint y: 366, distance: 14.8
click at [474, 366] on span "34.2%" at bounding box center [481, 363] width 28 height 12
click at [474, 364] on span "34.2%" at bounding box center [481, 363] width 28 height 12
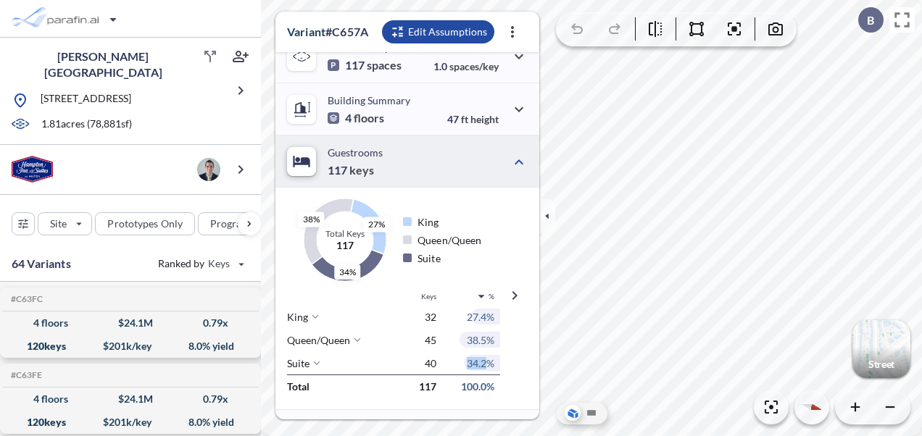
drag, startPoint x: 475, startPoint y: 363, endPoint x: 464, endPoint y: 358, distance: 12.0
click at [464, 358] on div at bounding box center [480, 363] width 41 height 16
click at [519, 299] on icon "button" at bounding box center [514, 295] width 17 height 17
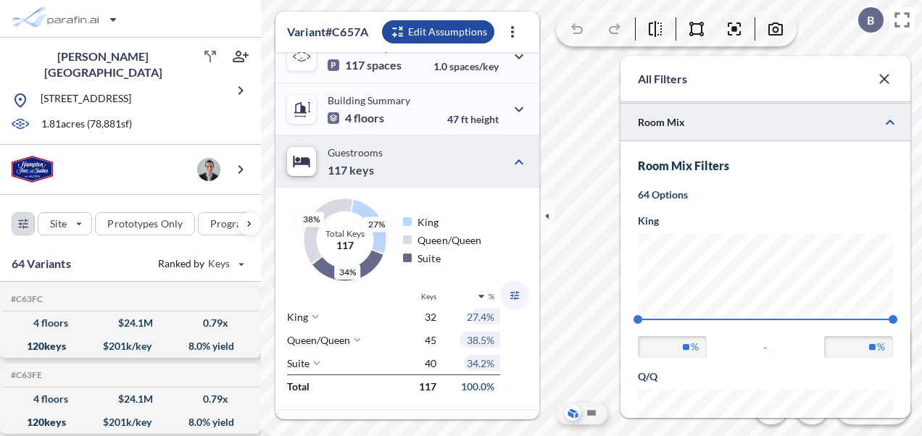
scroll to position [551, 290]
click at [513, 304] on button "button" at bounding box center [514, 295] width 29 height 29
click at [887, 77] on icon "button" at bounding box center [884, 78] width 17 height 17
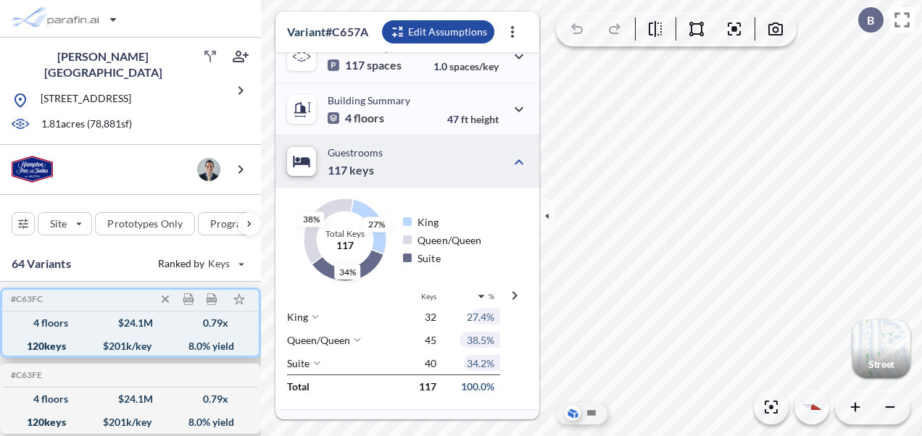
click at [65, 344] on div "120 keys $ 201 k/key 8.0 % yield" at bounding box center [130, 346] width 245 height 23
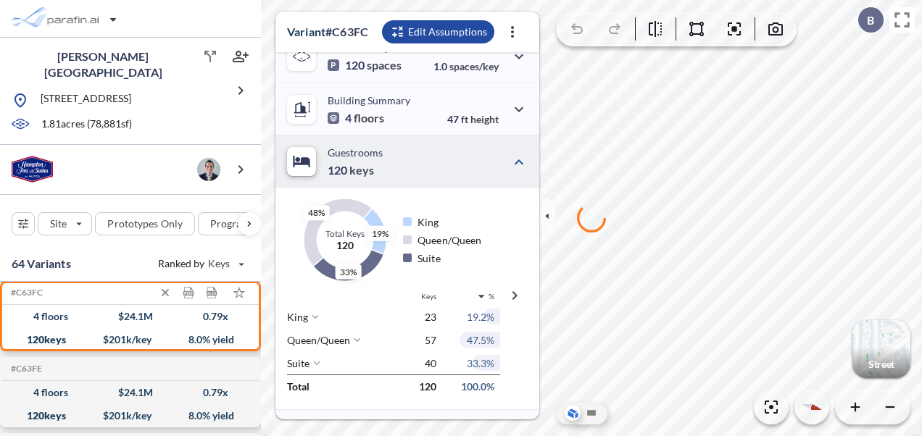
scroll to position [0, 0]
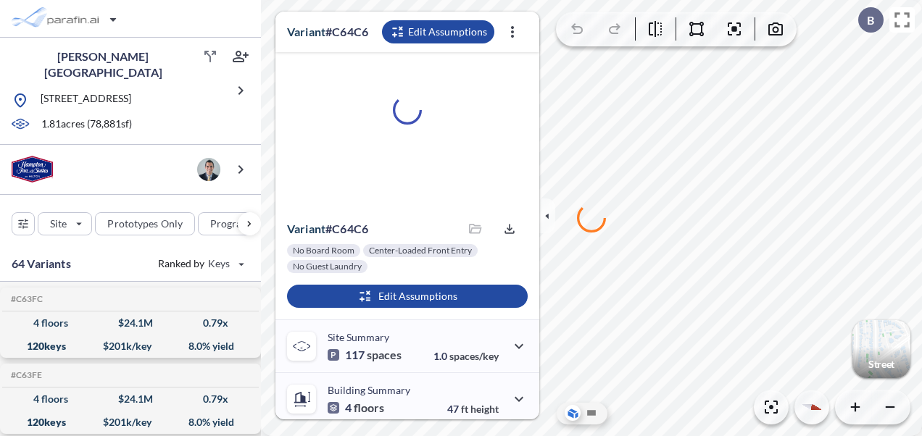
scroll to position [290, 0]
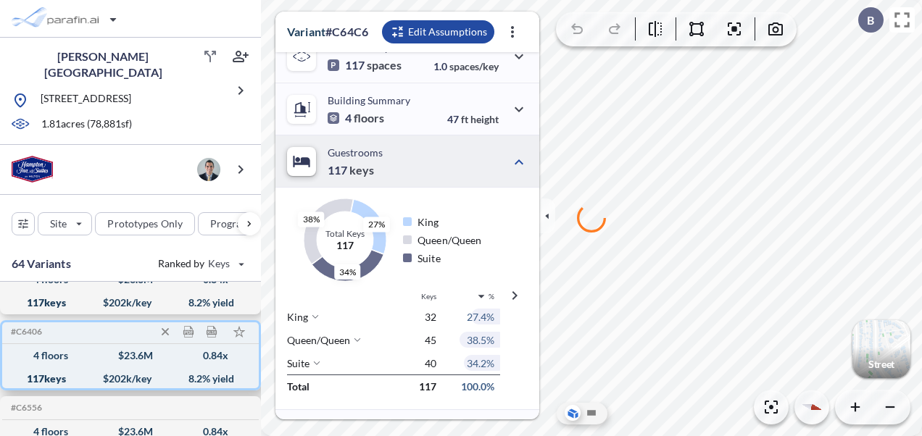
click at [46, 379] on div "117 keys" at bounding box center [46, 379] width 39 height 0
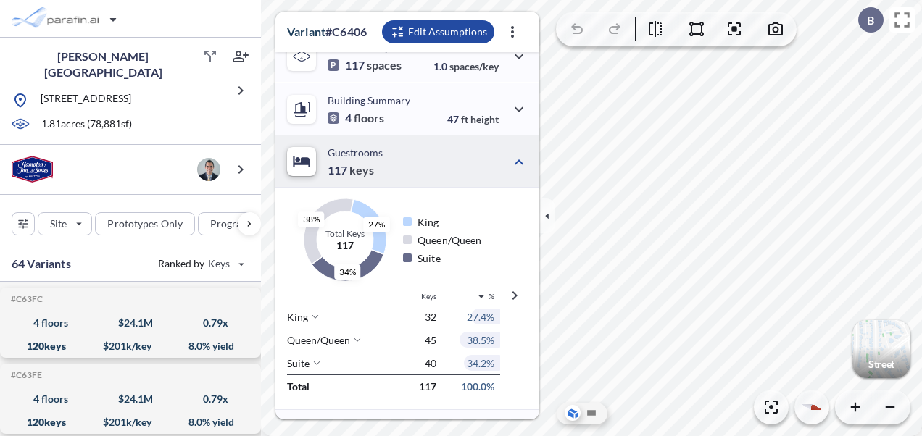
scroll to position [4701, 0]
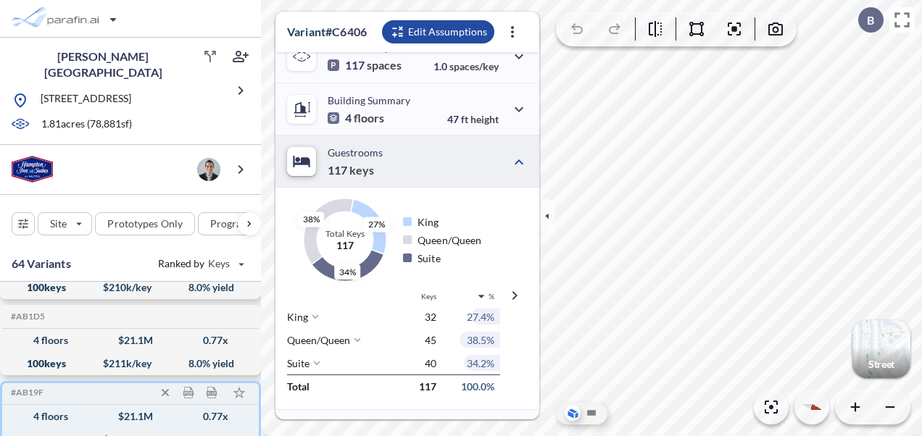
click at [49, 405] on div "4 floors $ 21.1 M 0.77 x" at bounding box center [130, 416] width 245 height 23
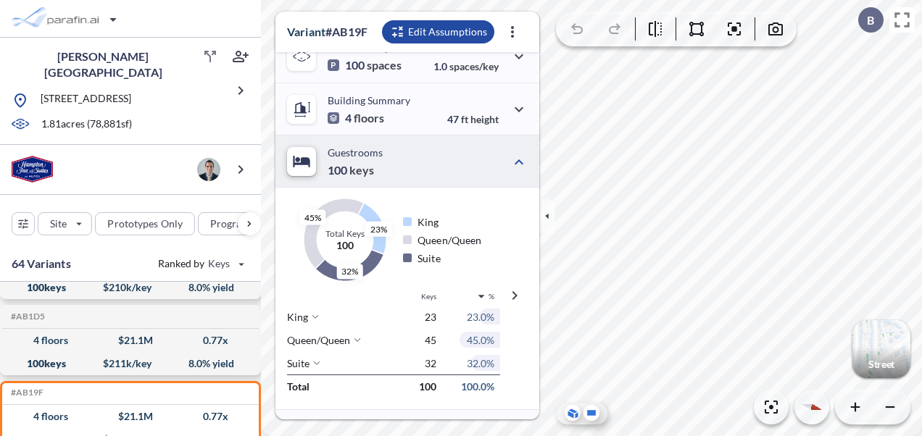
click at [585, 415] on icon at bounding box center [591, 413] width 16 height 16
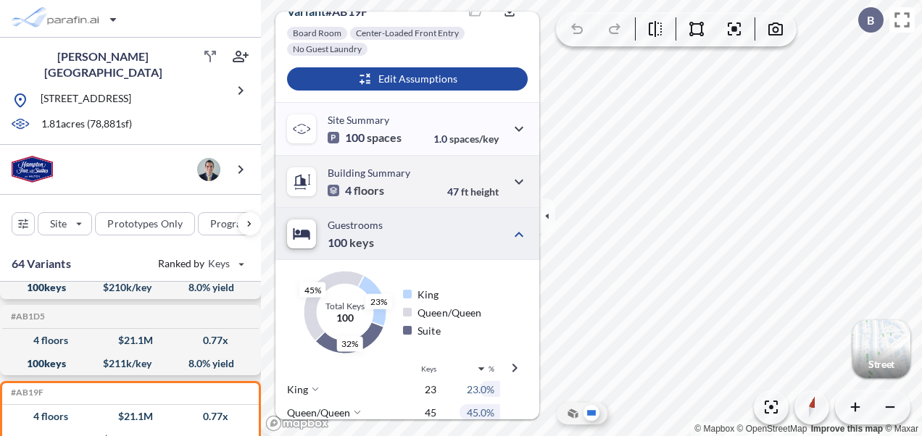
scroll to position [290, 0]
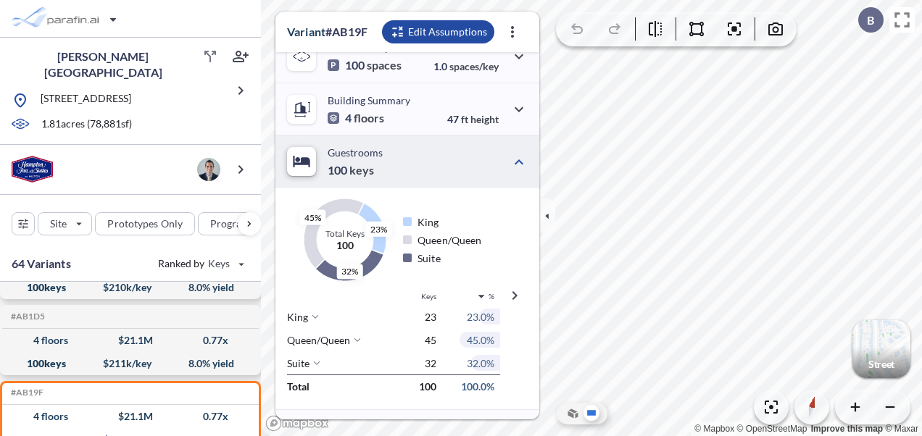
click at [449, 194] on div "23% 45% 32% Total Keys 100 King Queen/Queen Suite" at bounding box center [390, 234] width 230 height 93
click at [475, 98] on div "47 ft height" at bounding box center [487, 110] width 80 height 32
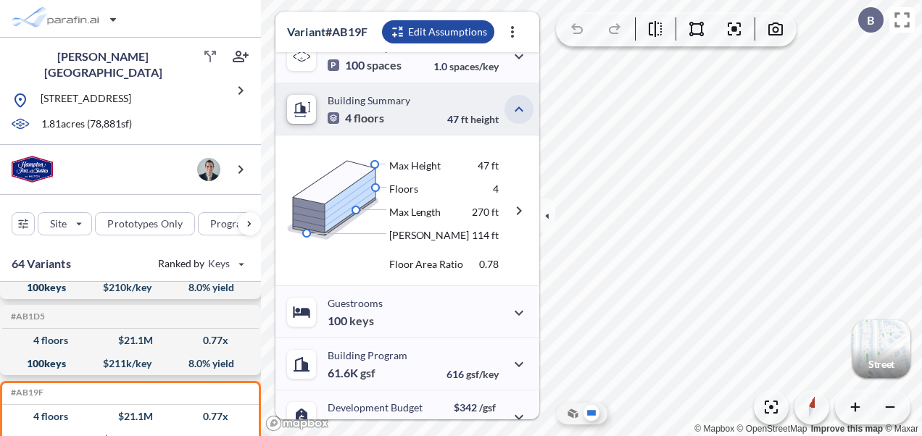
click at [510, 106] on icon "button" at bounding box center [518, 109] width 17 height 17
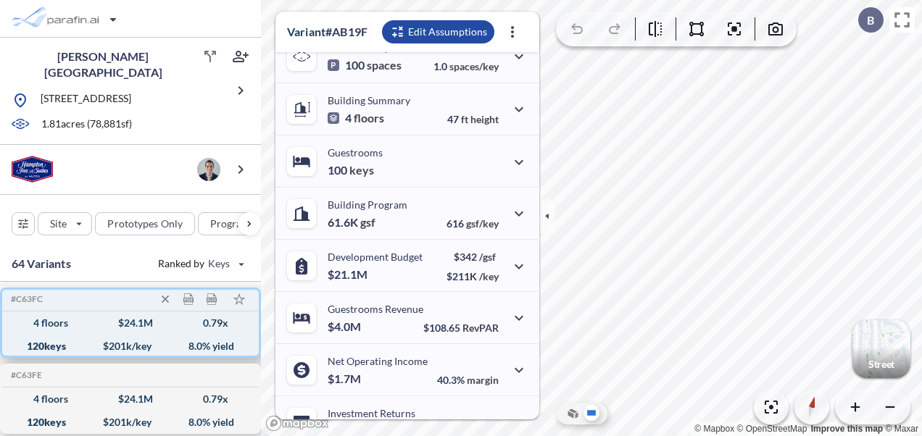
click at [57, 346] on div "120 keys" at bounding box center [46, 346] width 39 height 0
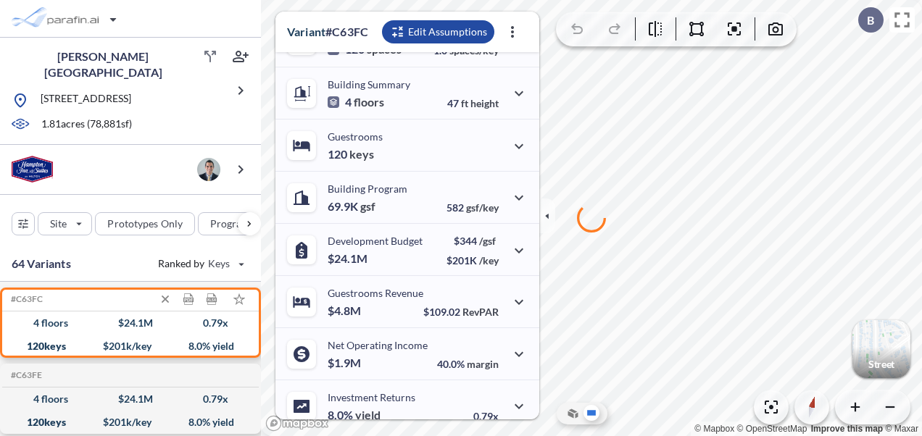
scroll to position [274, 0]
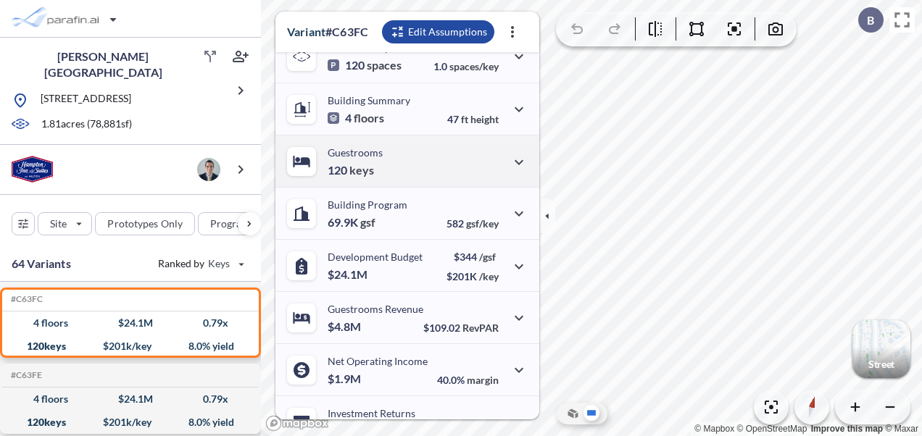
click at [422, 176] on div "Guestrooms 120 keys" at bounding box center [407, 161] width 264 height 52
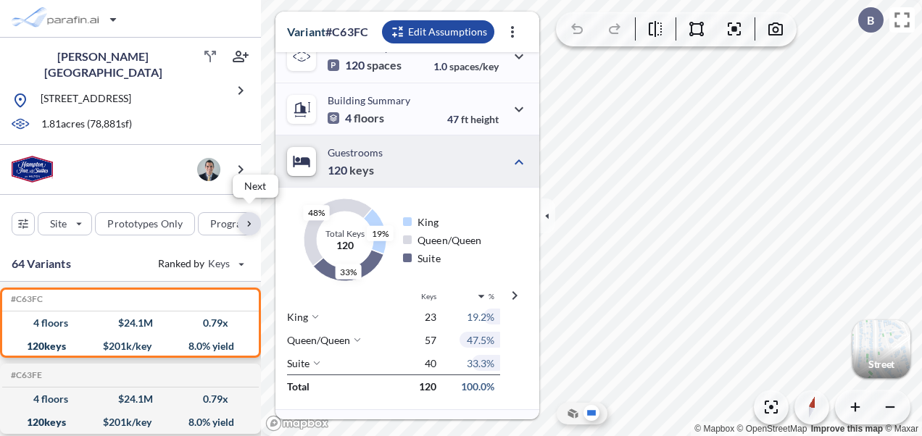
click at [255, 222] on div "button" at bounding box center [249, 223] width 23 height 23
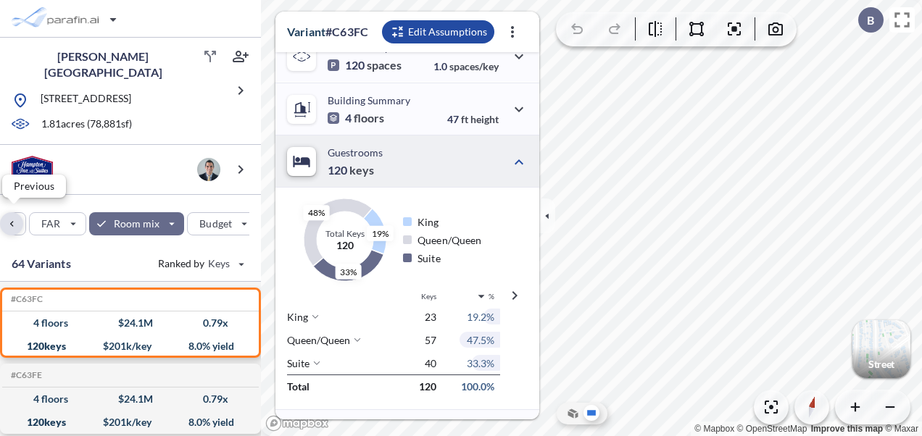
click at [10, 212] on div "button" at bounding box center [11, 223] width 23 height 23
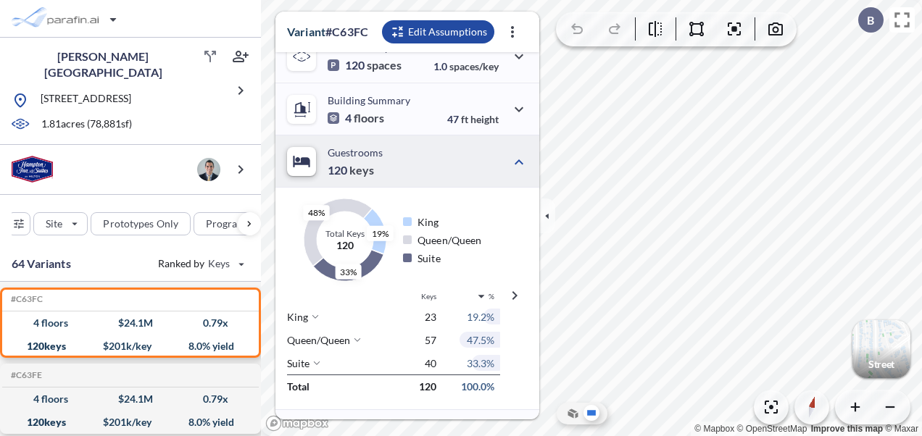
scroll to position [0, 0]
click at [409, 26] on div "button" at bounding box center [438, 31] width 112 height 23
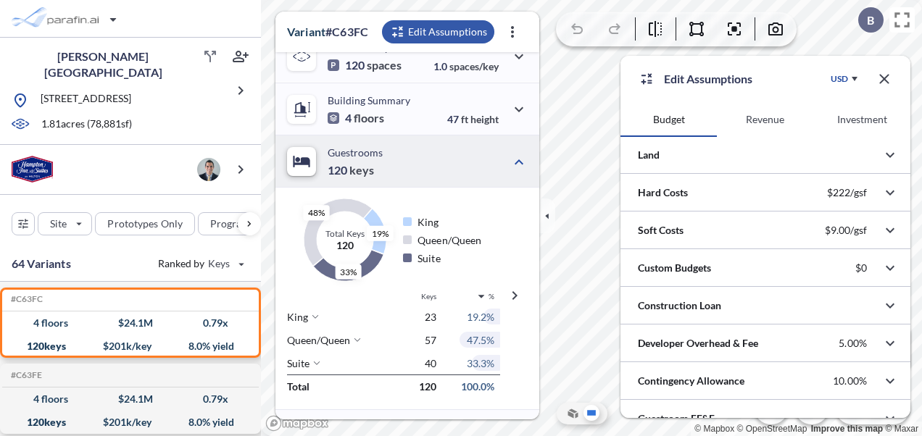
click at [409, 26] on div "button" at bounding box center [438, 31] width 112 height 23
click at [883, 81] on icon "button" at bounding box center [884, 78] width 17 height 17
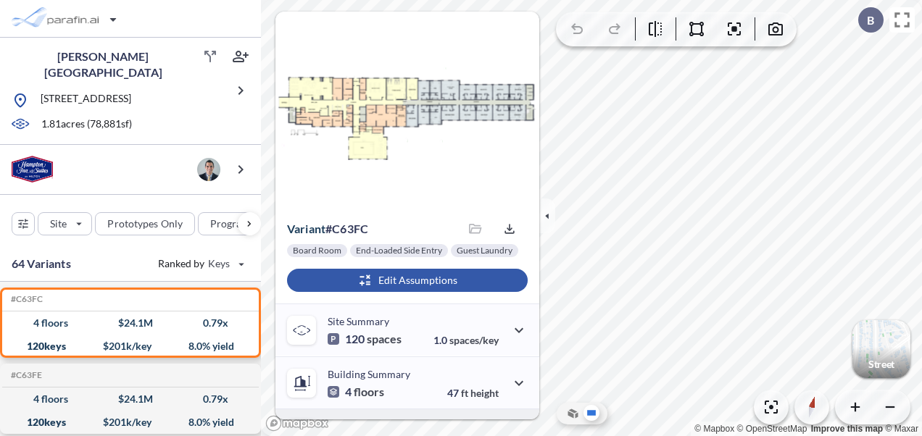
click at [366, 283] on div "button" at bounding box center [407, 280] width 241 height 23
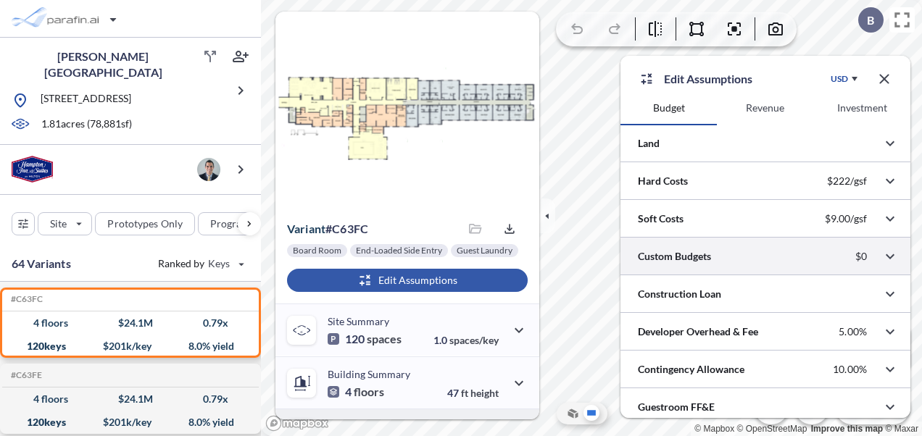
scroll to position [17, 0]
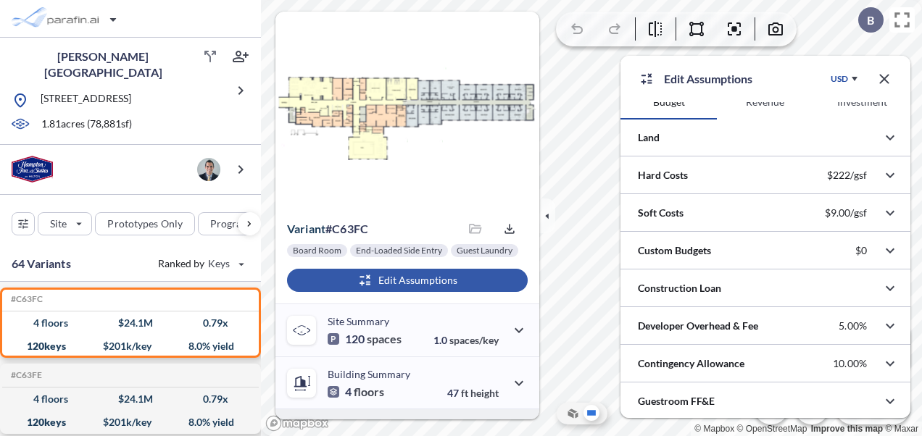
click at [877, 83] on icon "button" at bounding box center [884, 78] width 17 height 17
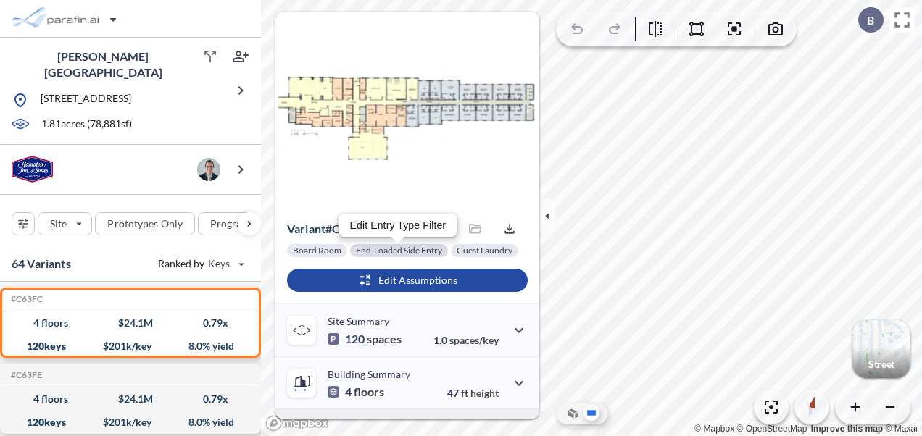
click at [391, 248] on div at bounding box center [399, 250] width 98 height 13
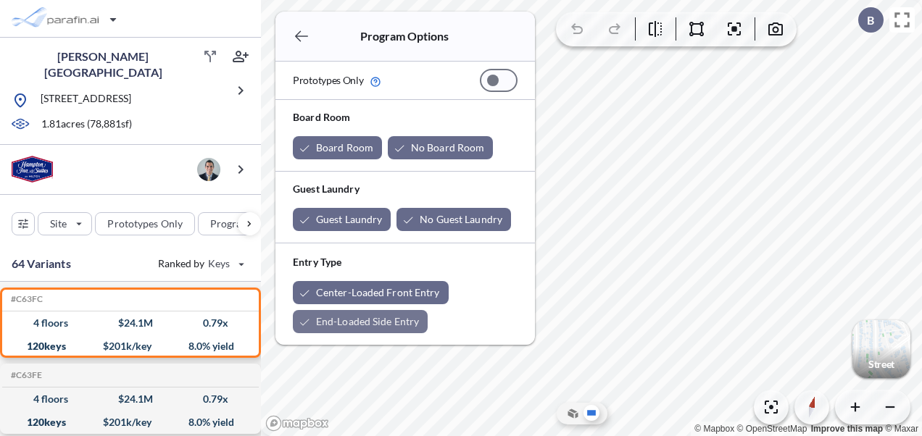
click at [349, 323] on div "button" at bounding box center [360, 321] width 135 height 23
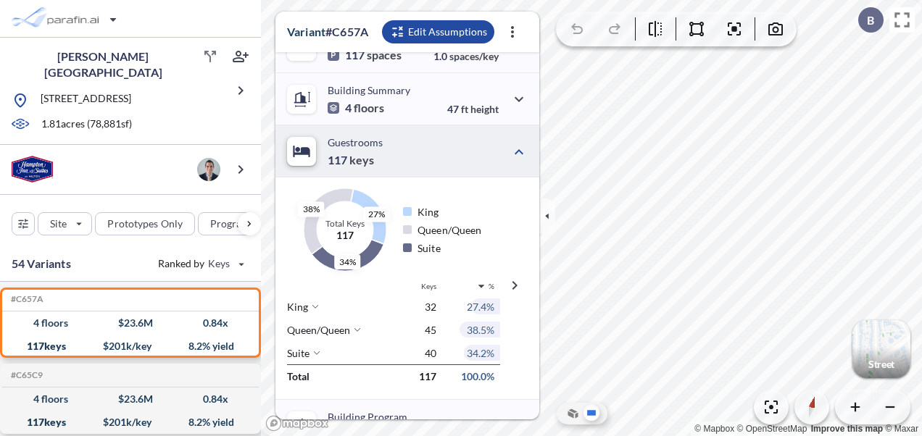
scroll to position [305, 0]
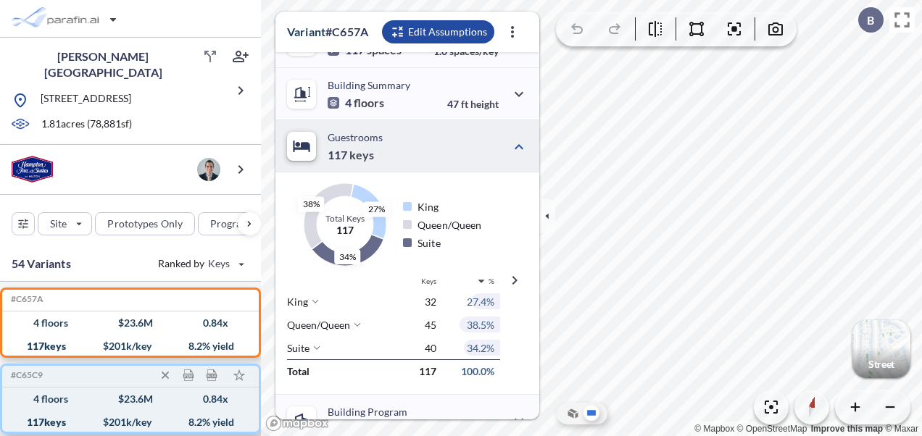
click at [52, 399] on div "4 floors" at bounding box center [50, 399] width 35 height 0
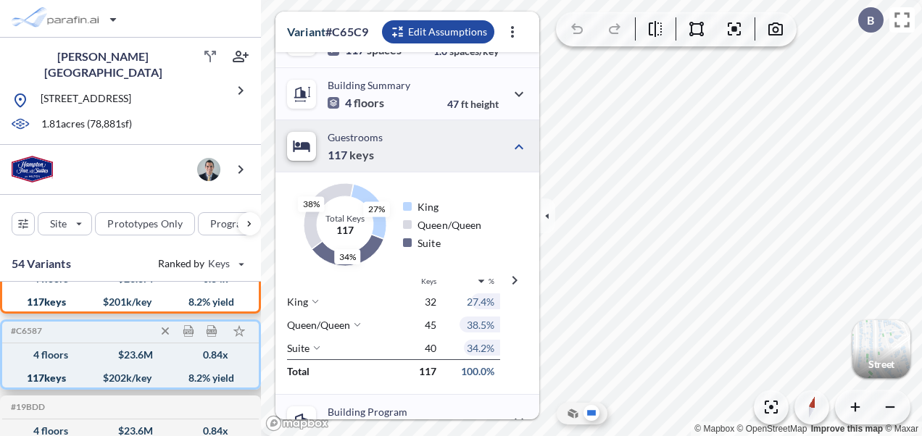
scroll to position [72, 0]
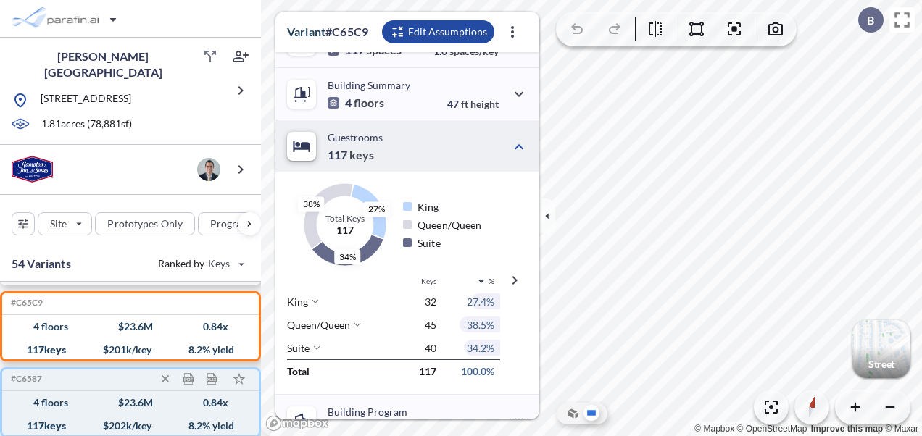
click at [42, 407] on div "4 floors $ 23.6 M 0.84 x" at bounding box center [130, 402] width 245 height 23
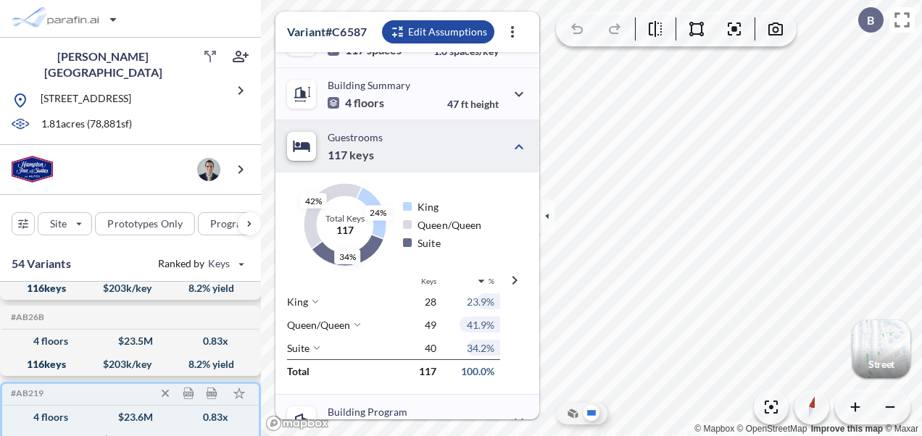
scroll to position [1305, 0]
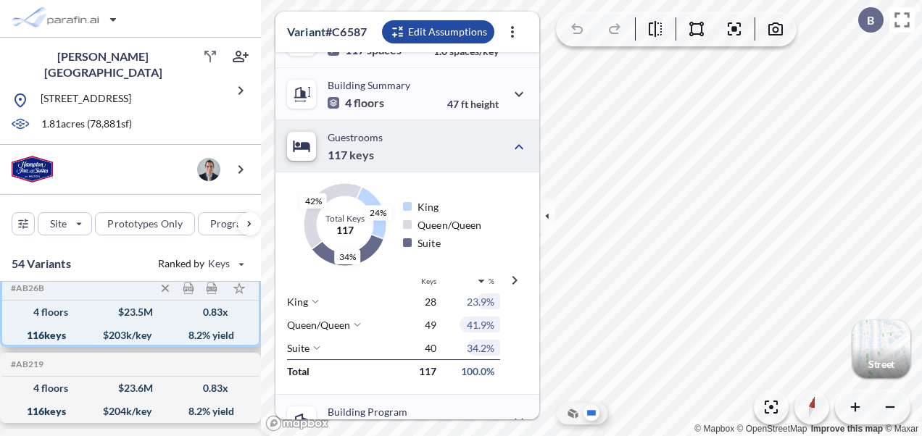
click at [60, 312] on div "4 floors $ 23.5 M 0.83 x" at bounding box center [130, 312] width 245 height 23
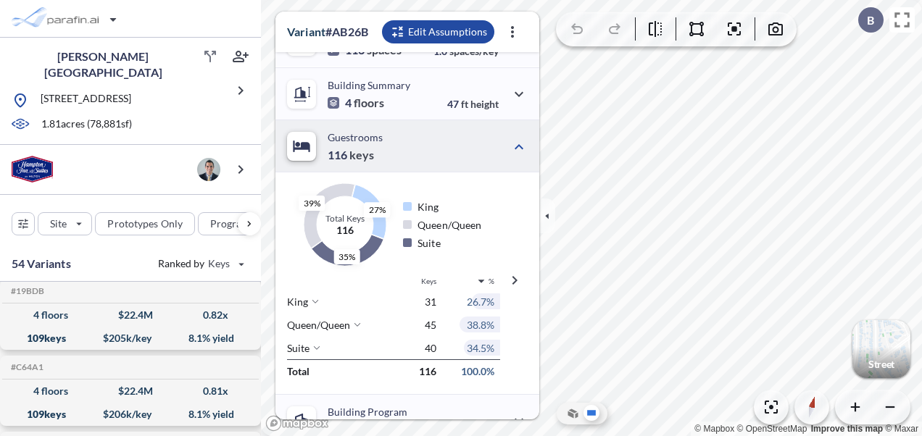
scroll to position [2392, 0]
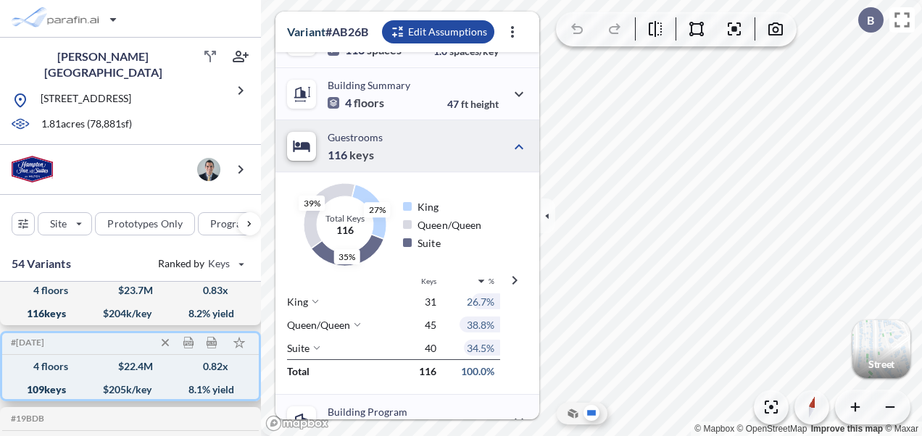
click at [54, 390] on div "109 keys" at bounding box center [46, 390] width 39 height 0
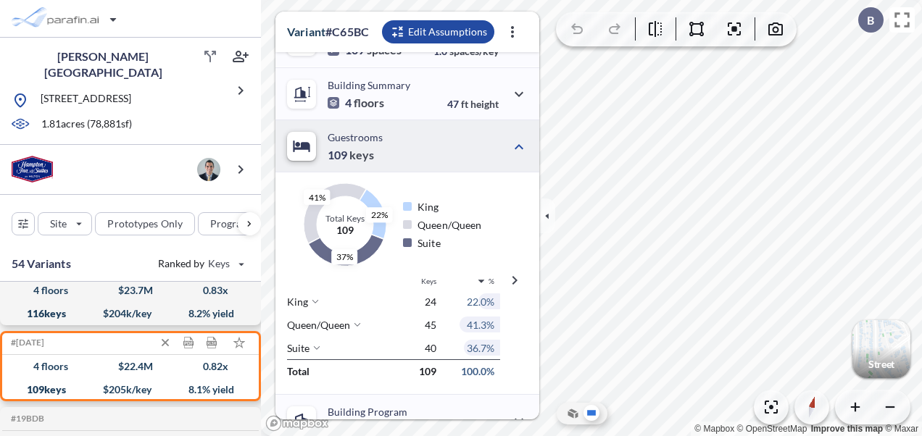
click at [46, 314] on div "116 keys" at bounding box center [46, 314] width 39 height 0
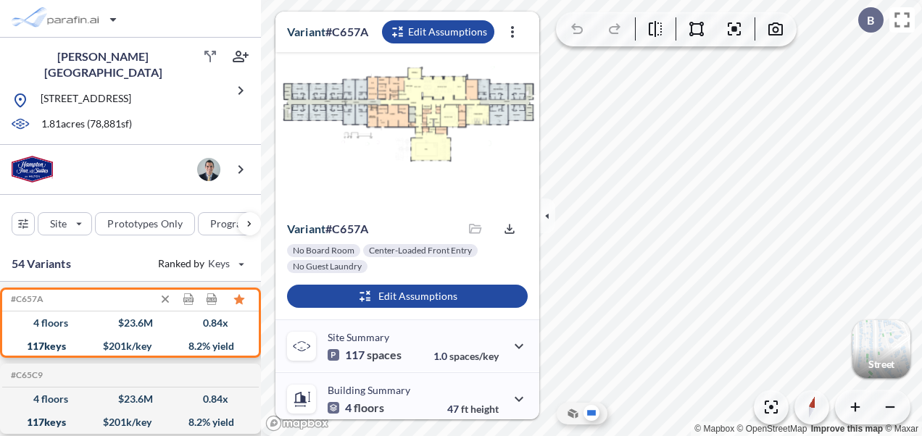
scroll to position [305, 0]
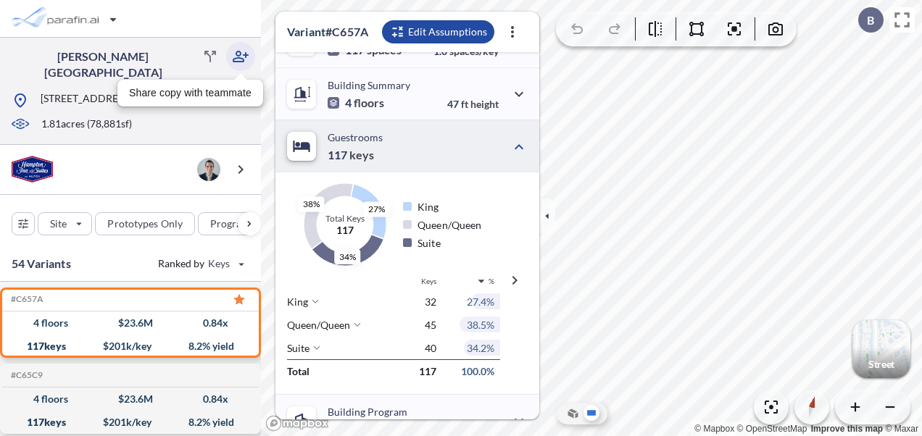
click at [250, 50] on button "button" at bounding box center [240, 56] width 29 height 29
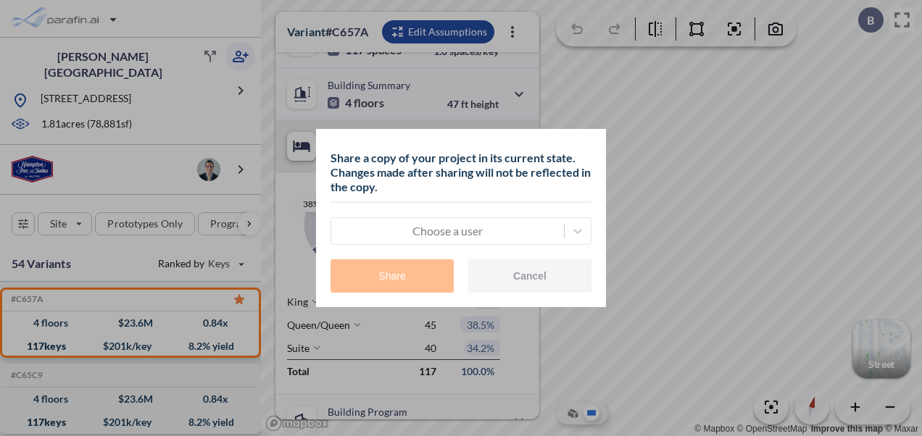
click at [403, 238] on div at bounding box center [448, 231] width 218 height 17
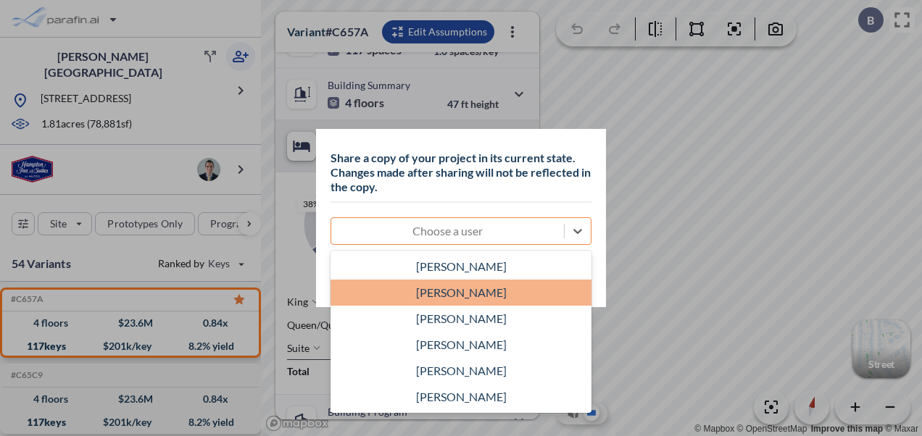
click at [415, 292] on div "Bradford DeBranch" at bounding box center [461, 293] width 261 height 26
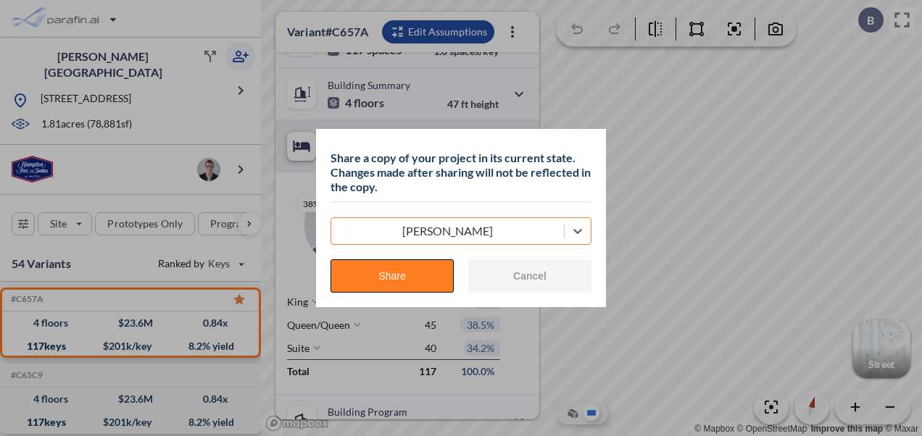
click at [413, 284] on button "Share" at bounding box center [392, 275] width 123 height 33
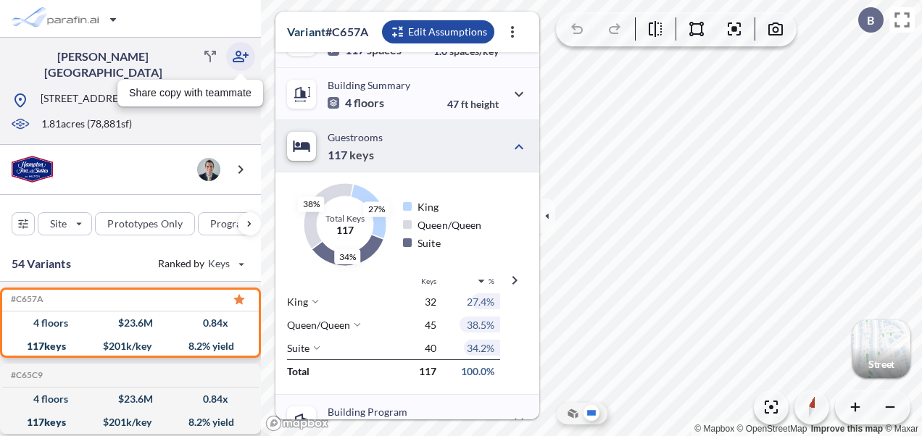
click at [240, 57] on icon "button" at bounding box center [240, 56] width 17 height 17
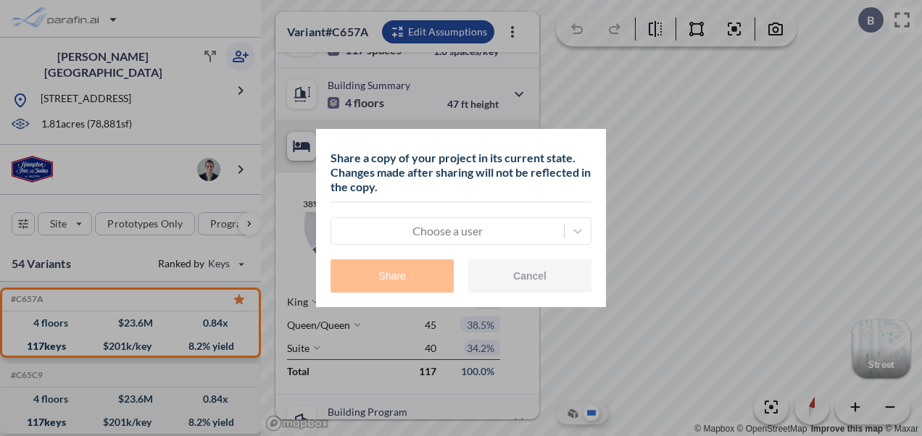
click at [399, 228] on div at bounding box center [448, 231] width 218 height 17
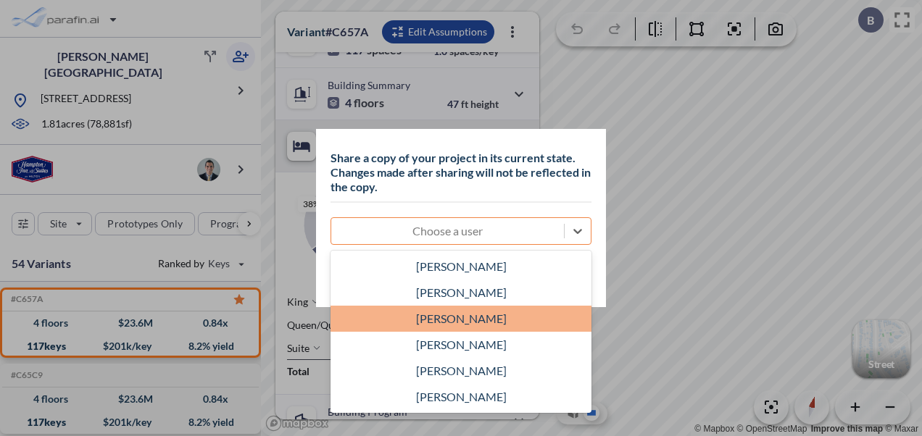
click at [453, 316] on div "Steven Boyd" at bounding box center [461, 319] width 261 height 26
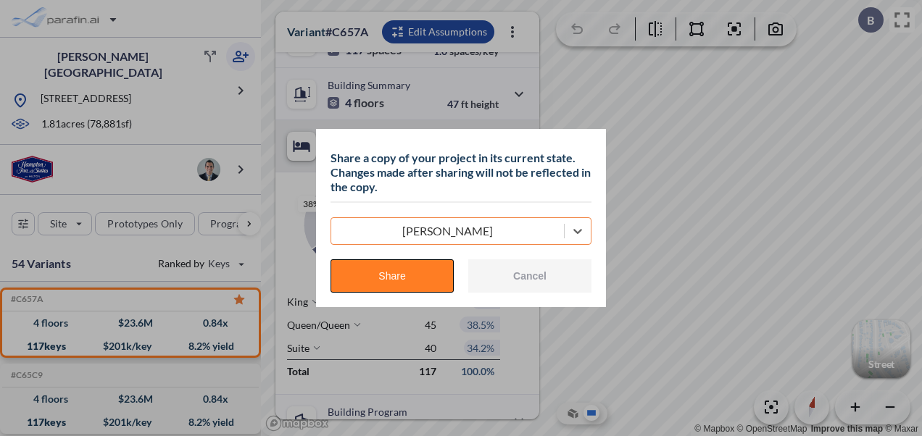
click at [441, 270] on button "Share" at bounding box center [392, 275] width 123 height 33
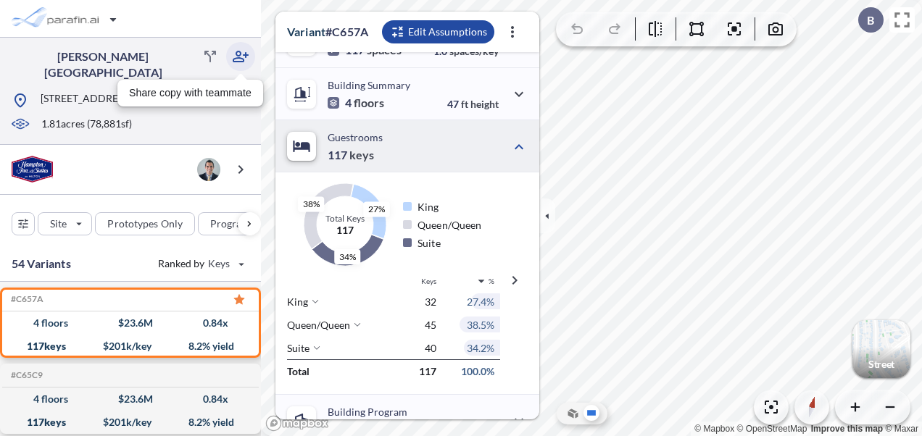
click at [248, 55] on icon "button" at bounding box center [241, 57] width 16 height 12
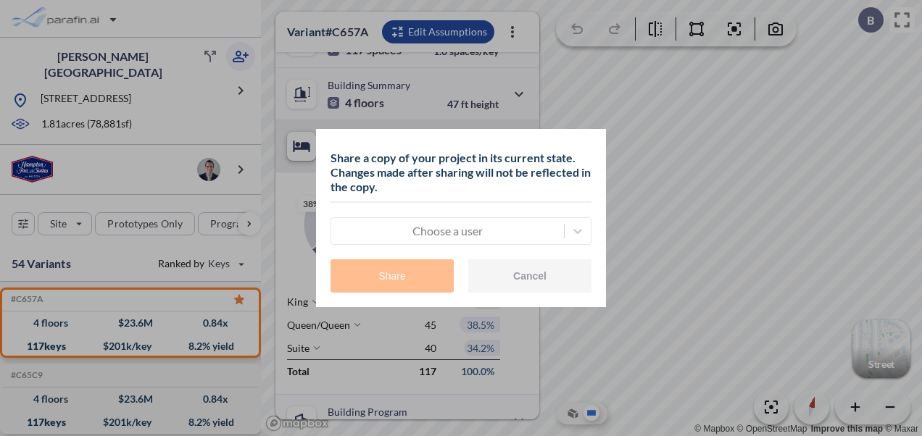
click at [387, 230] on div at bounding box center [448, 231] width 218 height 17
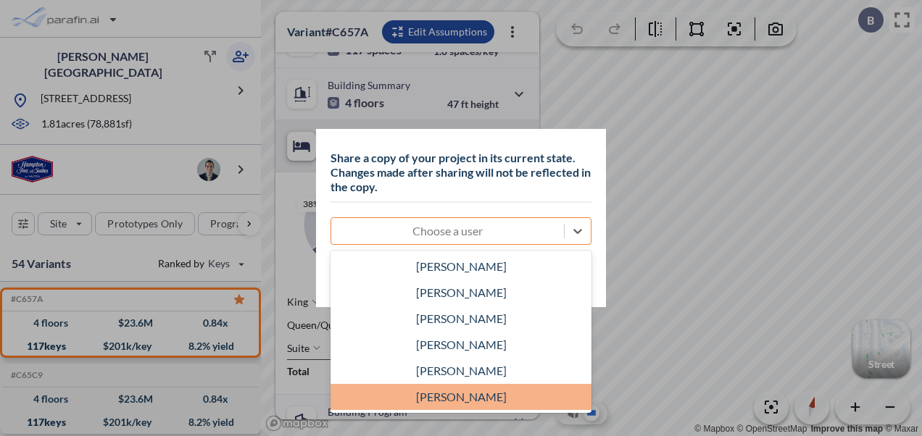
click at [397, 399] on div "Jeff Eittreim" at bounding box center [461, 397] width 261 height 26
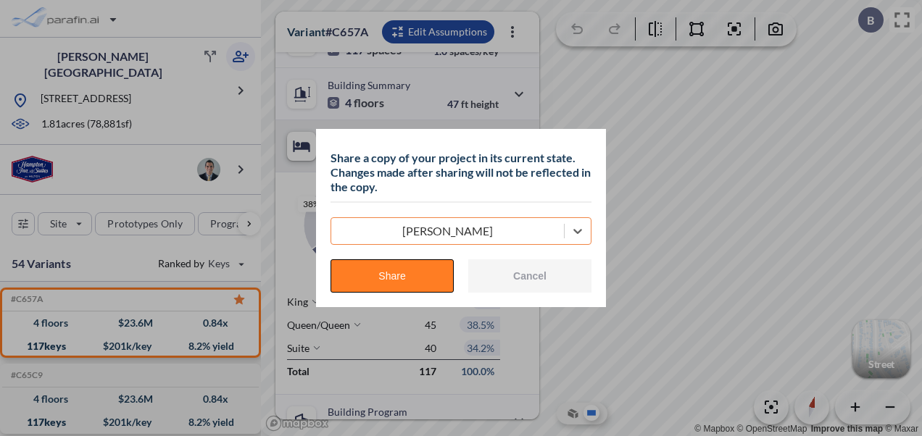
click at [409, 264] on button "Share" at bounding box center [392, 275] width 123 height 33
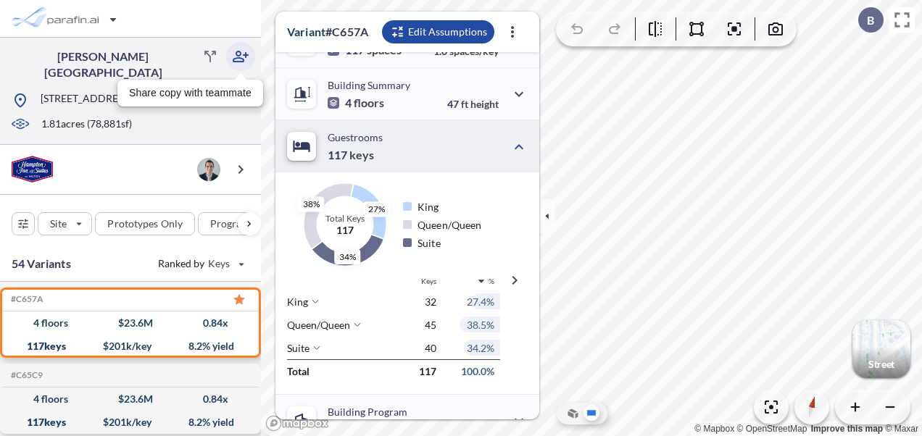
click at [233, 53] on icon "button" at bounding box center [240, 56] width 17 height 17
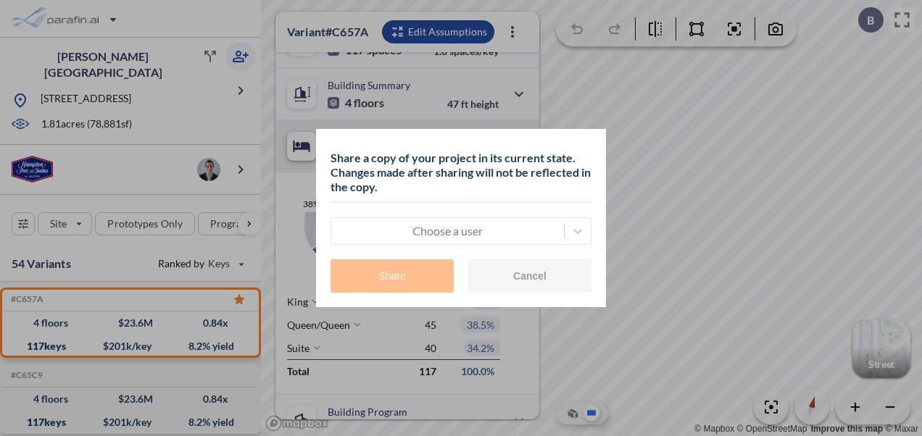
click at [420, 246] on form "Choose a user Share Cancel" at bounding box center [461, 248] width 261 height 90
click at [424, 236] on div at bounding box center [448, 231] width 218 height 17
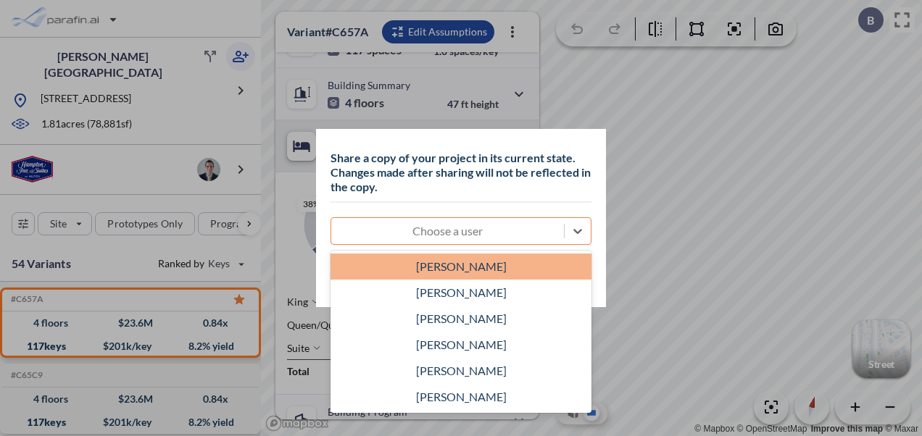
click at [452, 269] on div "Kath MacNeill" at bounding box center [461, 267] width 261 height 26
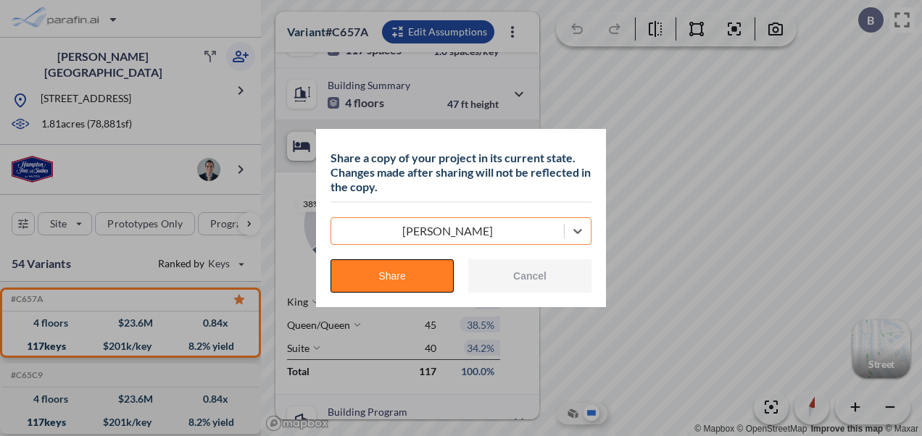
click at [438, 276] on button "Share" at bounding box center [392, 275] width 123 height 33
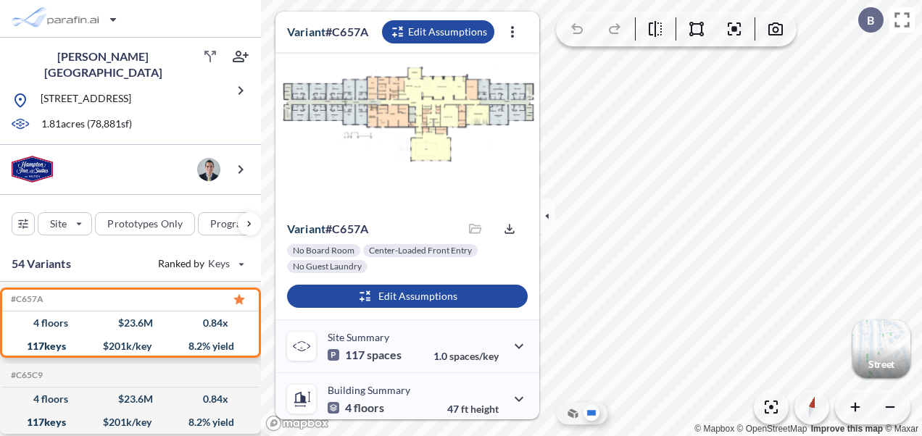
scroll to position [541, 0]
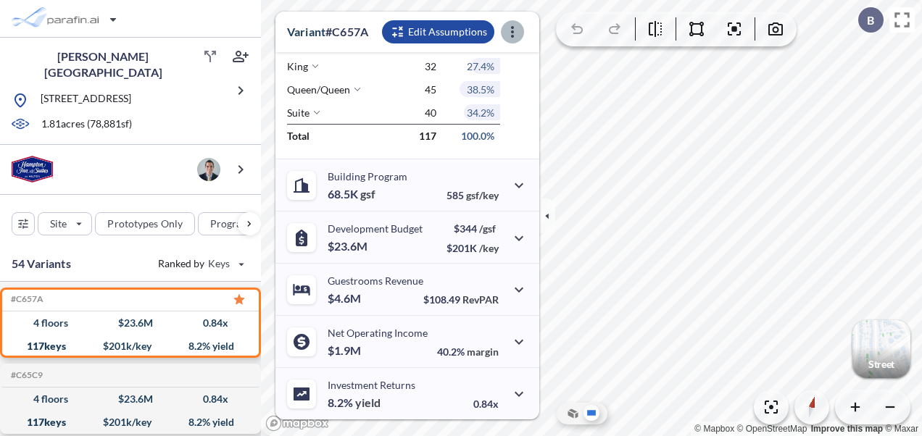
click at [512, 31] on icon "button" at bounding box center [512, 32] width 3 height 12
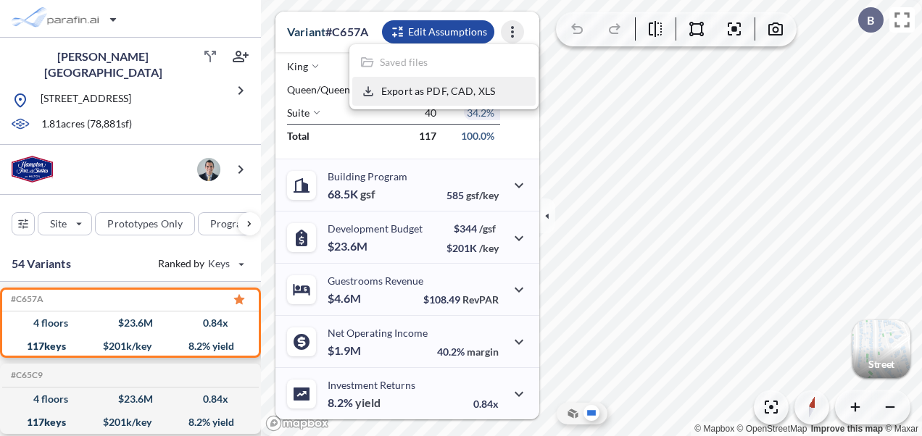
click at [445, 91] on p "Export as PDF, CAD, XLS" at bounding box center [438, 91] width 114 height 13
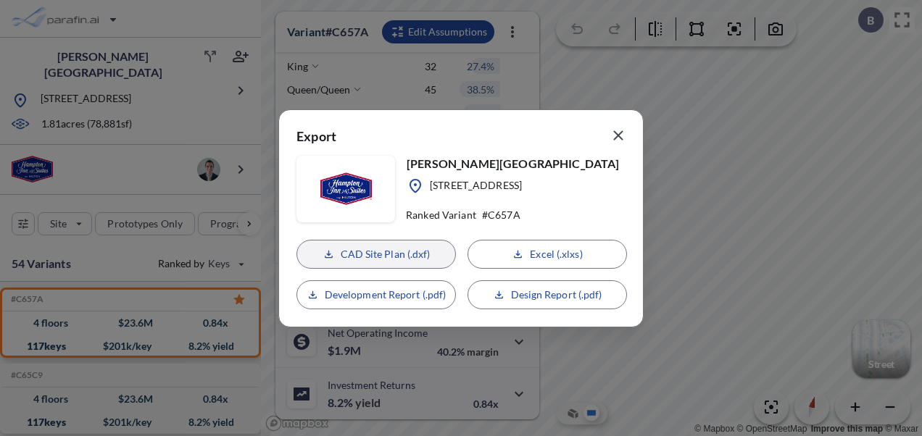
click at [384, 253] on p "CAD Site Plan (.dxf)" at bounding box center [386, 254] width 90 height 14
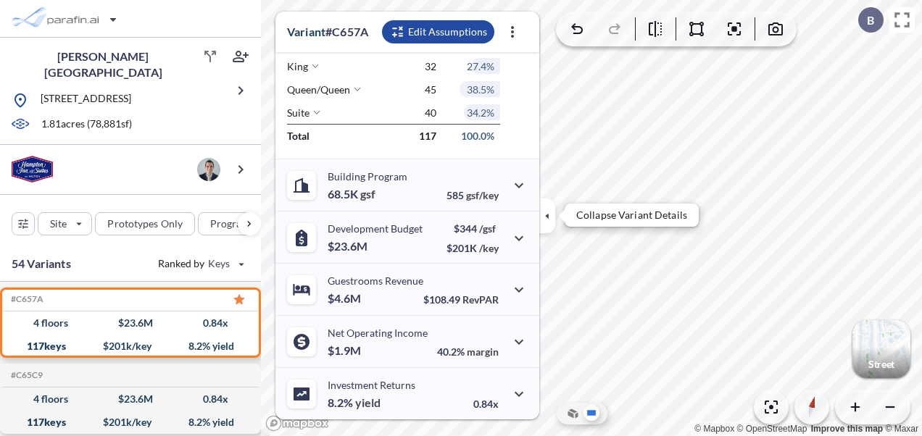
click at [542, 213] on icon "button" at bounding box center [547, 216] width 16 height 16
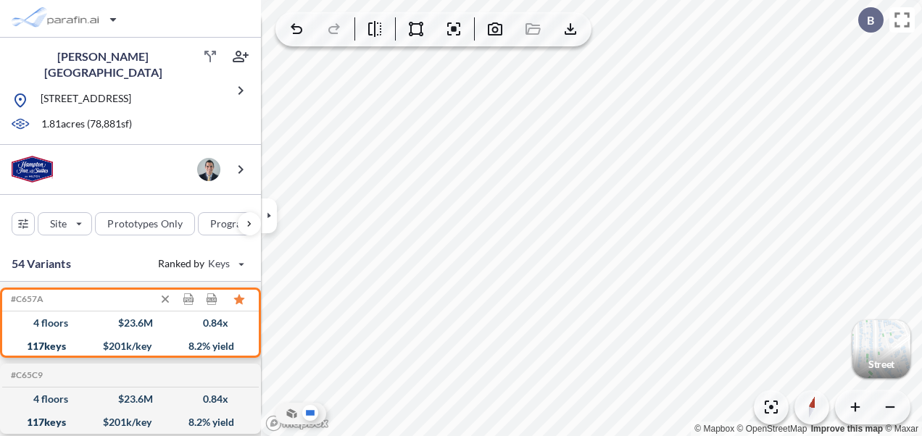
click at [90, 335] on div "117 keys $ 201 k/key 8.2 % yield" at bounding box center [130, 346] width 245 height 23
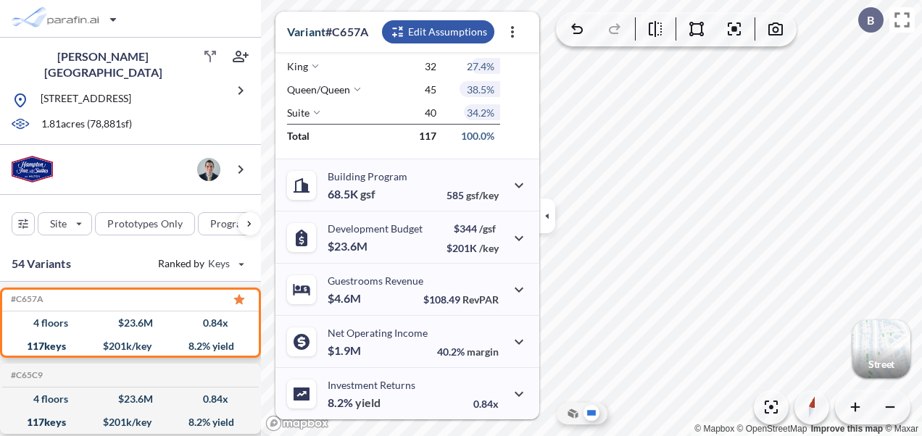
click at [412, 27] on div "button" at bounding box center [438, 31] width 112 height 23
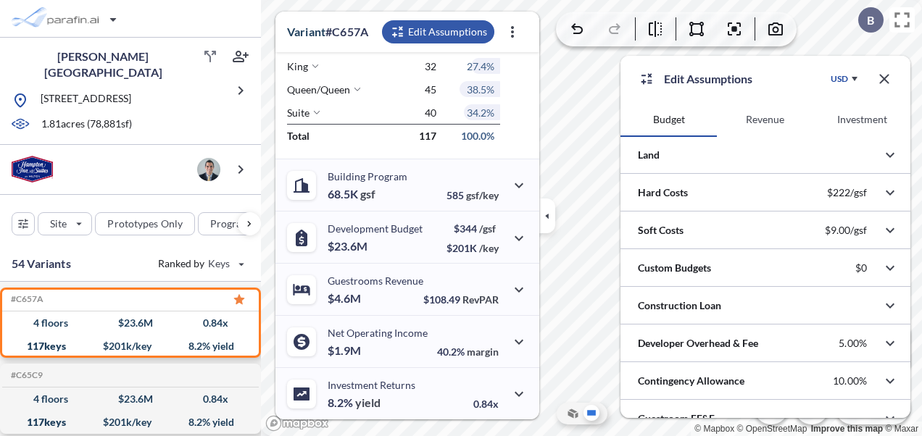
click at [850, 116] on button "Investment" at bounding box center [862, 119] width 96 height 35
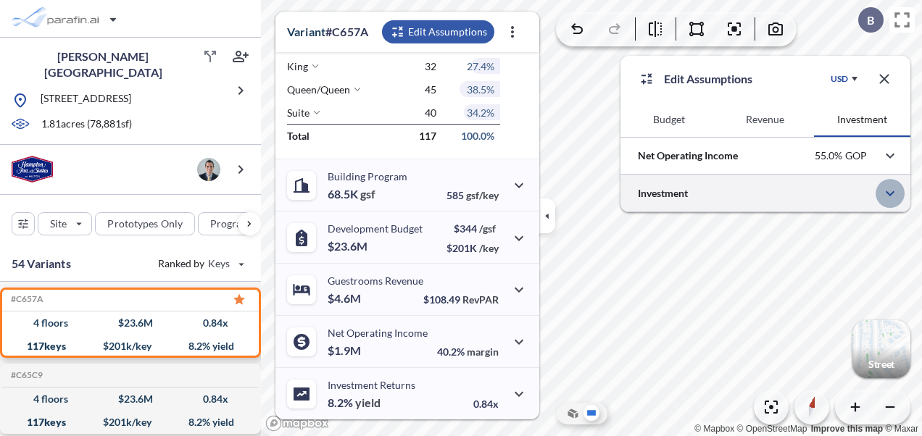
click at [884, 191] on icon "button" at bounding box center [889, 193] width 17 height 17
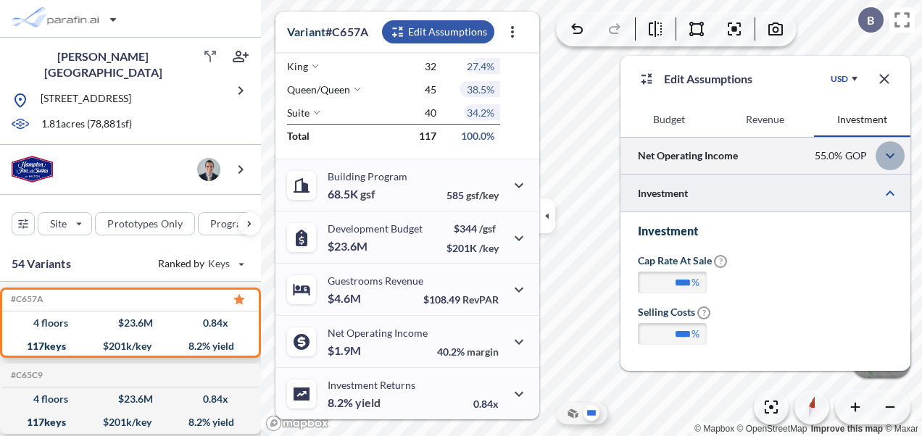
click at [887, 162] on icon "button" at bounding box center [889, 155] width 17 height 17
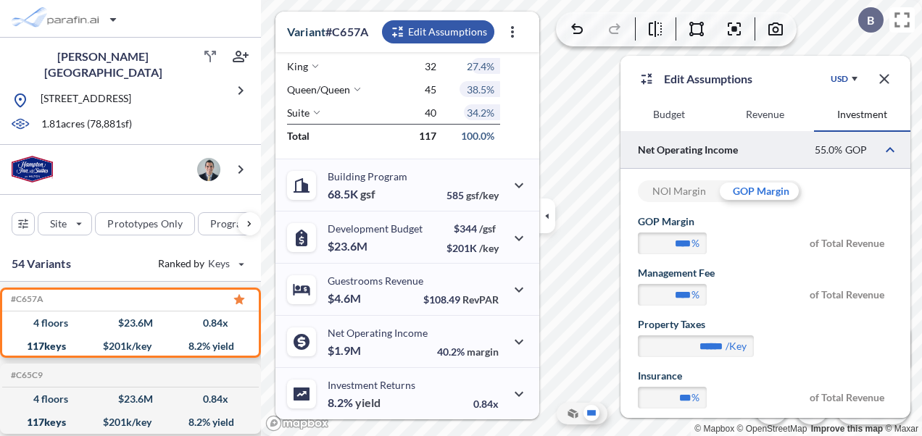
scroll to position [0, 0]
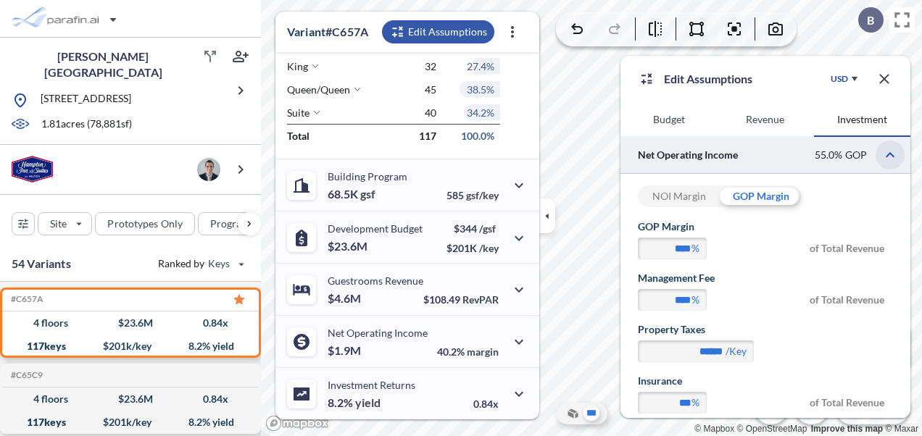
click at [881, 157] on button "button" at bounding box center [890, 155] width 29 height 29
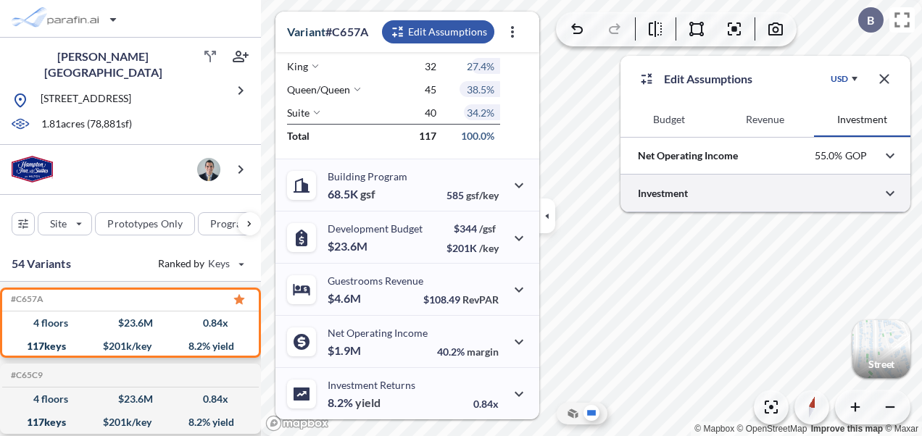
click at [830, 191] on div at bounding box center [765, 193] width 290 height 37
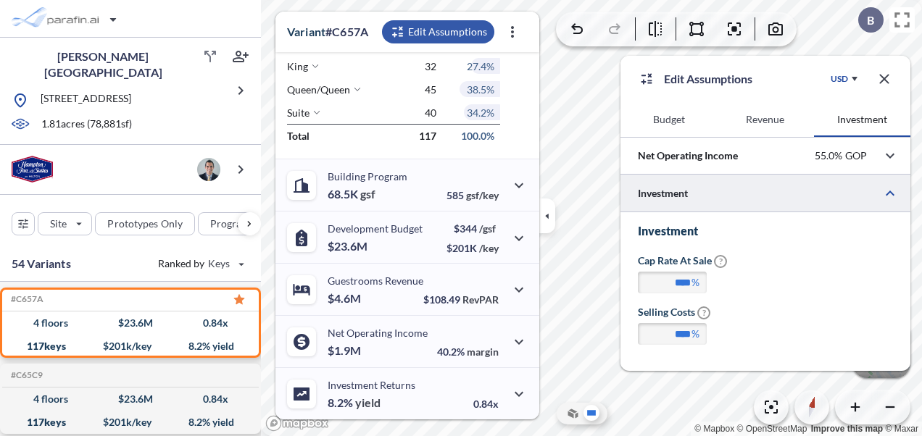
click at [886, 71] on icon "button" at bounding box center [884, 78] width 17 height 17
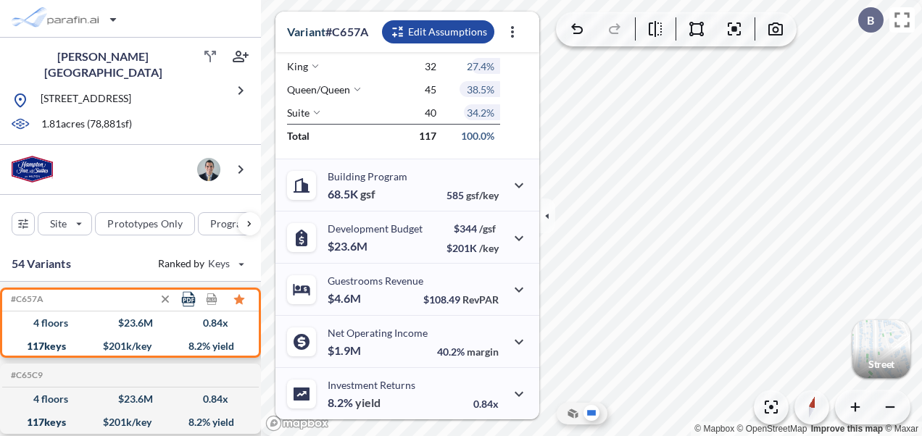
click at [187, 297] on icon at bounding box center [188, 299] width 13 height 15
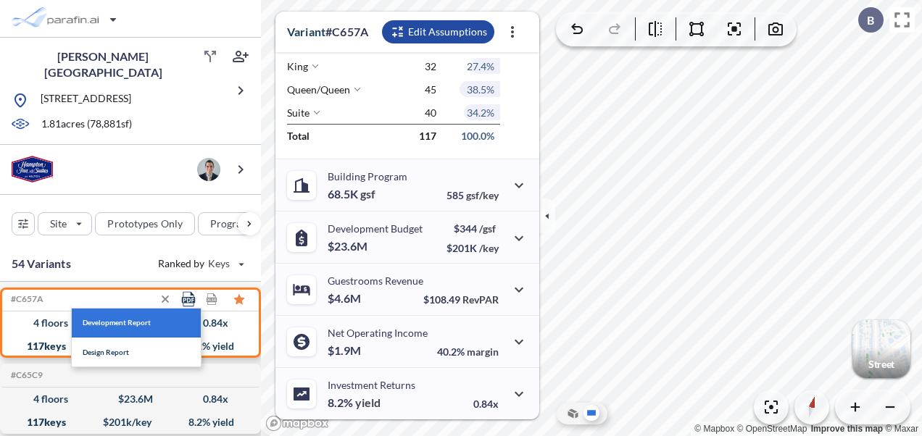
click at [147, 319] on span "Development Report" at bounding box center [117, 322] width 68 height 7
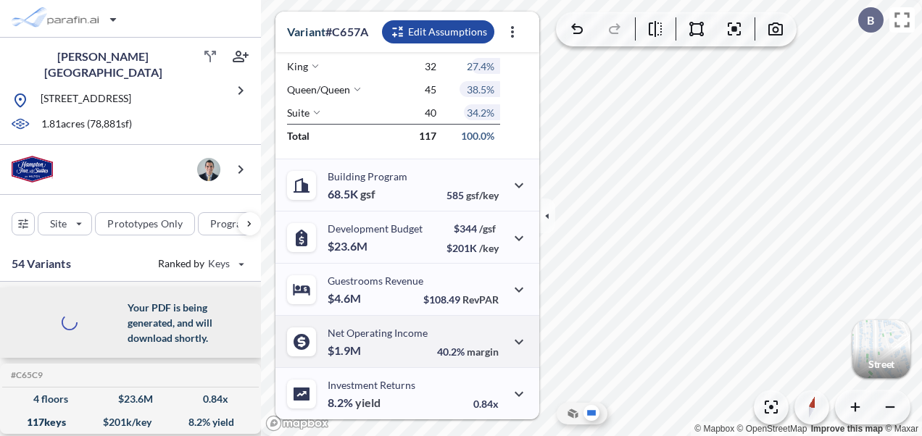
click at [391, 236] on div "Development Budget $23.6M" at bounding box center [375, 238] width 95 height 30
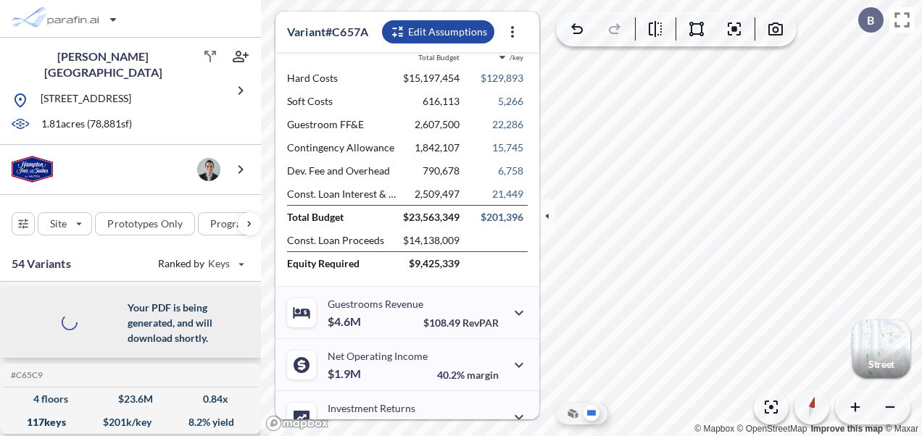
scroll to position [468, 0]
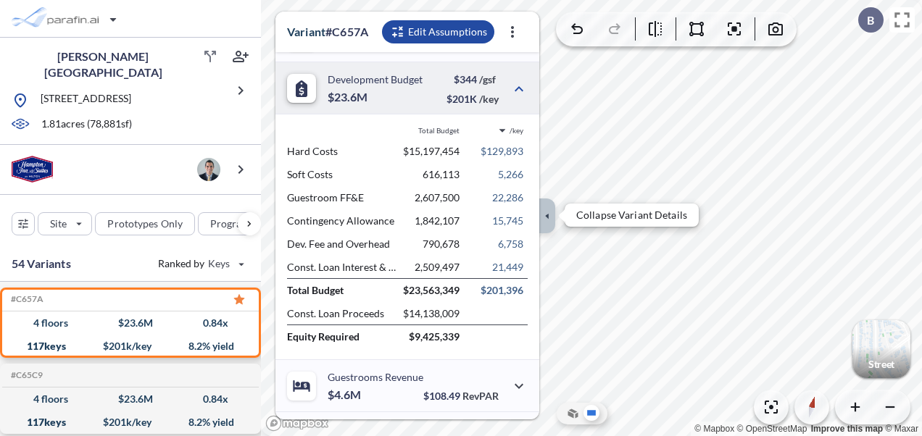
click at [551, 213] on icon "button" at bounding box center [547, 216] width 16 height 16
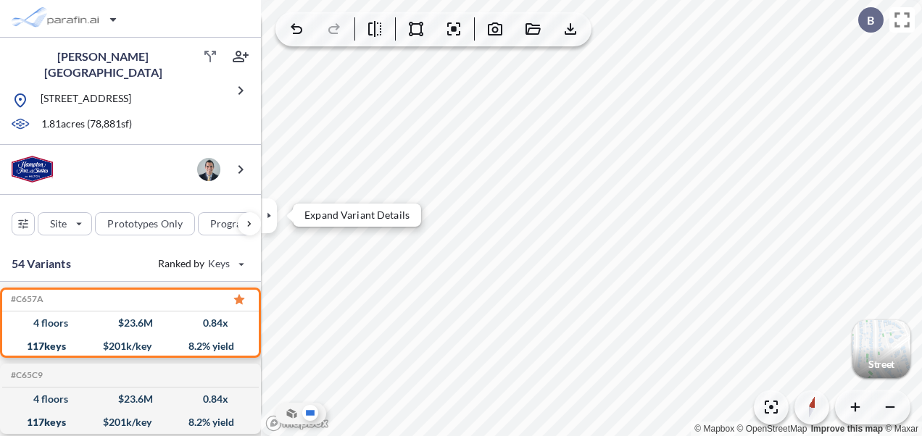
click at [273, 218] on icon "button" at bounding box center [269, 216] width 16 height 16
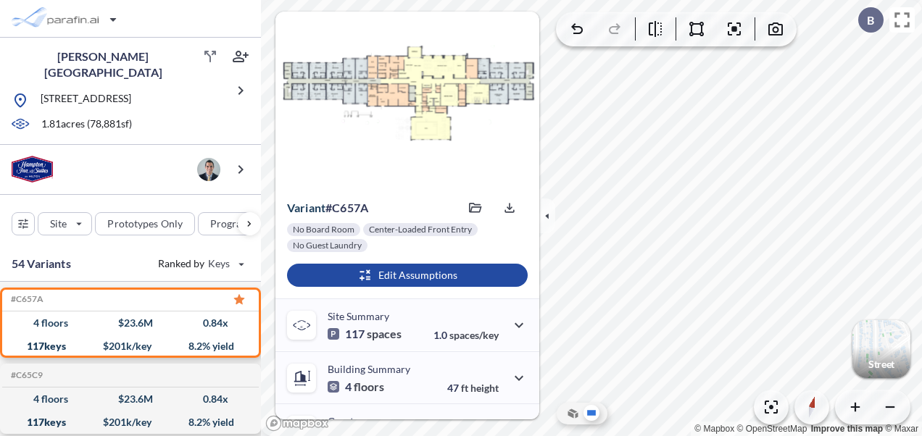
scroll to position [0, 0]
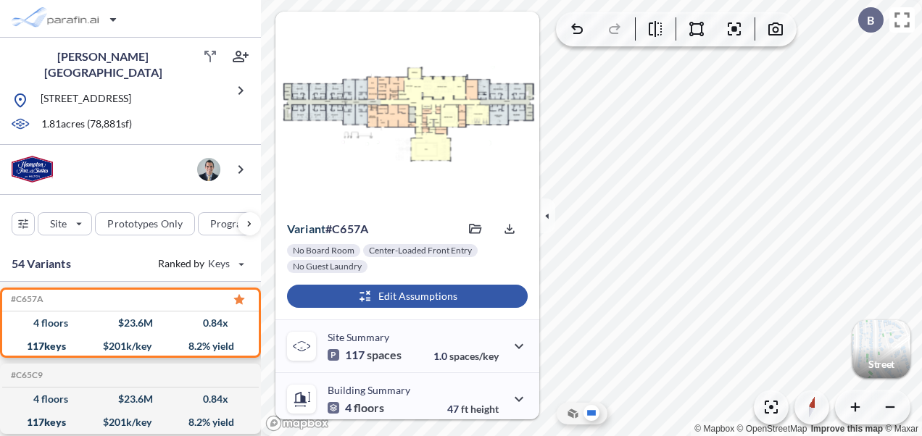
click at [419, 296] on div "button" at bounding box center [407, 296] width 241 height 23
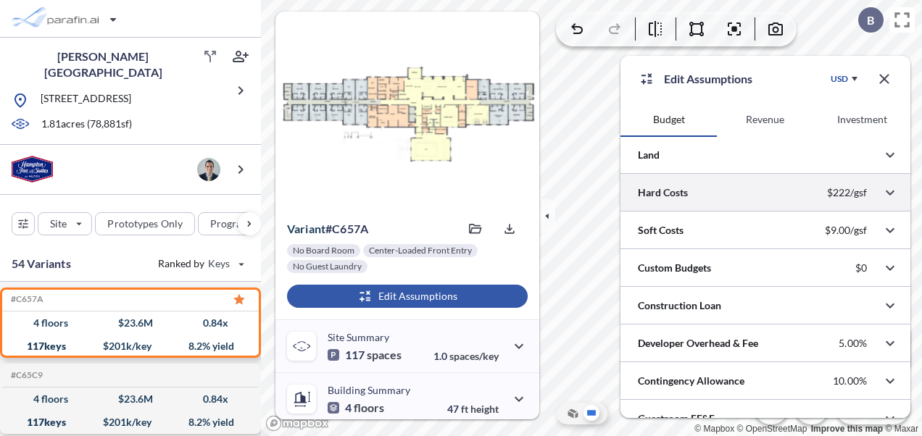
click at [738, 186] on div at bounding box center [765, 192] width 290 height 37
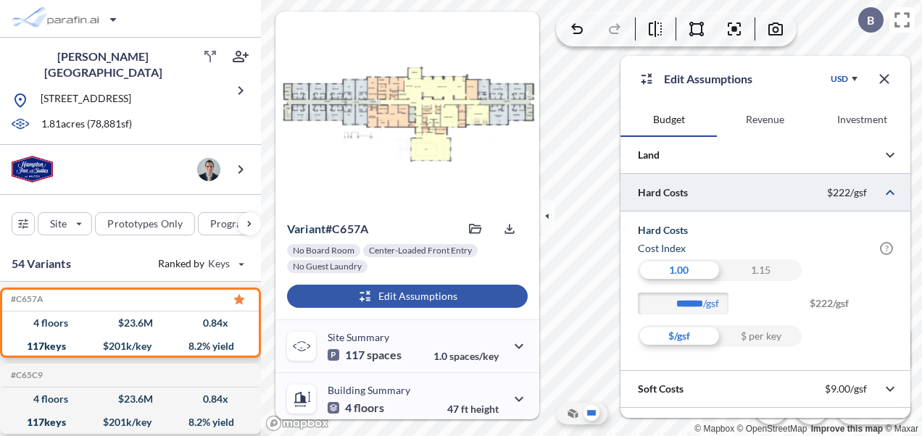
click at [887, 80] on icon "button" at bounding box center [884, 78] width 17 height 17
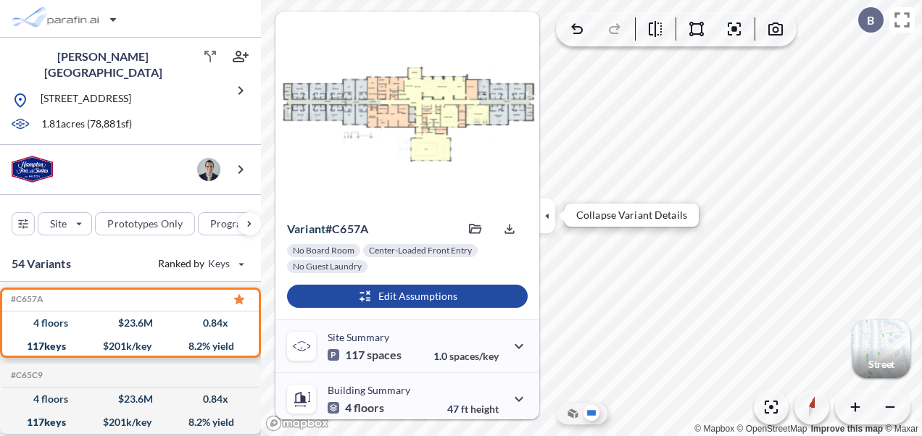
click at [548, 206] on button "button" at bounding box center [547, 216] width 16 height 35
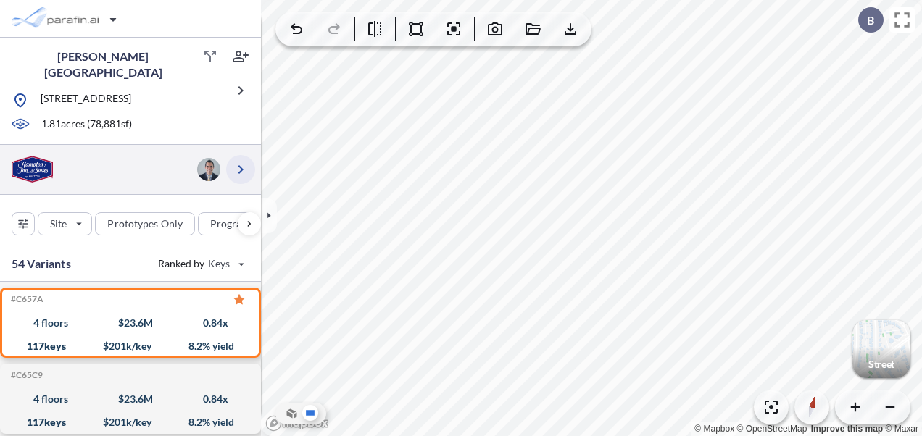
click at [242, 161] on icon "button" at bounding box center [240, 169] width 17 height 17
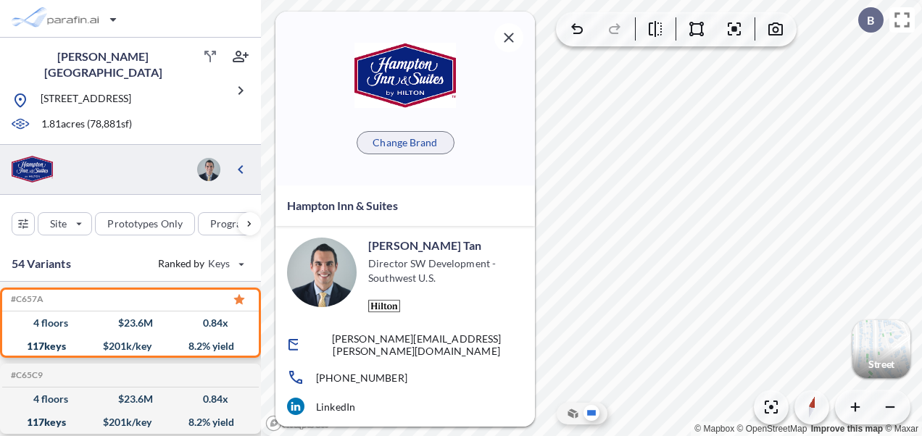
click at [410, 144] on p "Change Brand" at bounding box center [405, 143] width 65 height 14
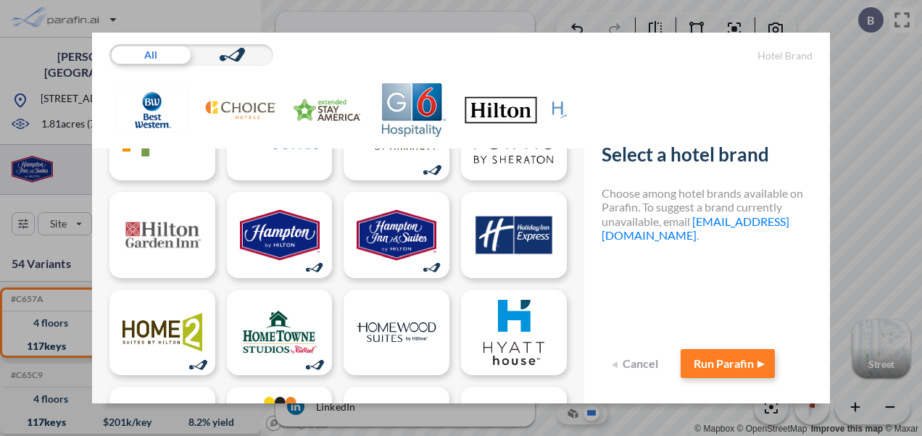
scroll to position [290, 0]
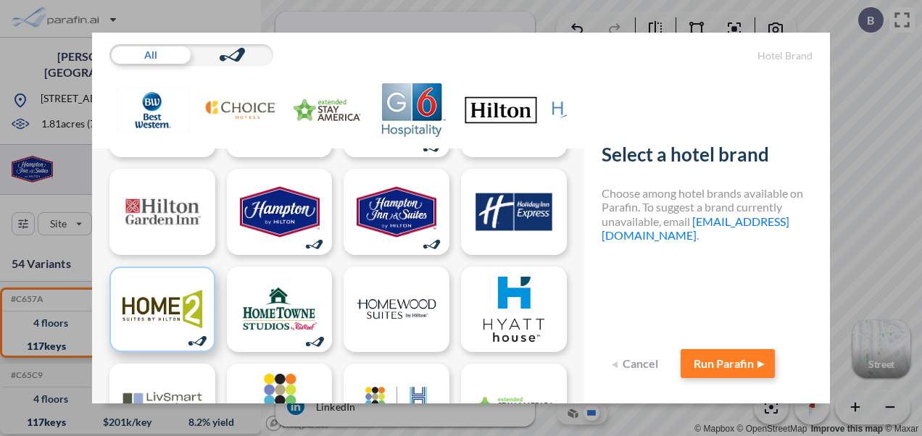
click at [154, 323] on img at bounding box center [162, 310] width 80 height 62
click at [711, 358] on button "Run Parafin" at bounding box center [728, 363] width 94 height 29
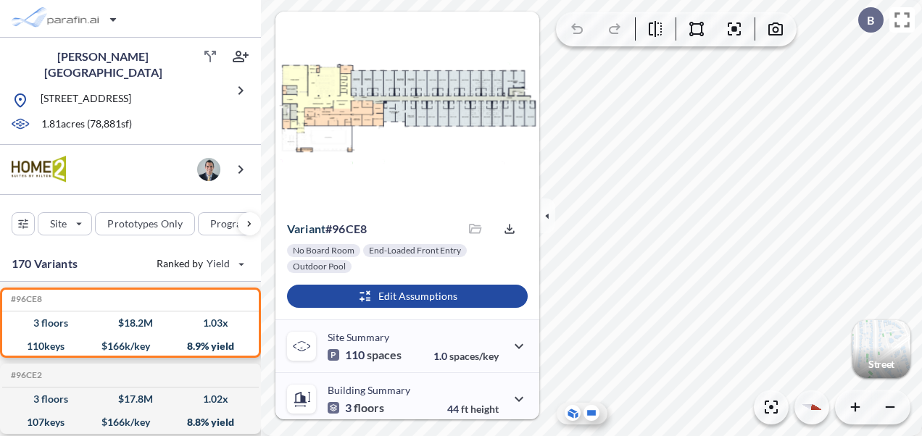
click at [591, 417] on icon at bounding box center [591, 413] width 16 height 16
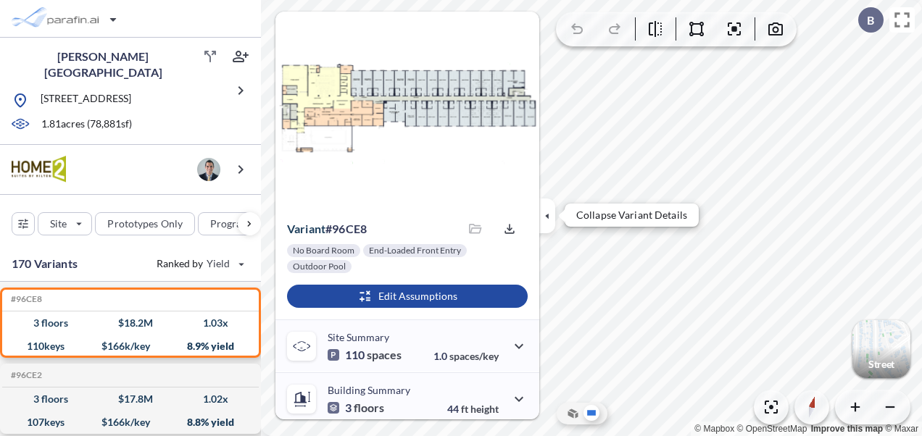
click at [539, 213] on icon "button" at bounding box center [547, 216] width 16 height 16
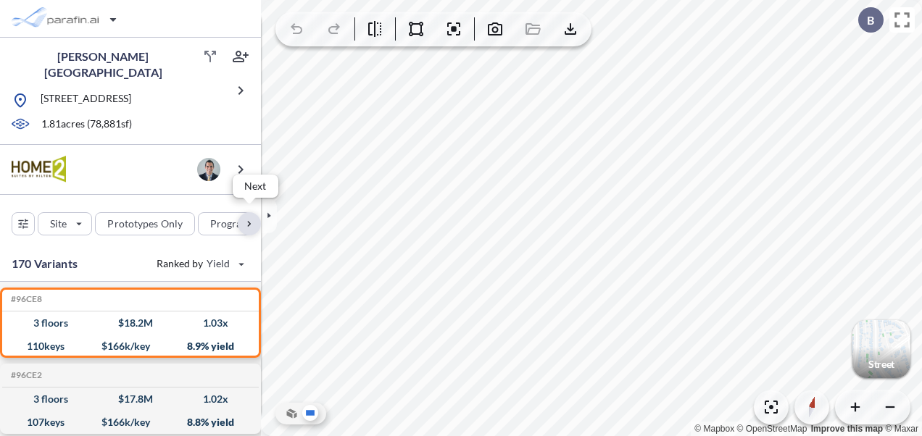
click at [254, 220] on div "button" at bounding box center [249, 223] width 23 height 23
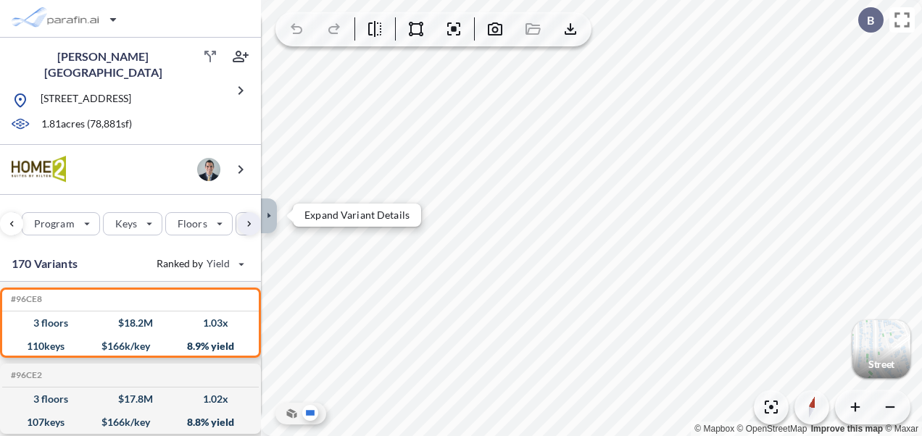
click at [270, 215] on icon "button" at bounding box center [269, 215] width 4 height 7
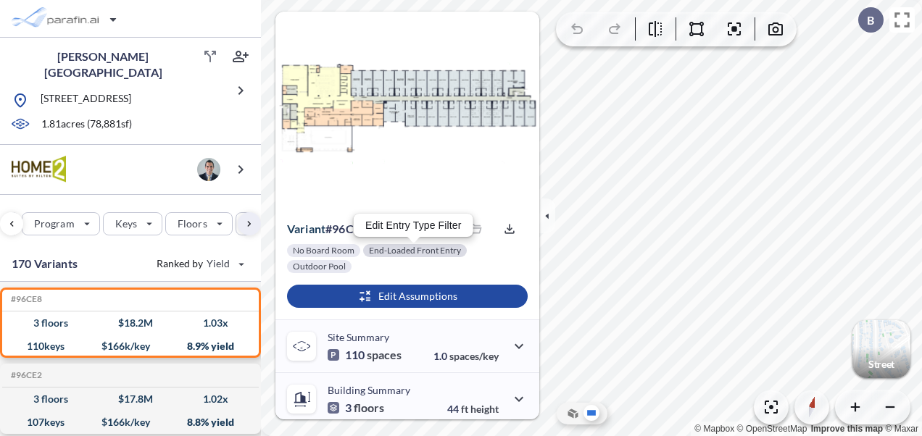
click at [412, 253] on div at bounding box center [415, 250] width 104 height 13
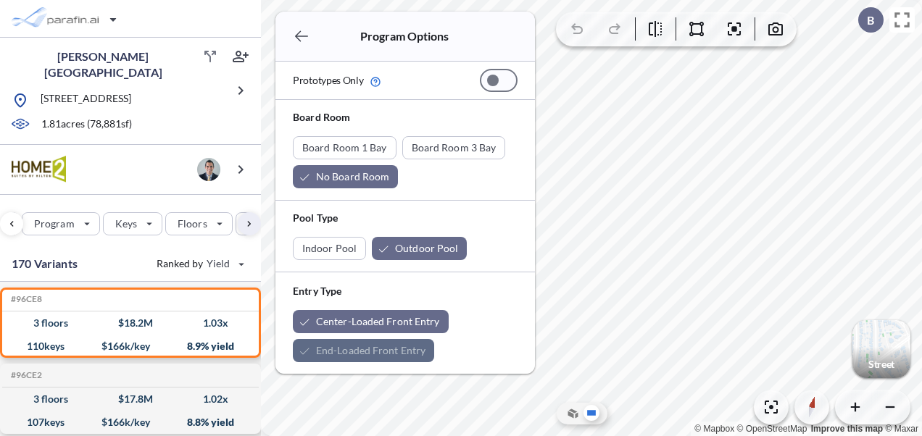
click at [358, 348] on div "button" at bounding box center [363, 350] width 141 height 23
click at [297, 35] on icon "button" at bounding box center [301, 36] width 13 height 11
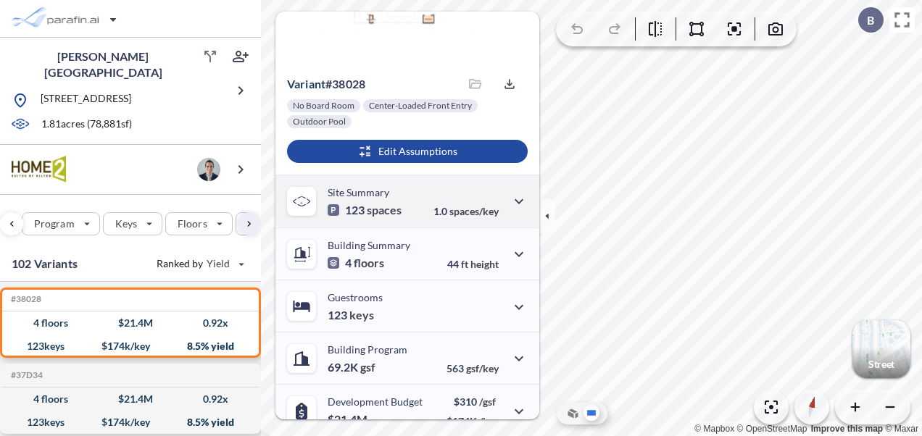
scroll to position [217, 0]
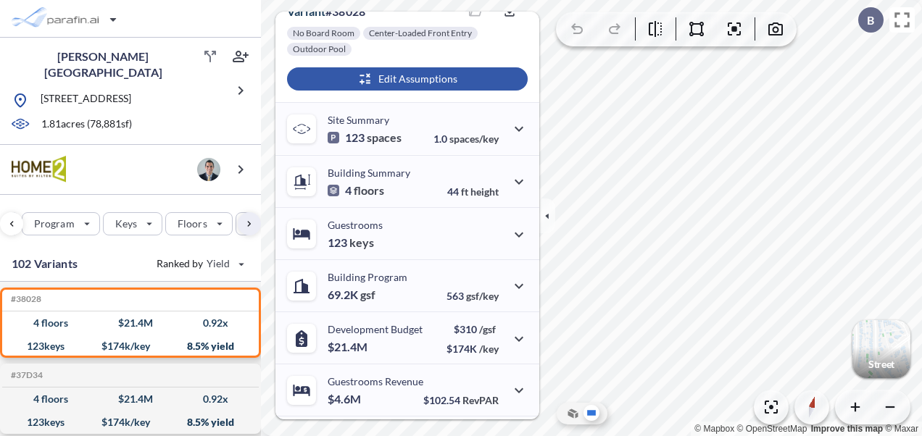
click at [396, 78] on div "button" at bounding box center [407, 78] width 241 height 23
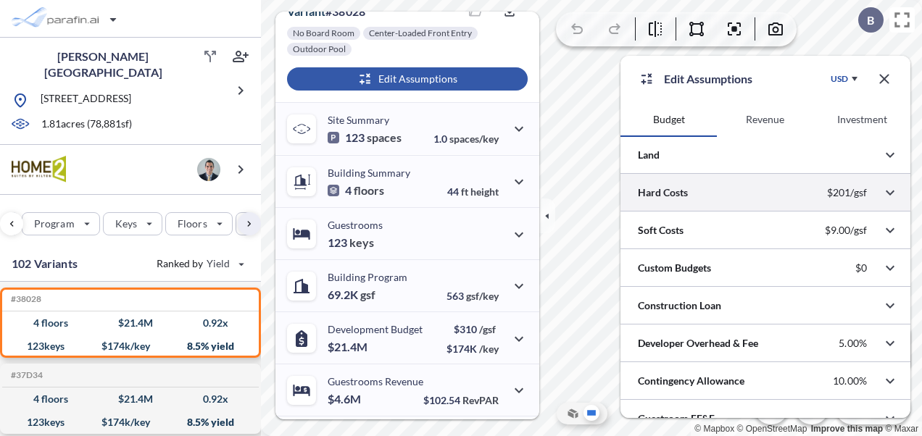
click at [691, 188] on div at bounding box center [765, 192] width 290 height 37
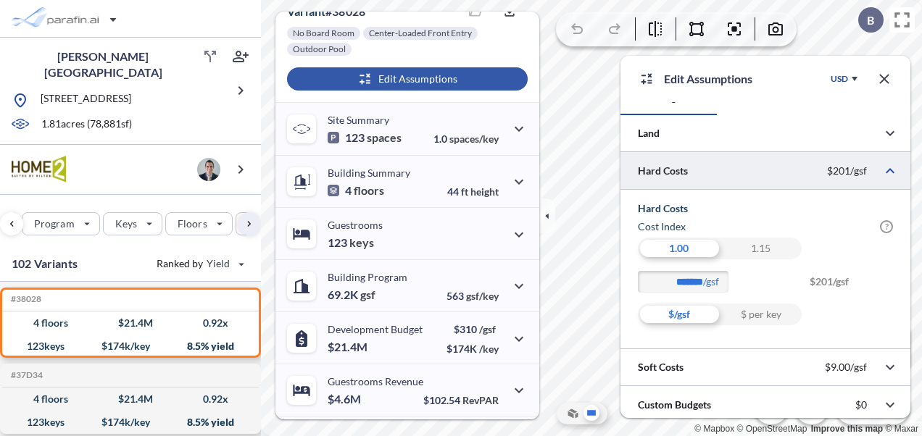
scroll to position [0, 0]
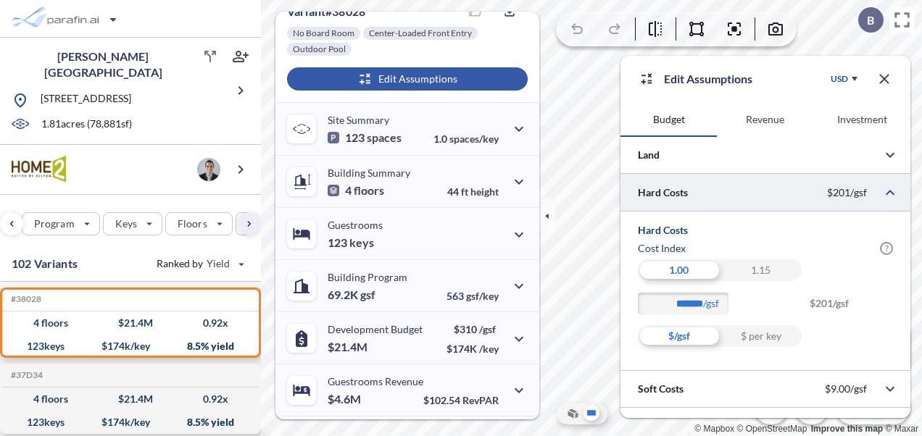
click at [732, 183] on div at bounding box center [765, 192] width 290 height 37
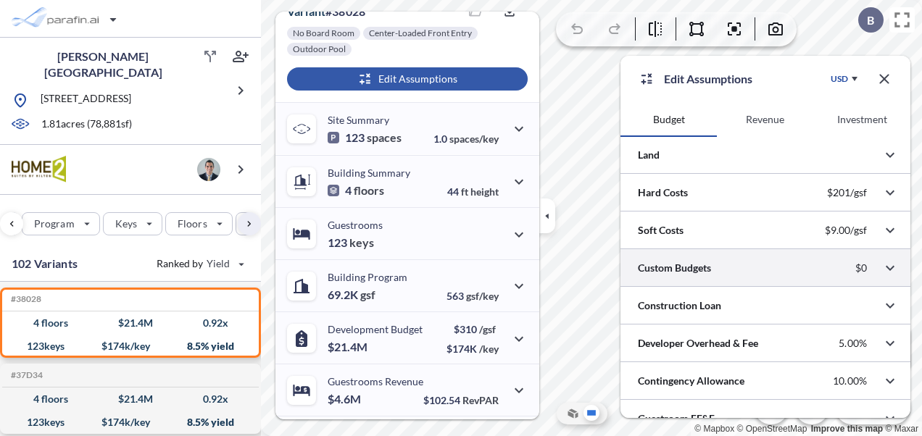
click at [703, 274] on div at bounding box center [765, 267] width 290 height 37
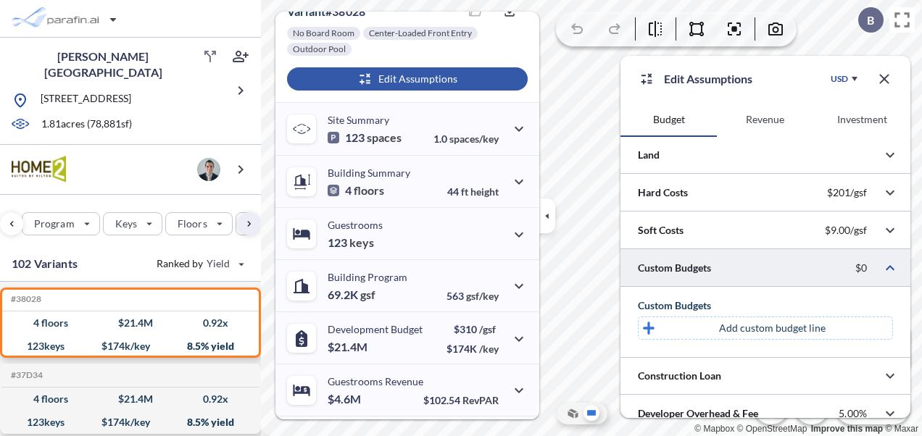
click at [703, 274] on div at bounding box center [765, 267] width 290 height 37
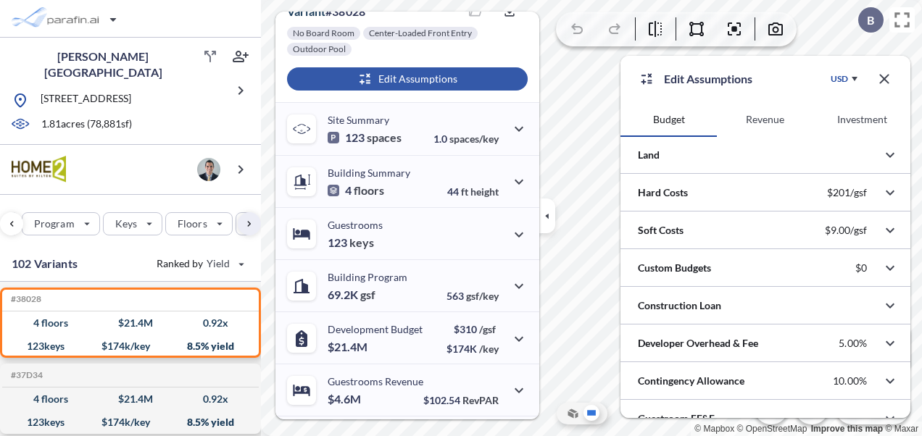
click at [771, 109] on button "Revenue" at bounding box center [765, 119] width 96 height 35
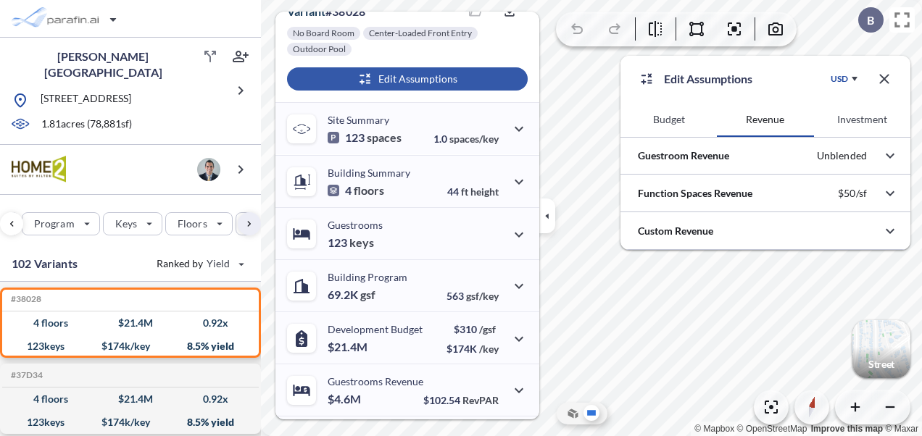
click at [690, 112] on button "Budget" at bounding box center [668, 119] width 96 height 35
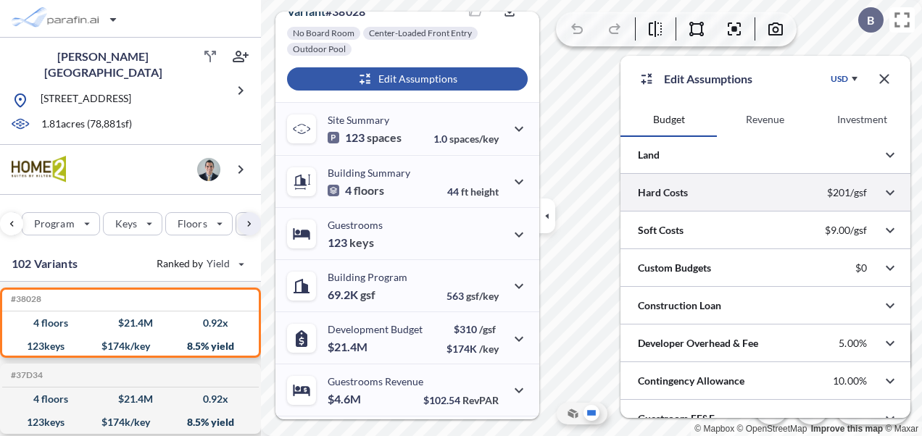
click at [685, 192] on div at bounding box center [765, 192] width 290 height 37
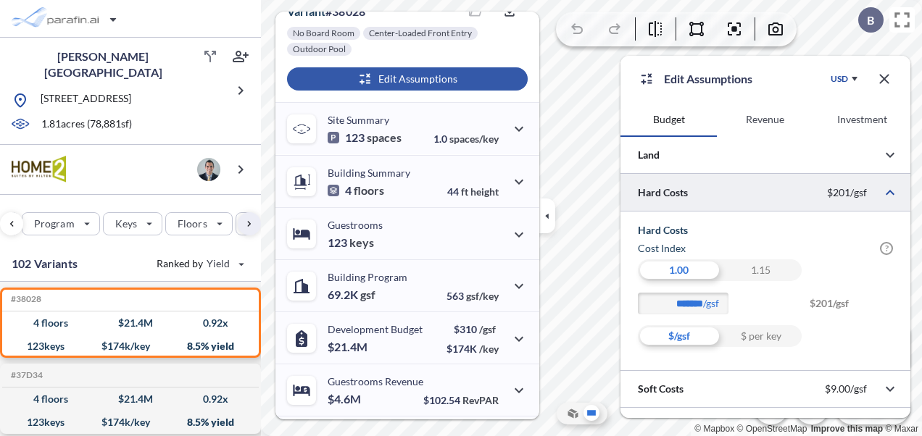
click at [737, 182] on div at bounding box center [765, 192] width 290 height 37
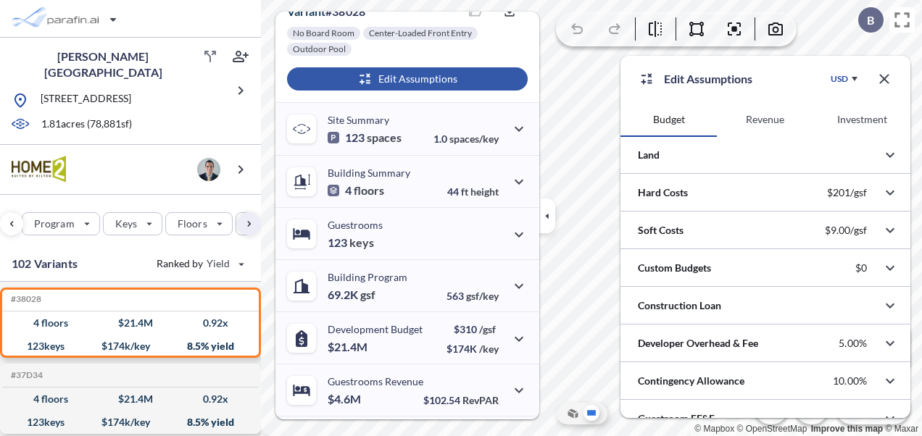
click at [897, 72] on button "button" at bounding box center [884, 79] width 29 height 29
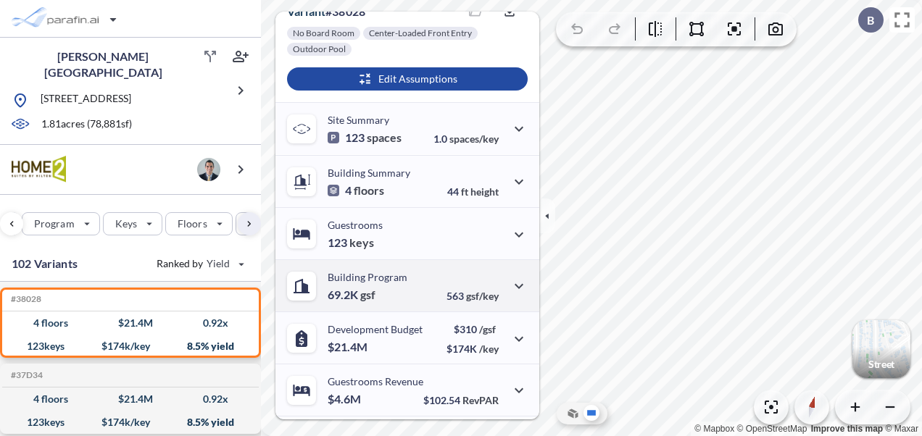
click at [447, 283] on div "563 gsf/key" at bounding box center [487, 286] width 81 height 32
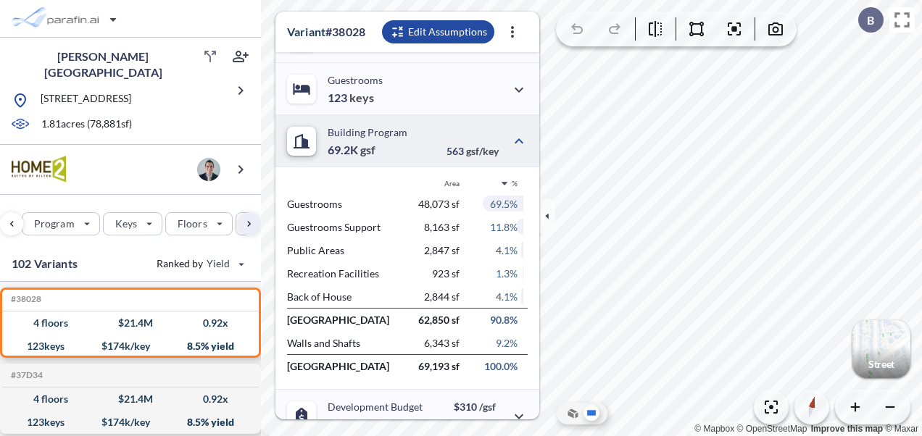
scroll to position [435, 0]
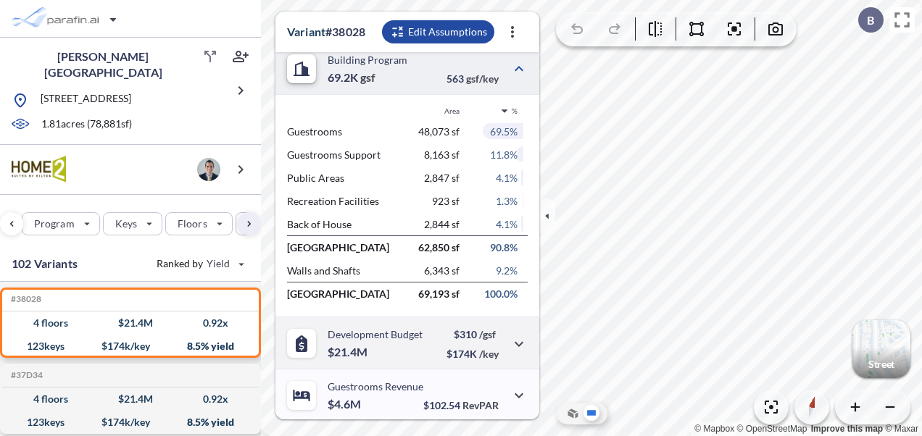
click at [422, 340] on div "Development Budget $21.4M $310 /gsf $174K /key" at bounding box center [407, 343] width 264 height 52
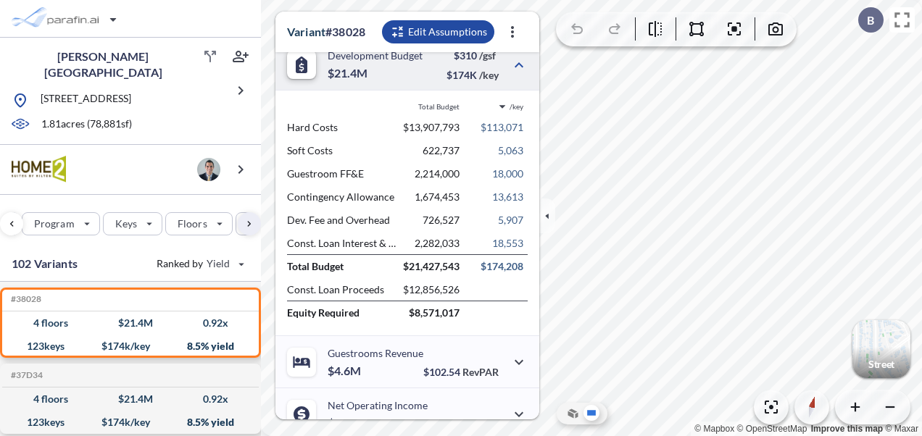
scroll to position [419, 0]
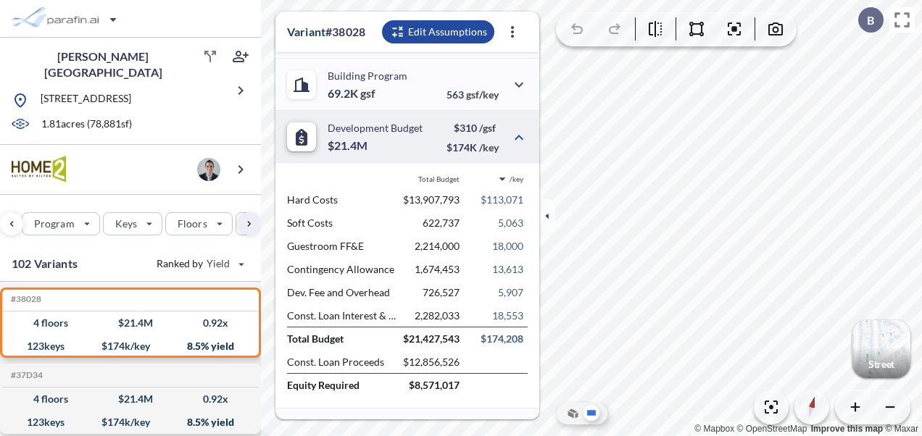
click at [426, 134] on div "Development Budget $21.4M $310 /gsf $174K /key" at bounding box center [407, 136] width 264 height 52
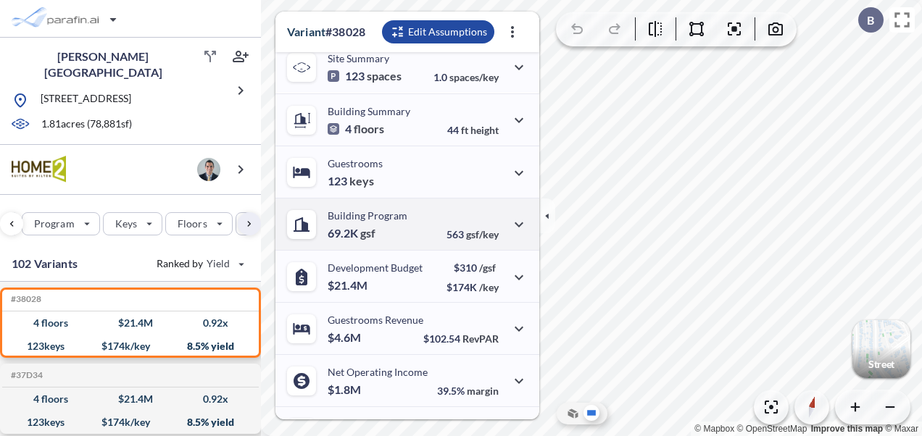
scroll to position [290, 0]
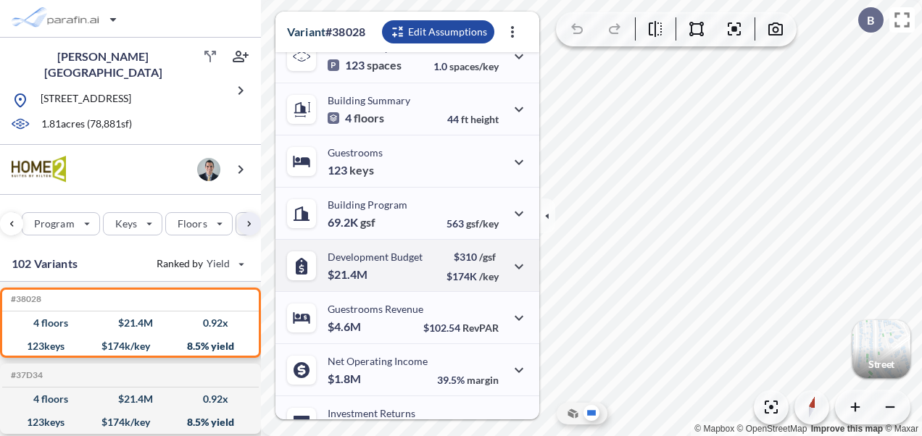
click at [421, 252] on p "Development Budget" at bounding box center [375, 257] width 95 height 12
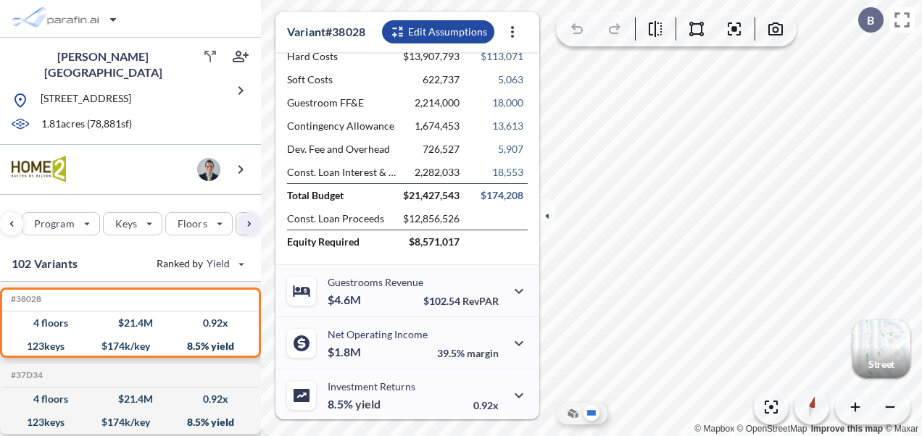
scroll to position [564, 0]
click at [418, 289] on div "Guestrooms Revenue $4.6M" at bounding box center [376, 290] width 96 height 30
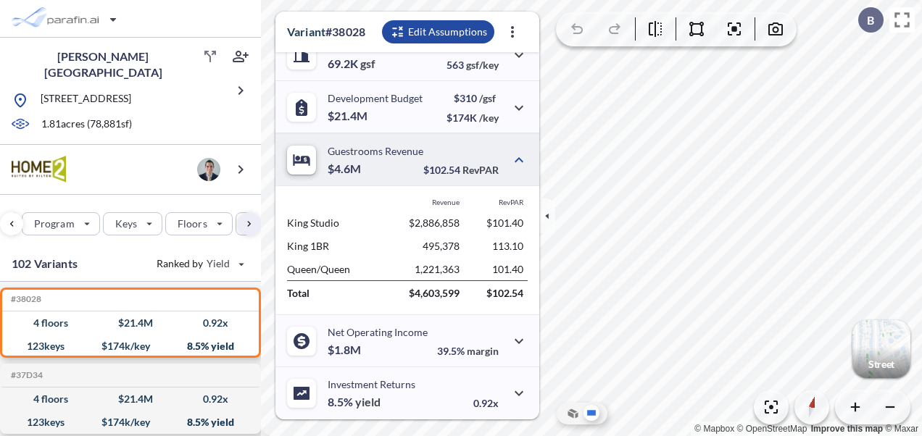
scroll to position [448, 0]
click at [419, 333] on p "Net Operating Income" at bounding box center [378, 333] width 100 height 12
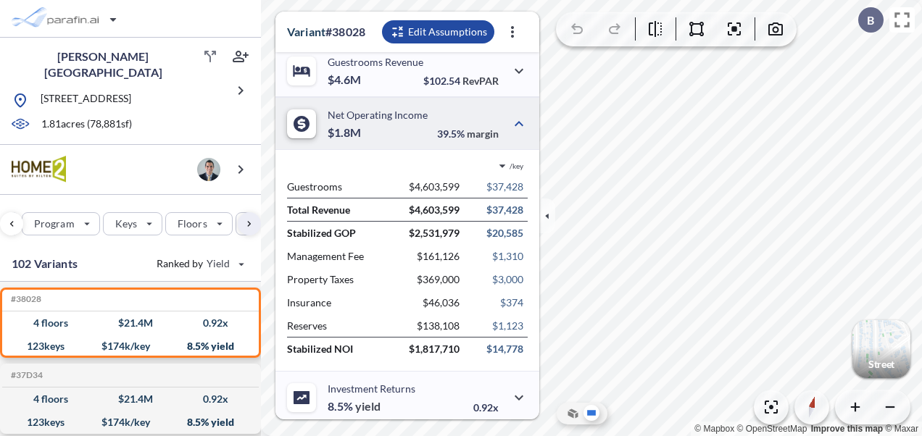
scroll to position [541, 0]
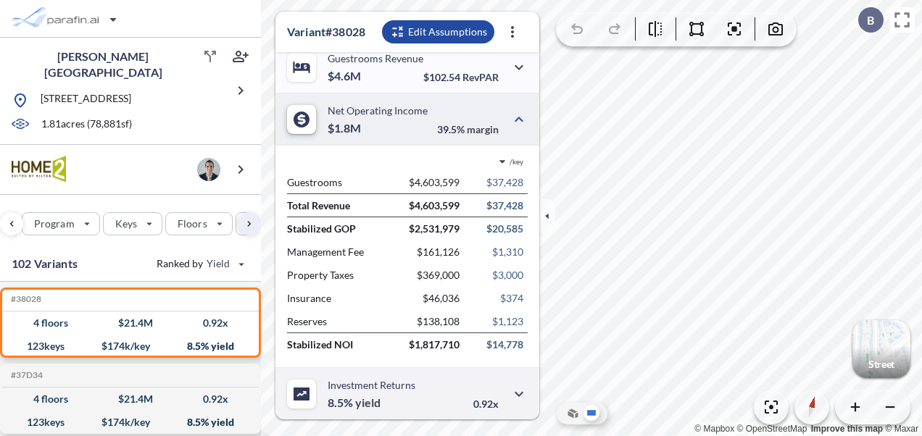
click at [413, 399] on div "Investment Returns 8.5% yield" at bounding box center [372, 394] width 88 height 30
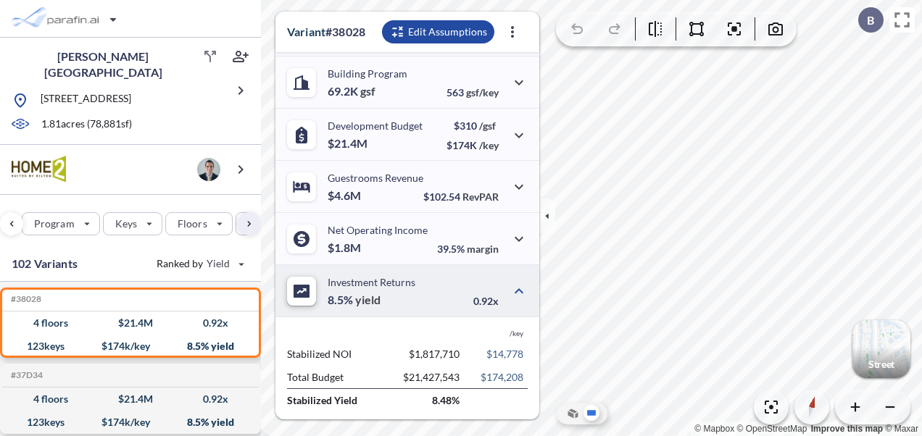
scroll to position [494, 0]
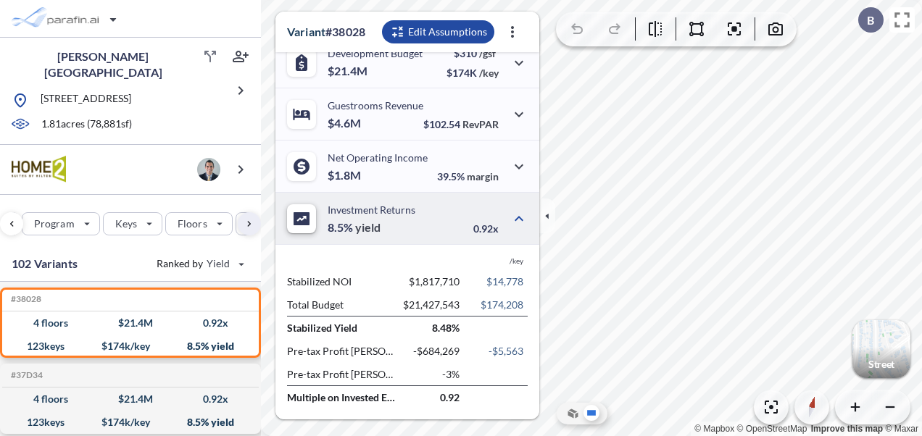
click at [407, 215] on p "Investment Returns" at bounding box center [372, 210] width 88 height 12
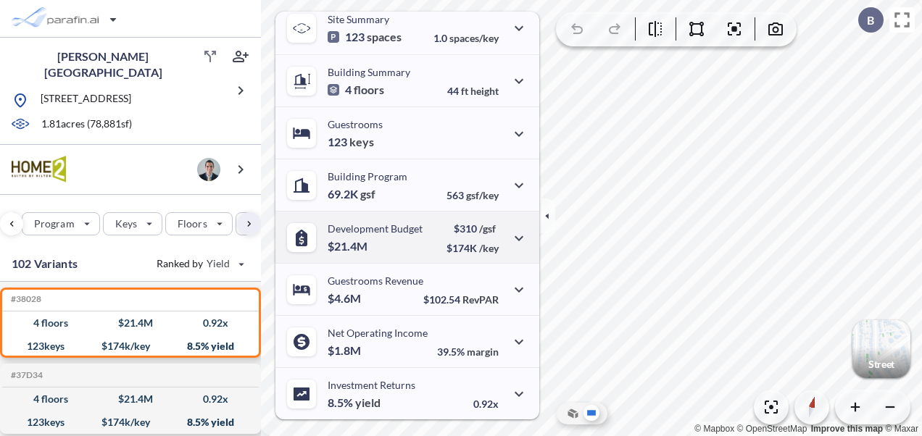
scroll to position [173, 0]
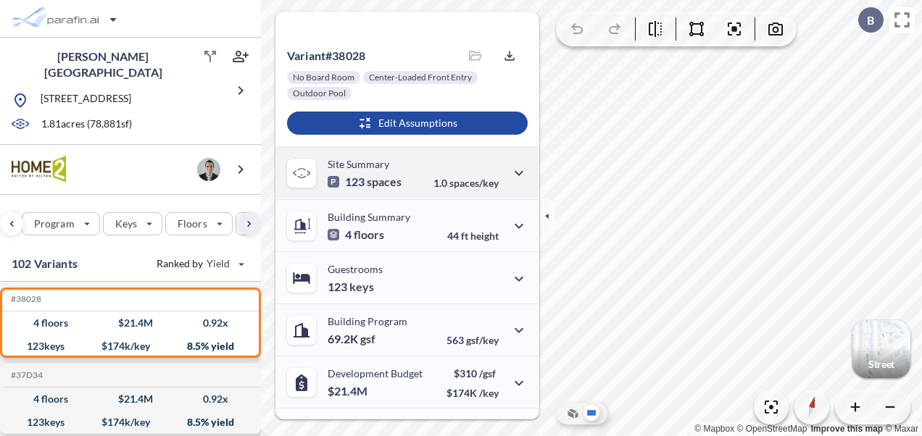
click at [412, 173] on div "Site Summary 123 spaces 1.0 spaces/key" at bounding box center [407, 172] width 264 height 52
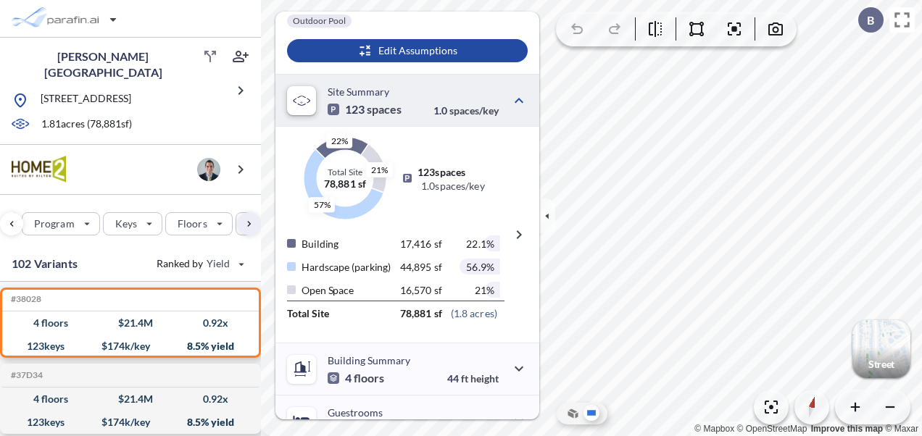
scroll to position [101, 0]
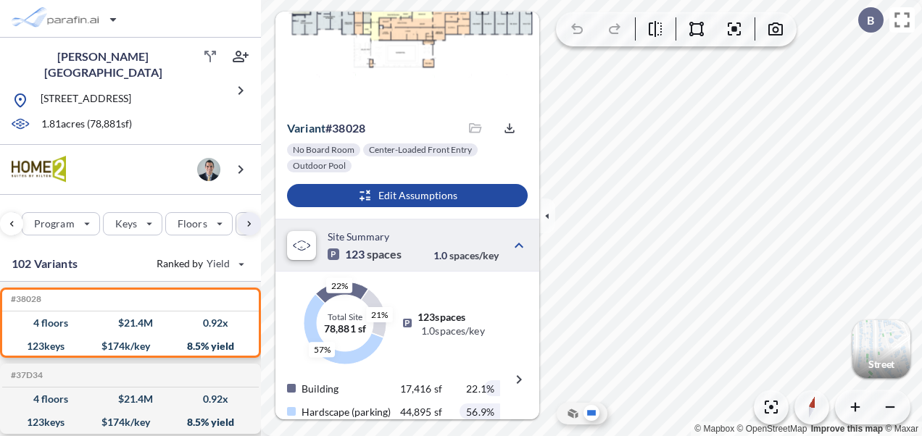
click at [389, 280] on div "21% 22% 57% Total Site 78,881 sf 123 spaces 1.0 spaces/key Building 17,416 sf 2…" at bounding box center [407, 379] width 264 height 217
click at [398, 261] on div "Site Summary 123 spaces 1.0 spaces/key" at bounding box center [407, 245] width 264 height 52
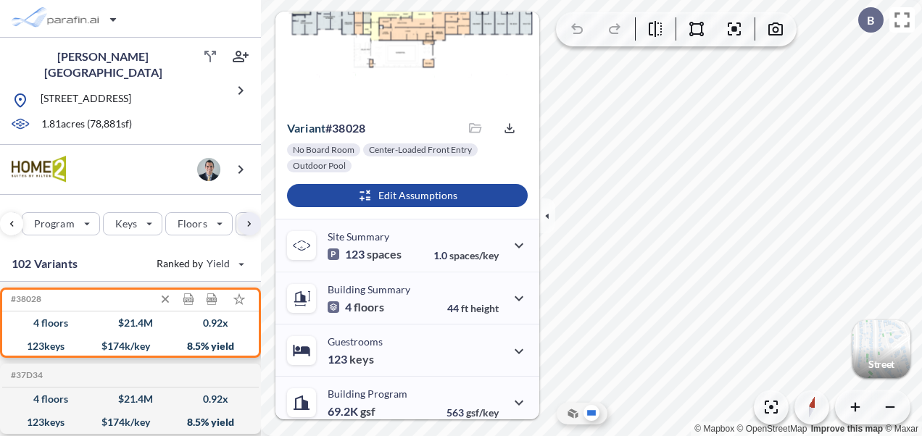
click at [155, 323] on div "4 floors $ 21.4 M 0.92 x" at bounding box center [130, 323] width 245 height 23
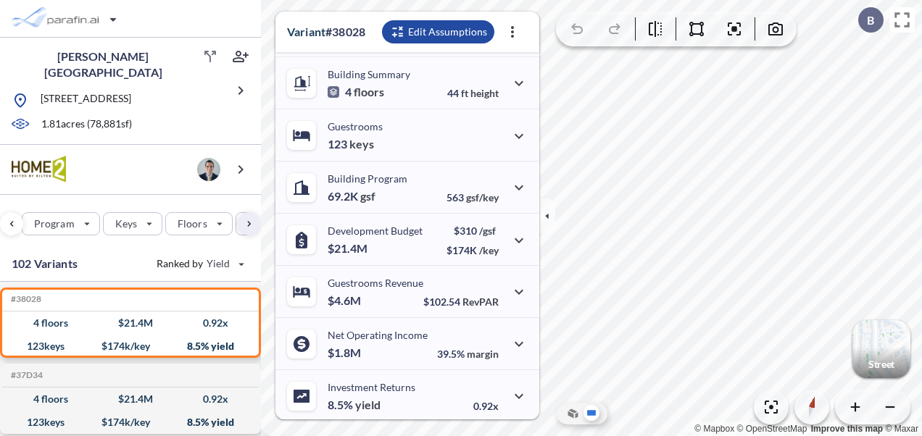
scroll to position [318, 0]
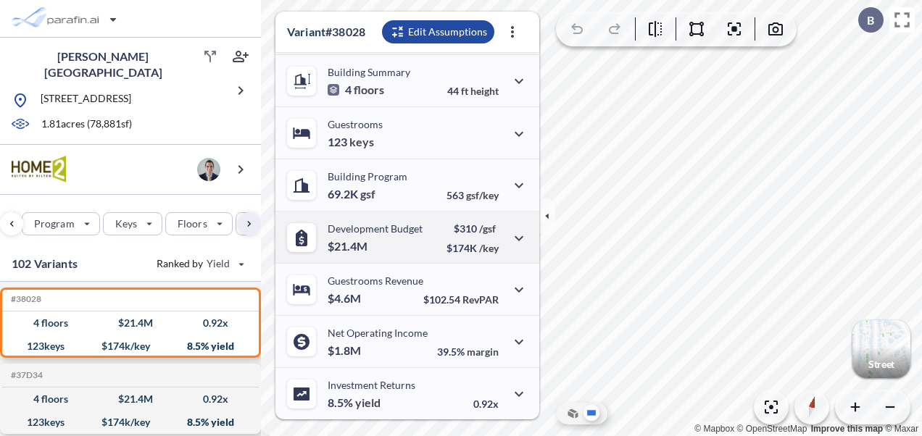
click at [407, 252] on div "Development Budget $21.4M $310 /gsf $174K /key" at bounding box center [407, 237] width 264 height 52
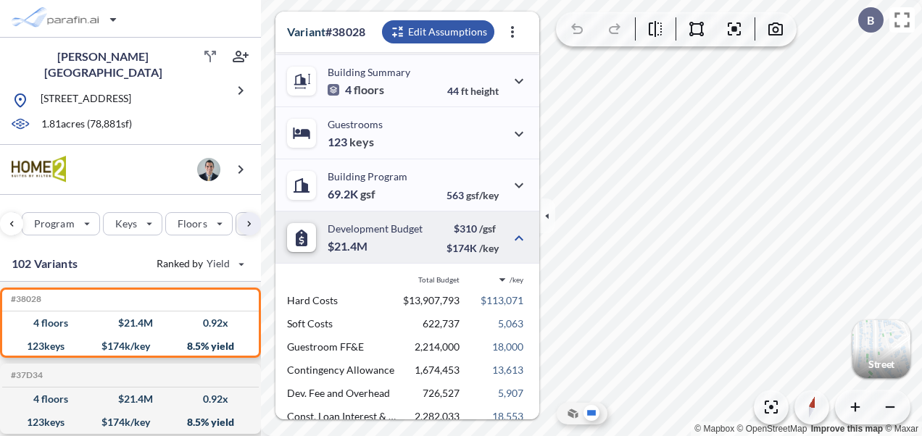
click at [399, 34] on div "button" at bounding box center [438, 31] width 112 height 23
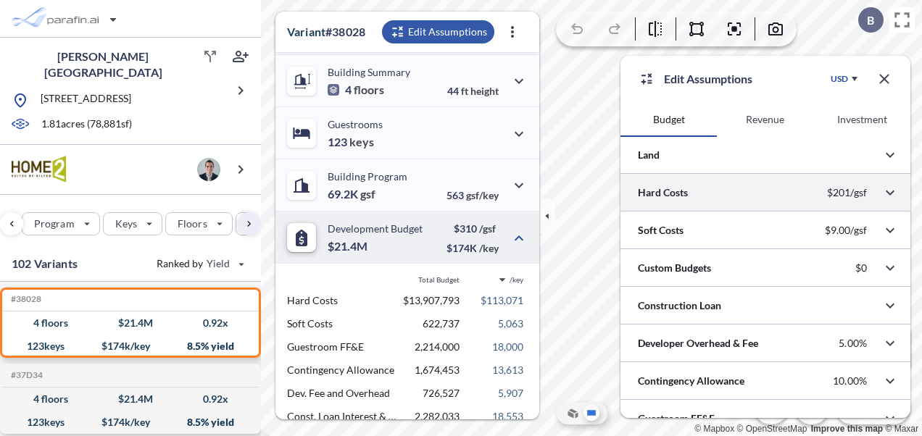
click at [773, 183] on div at bounding box center [765, 192] width 290 height 37
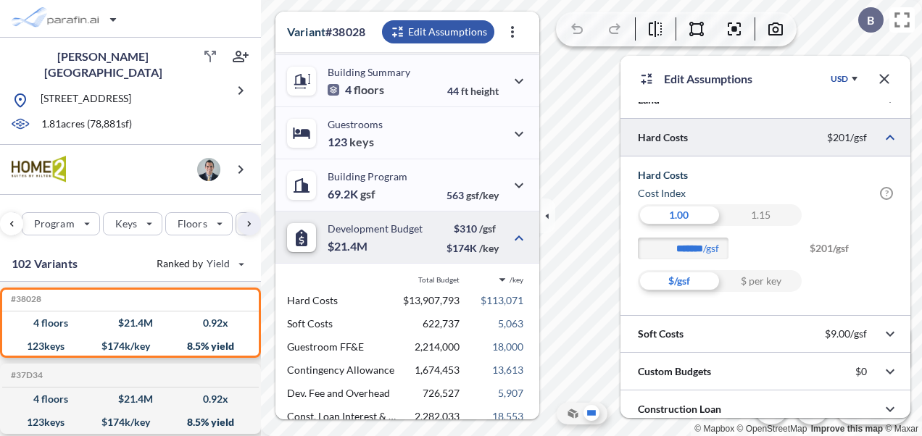
scroll to position [72, 0]
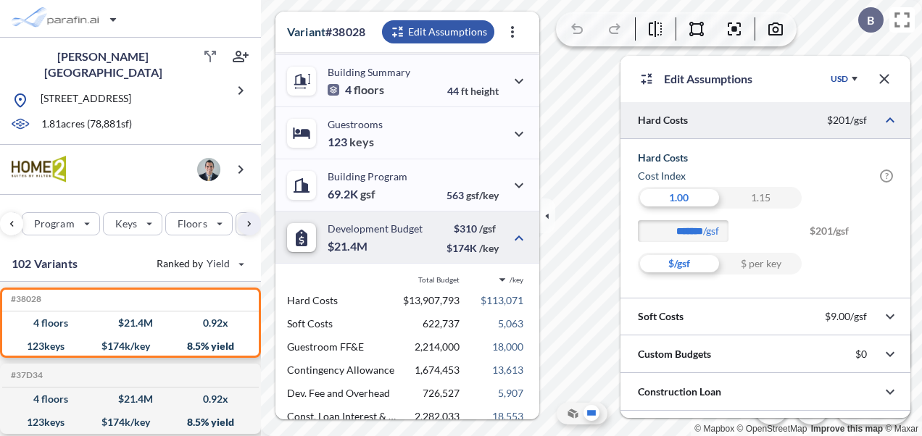
click at [753, 196] on div "1.15" at bounding box center [761, 198] width 82 height 22
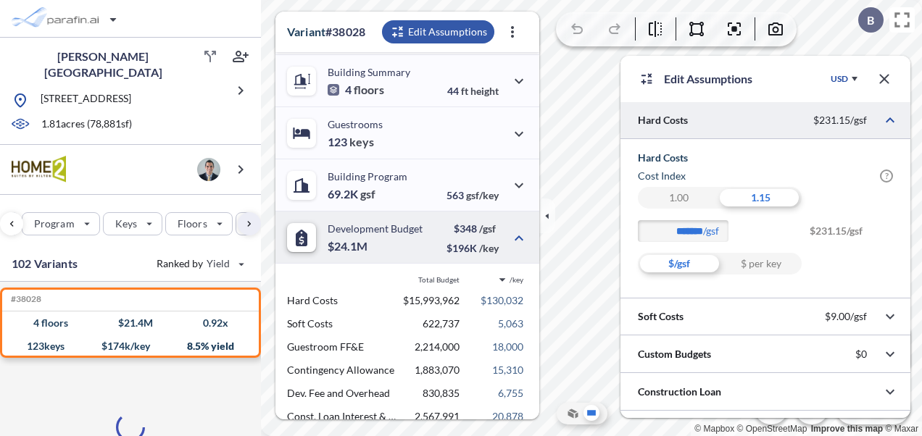
click at [677, 197] on div "1.00" at bounding box center [679, 198] width 82 height 22
click at [752, 193] on div "1.15" at bounding box center [761, 198] width 82 height 22
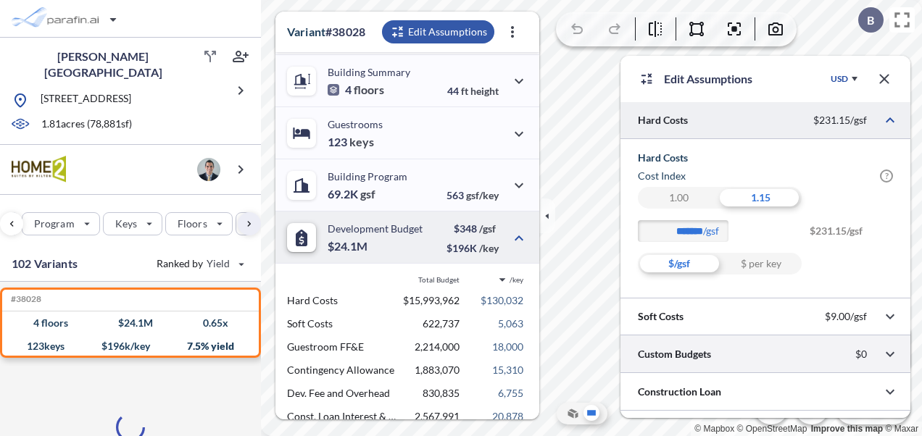
scroll to position [176, 0]
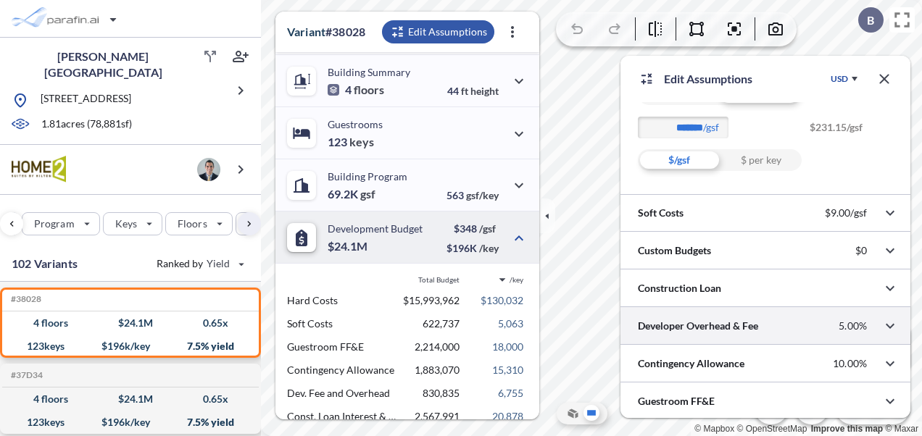
click at [770, 317] on div at bounding box center [765, 325] width 290 height 37
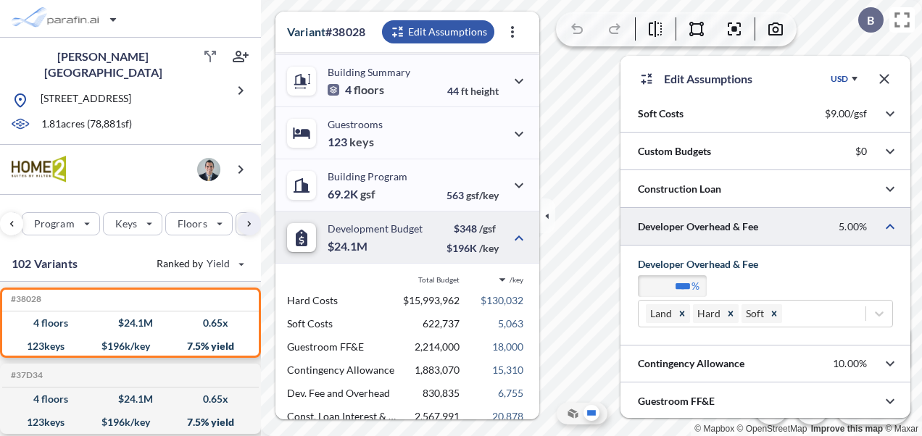
scroll to position [117, 0]
click at [782, 223] on div at bounding box center [765, 225] width 290 height 37
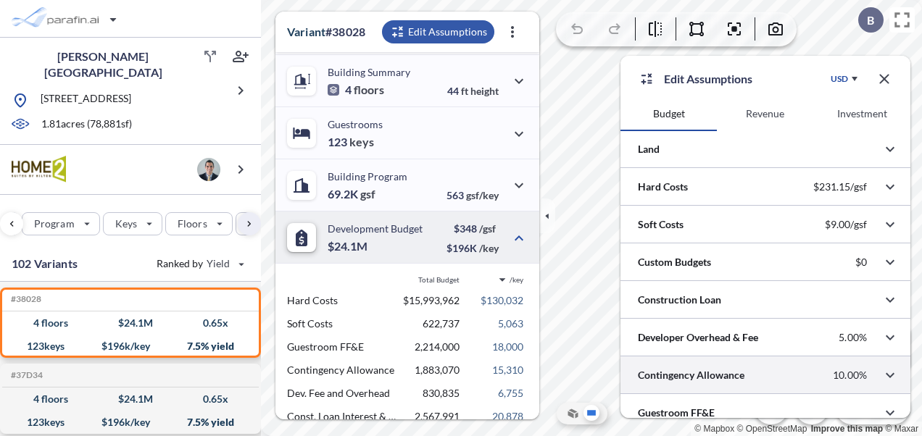
scroll to position [0, 0]
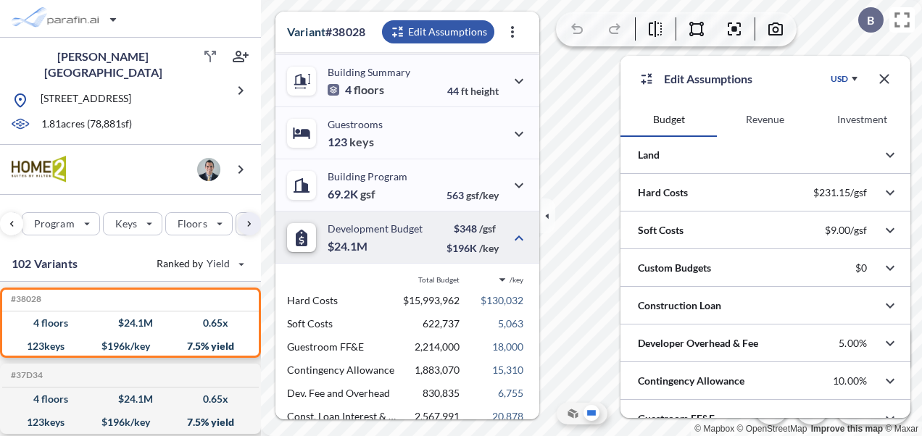
click at [760, 136] on button "Revenue" at bounding box center [765, 119] width 96 height 35
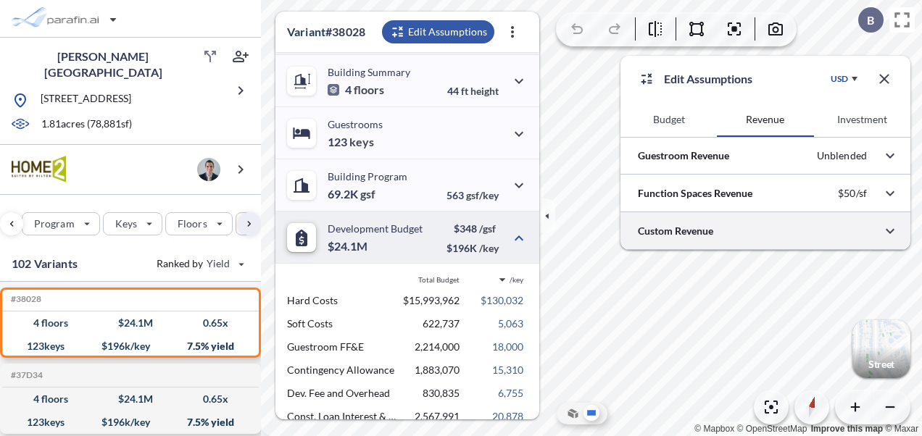
click at [766, 241] on div at bounding box center [765, 230] width 290 height 37
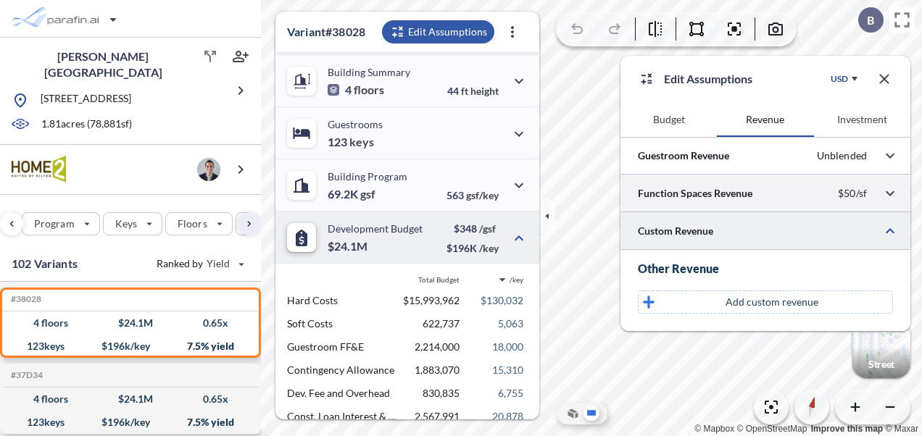
click at [764, 188] on div at bounding box center [765, 193] width 290 height 37
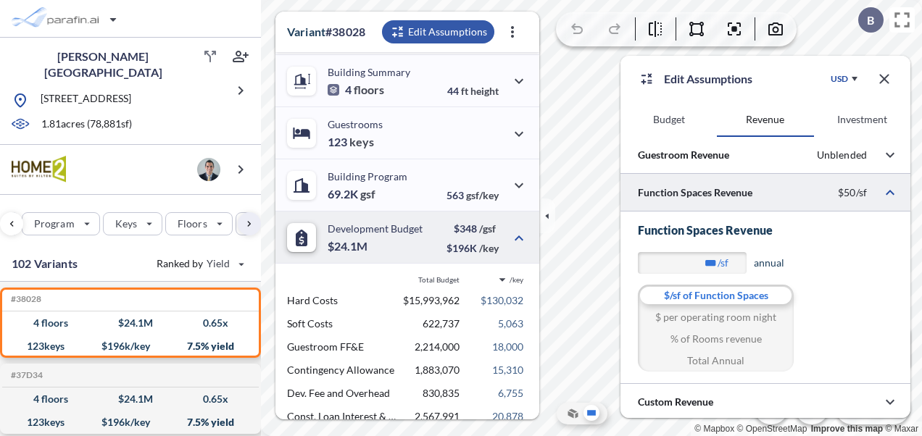
scroll to position [2, 0]
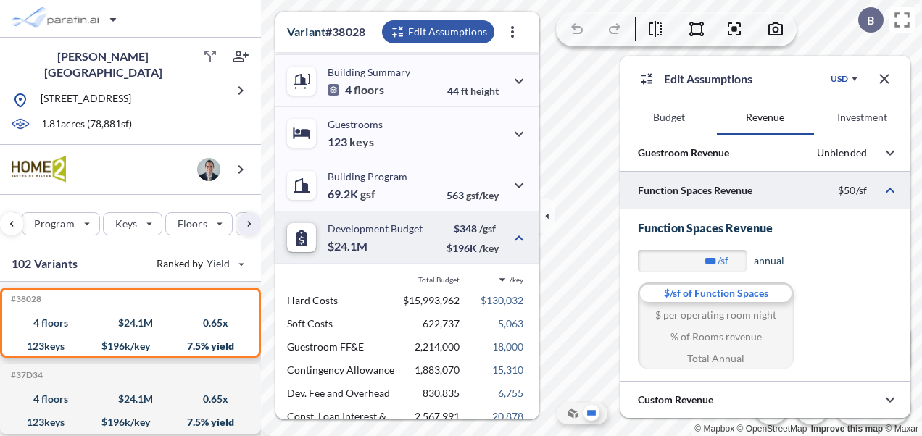
click at [868, 119] on button "Investment" at bounding box center [862, 117] width 96 height 35
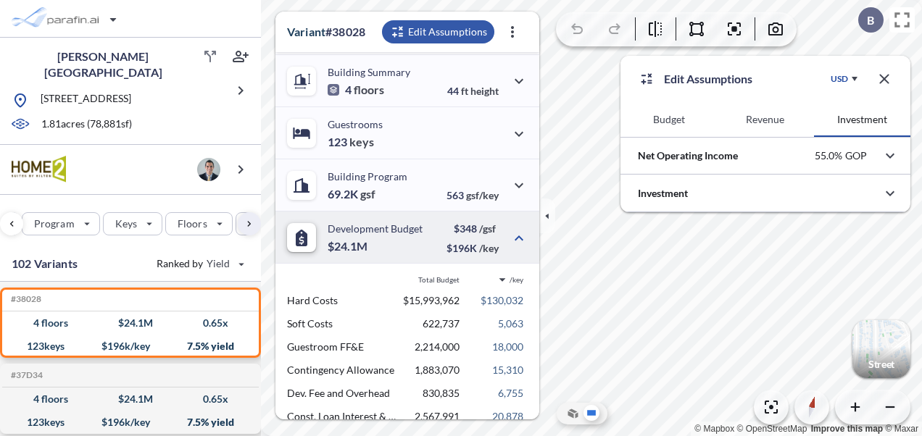
scroll to position [0, 0]
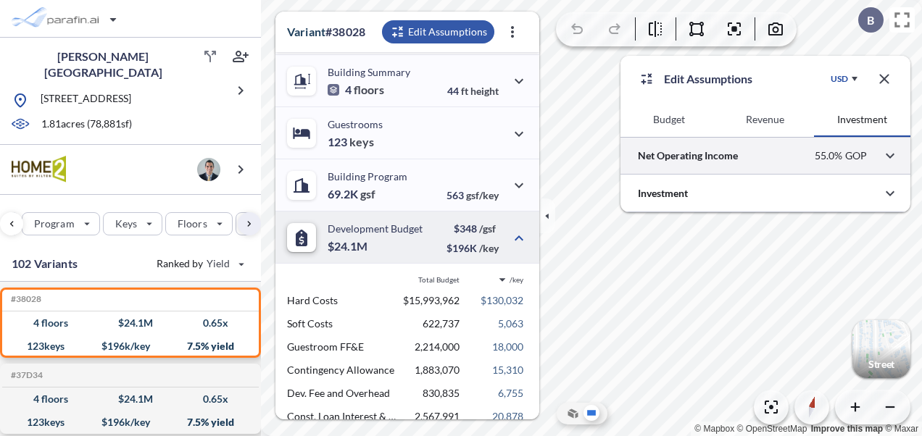
click at [758, 163] on div at bounding box center [765, 155] width 290 height 37
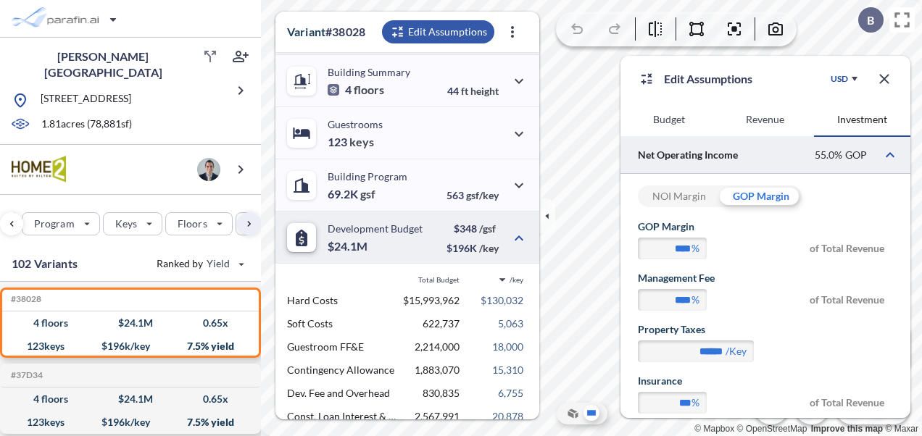
click at [880, 80] on icon "button" at bounding box center [884, 78] width 17 height 17
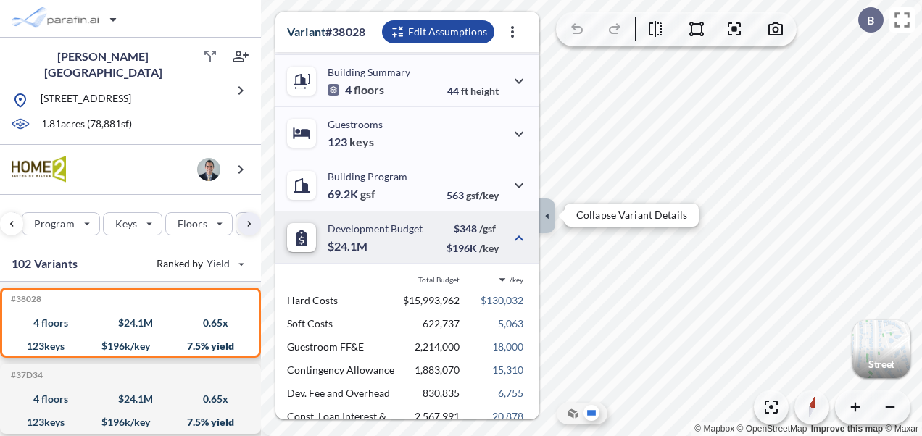
click at [549, 214] on icon "button" at bounding box center [547, 216] width 16 height 16
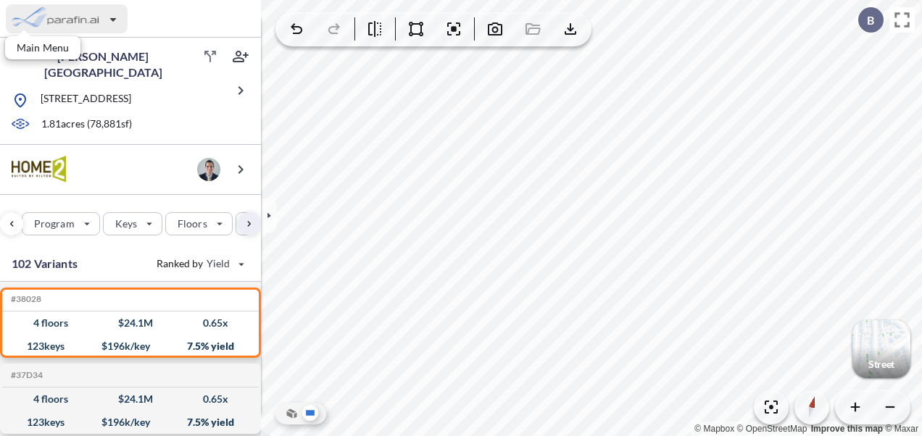
click at [32, 23] on div "button" at bounding box center [67, 18] width 122 height 29
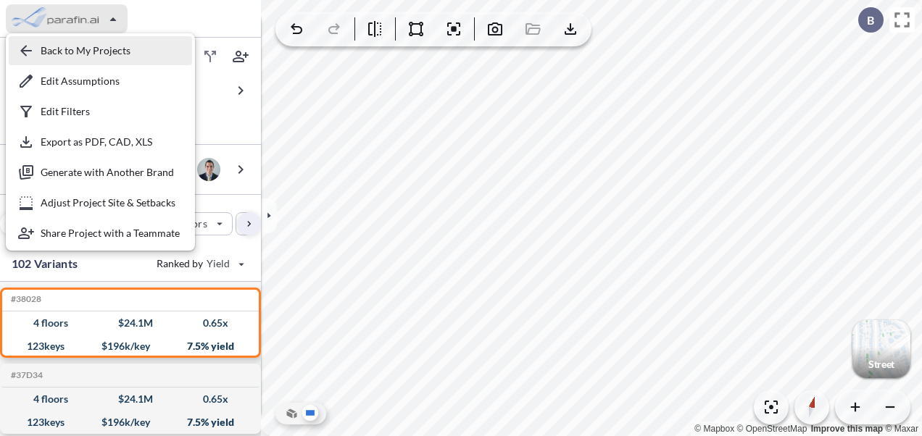
click at [36, 36] on div "button" at bounding box center [100, 50] width 183 height 29
